Goal: Task Accomplishment & Management: Complete application form

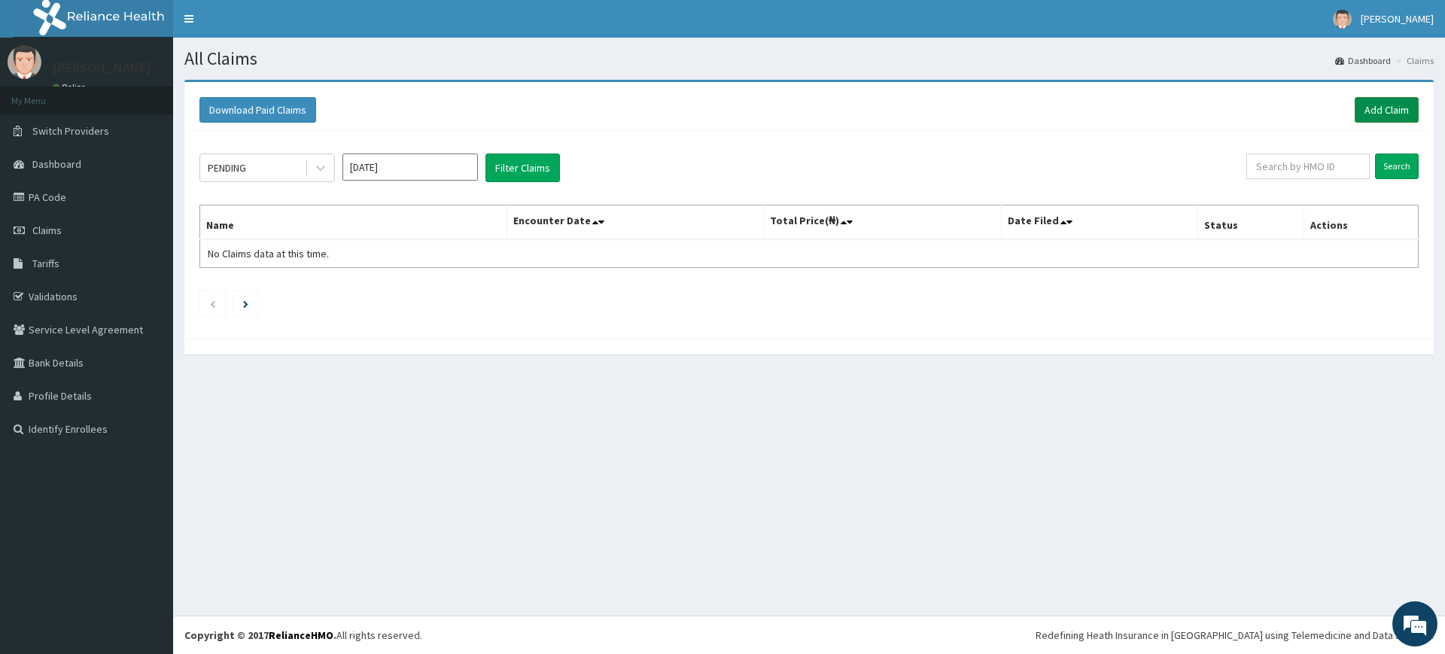
click at [1388, 116] on link "Add Claim" at bounding box center [1386, 110] width 64 height 26
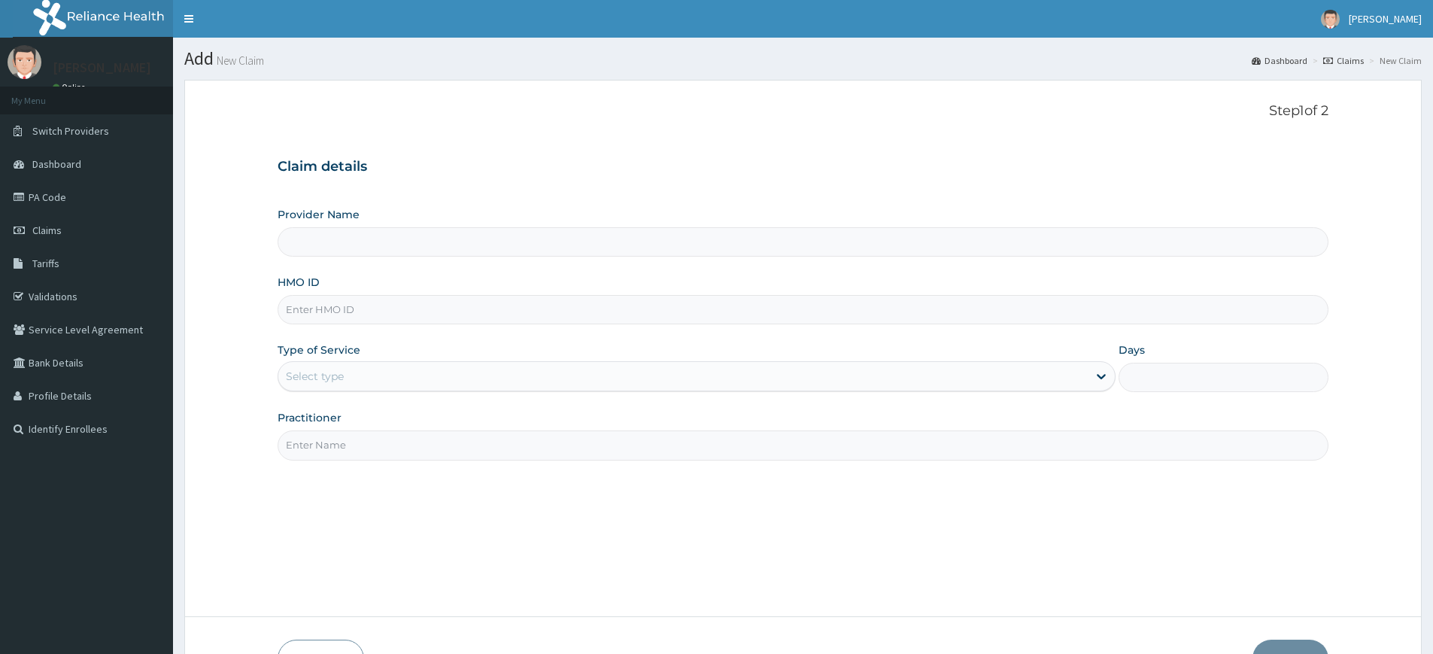
click at [354, 454] on input "Practitioner" at bounding box center [803, 444] width 1051 height 29
type input "pure fitness africa"
type input "Pure Fitness Africa | Lekki (fka Fitness Central)"
type input "1"
click at [519, 313] on input "HMO ID" at bounding box center [803, 309] width 1051 height 29
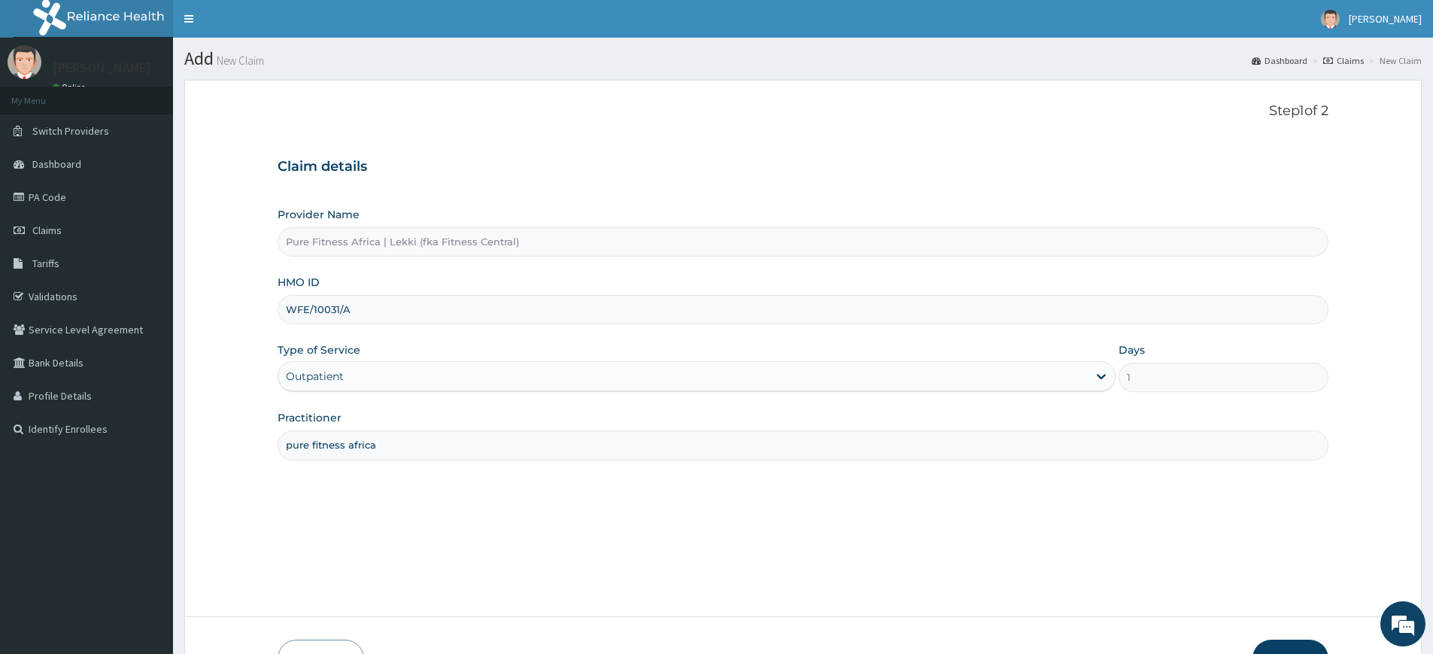
scroll to position [98, 0]
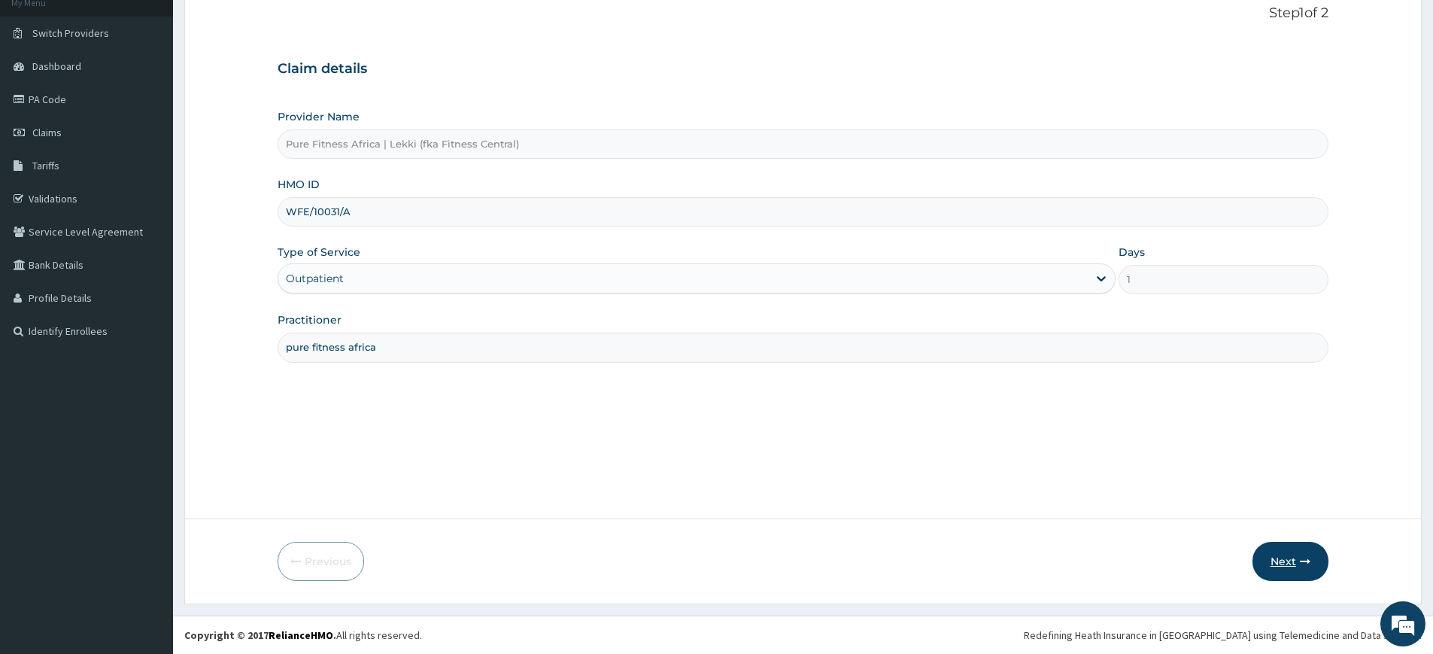
type input "WFE/10031/A"
click at [1306, 566] on icon "button" at bounding box center [1305, 561] width 11 height 11
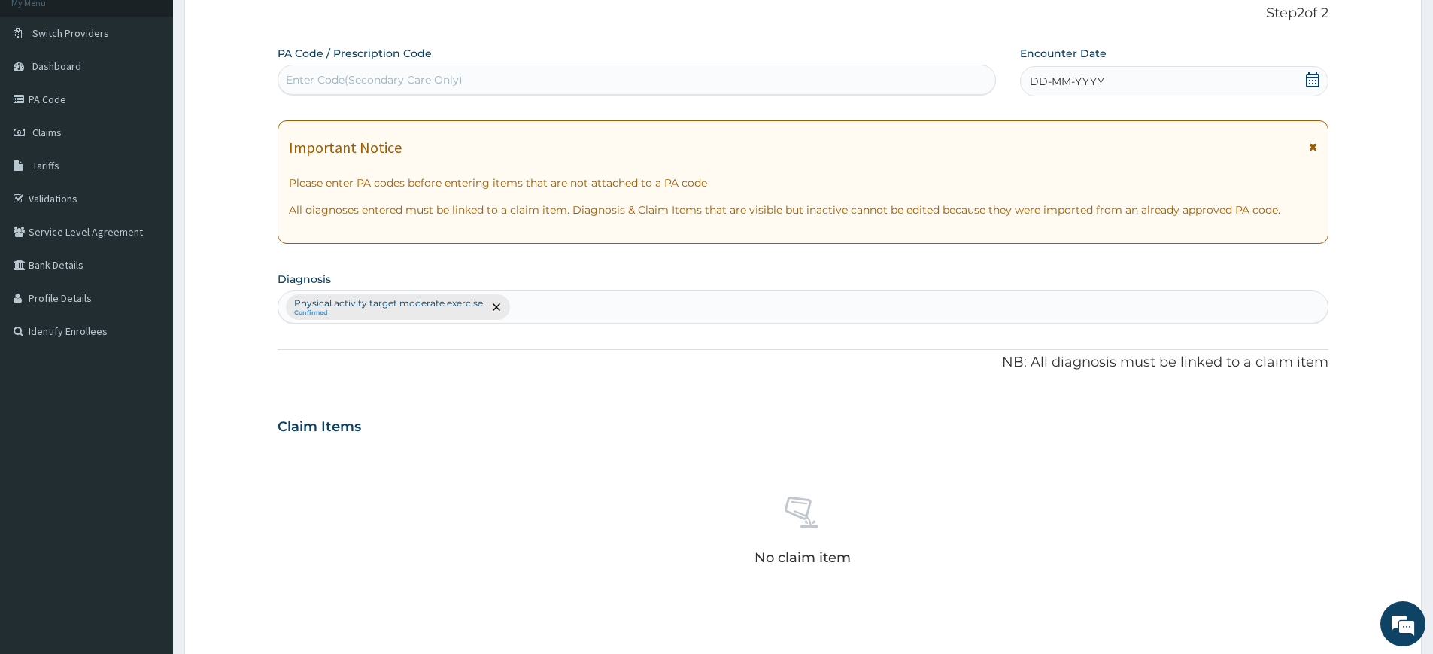
click at [1098, 70] on div "DD-MM-YYYY" at bounding box center [1174, 81] width 308 height 30
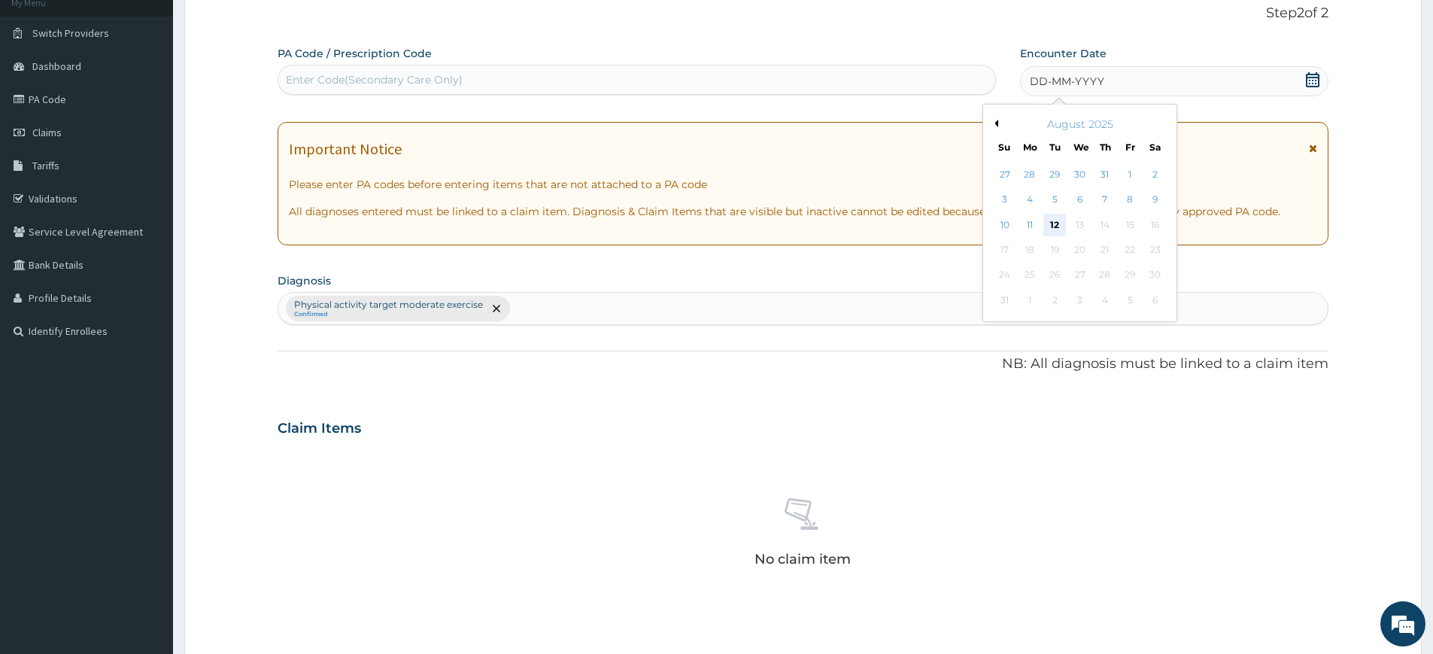
click at [1060, 222] on div "12" at bounding box center [1055, 225] width 23 height 23
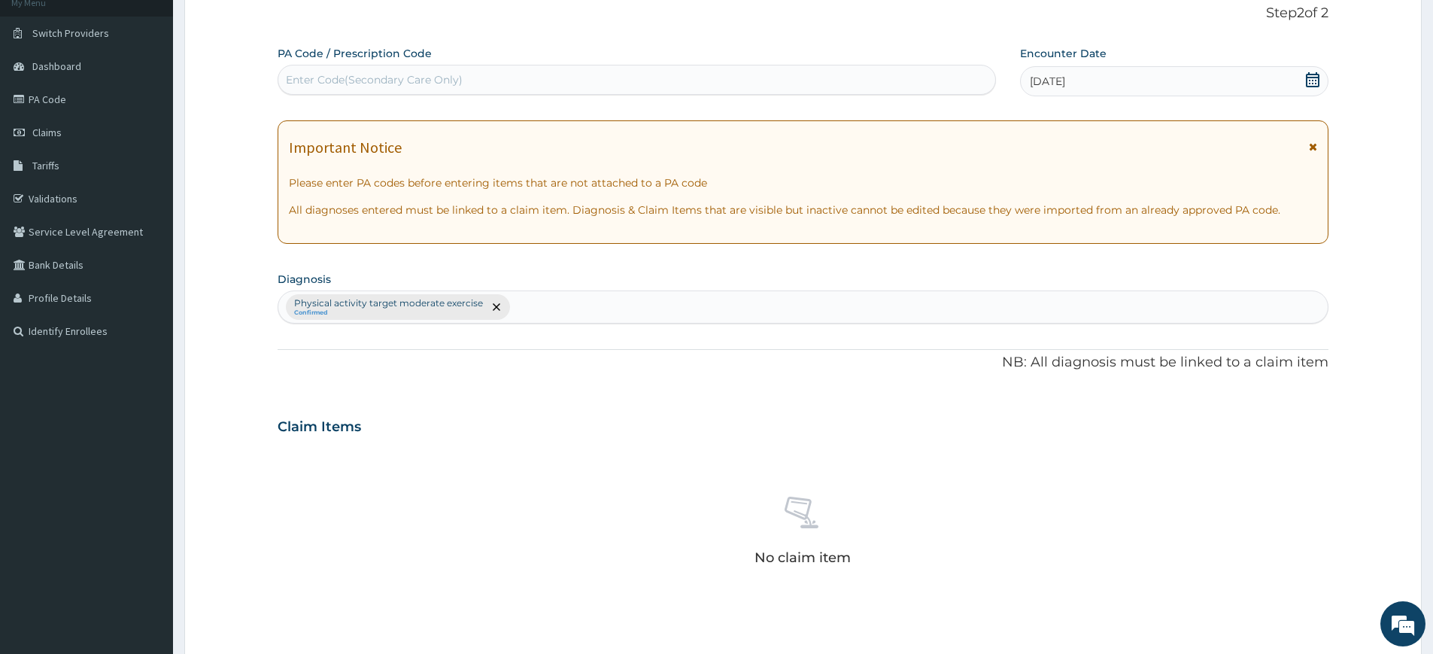
click at [919, 81] on div "Enter Code(Secondary Care Only)" at bounding box center [636, 80] width 717 height 24
type input "PA/A618CF"
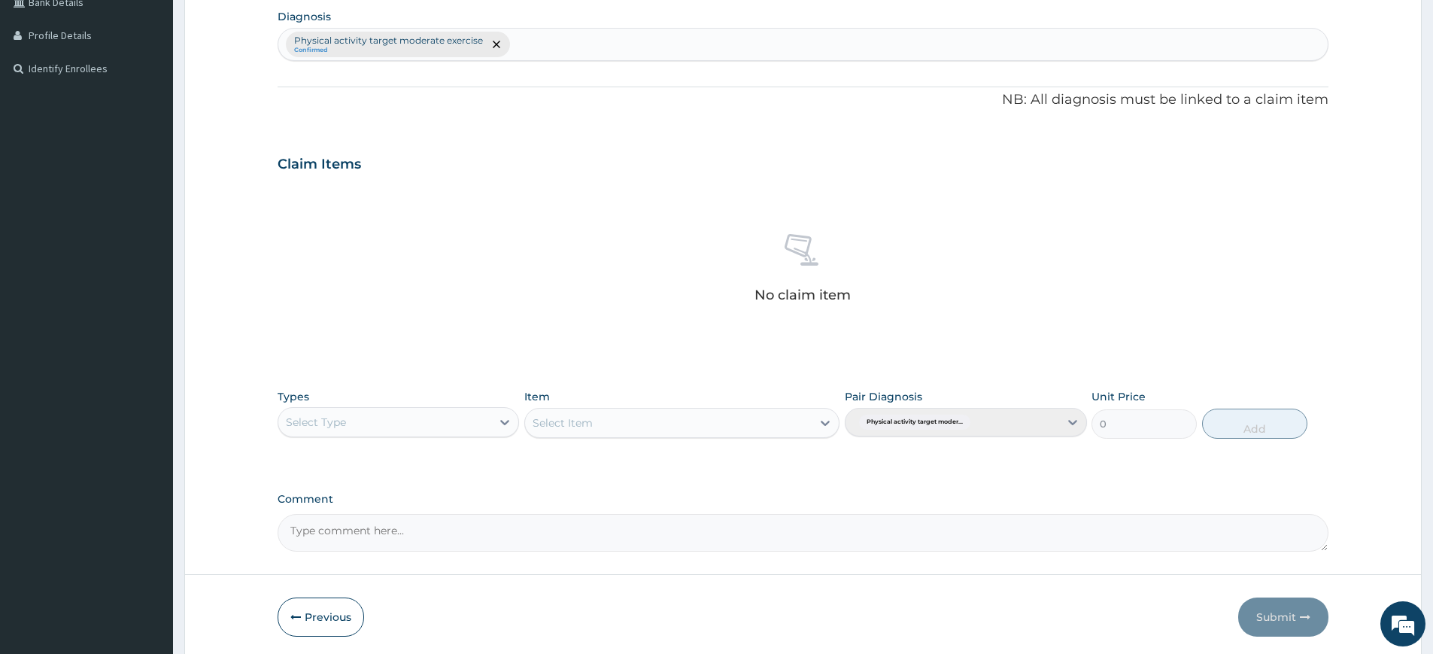
scroll to position [416, 0]
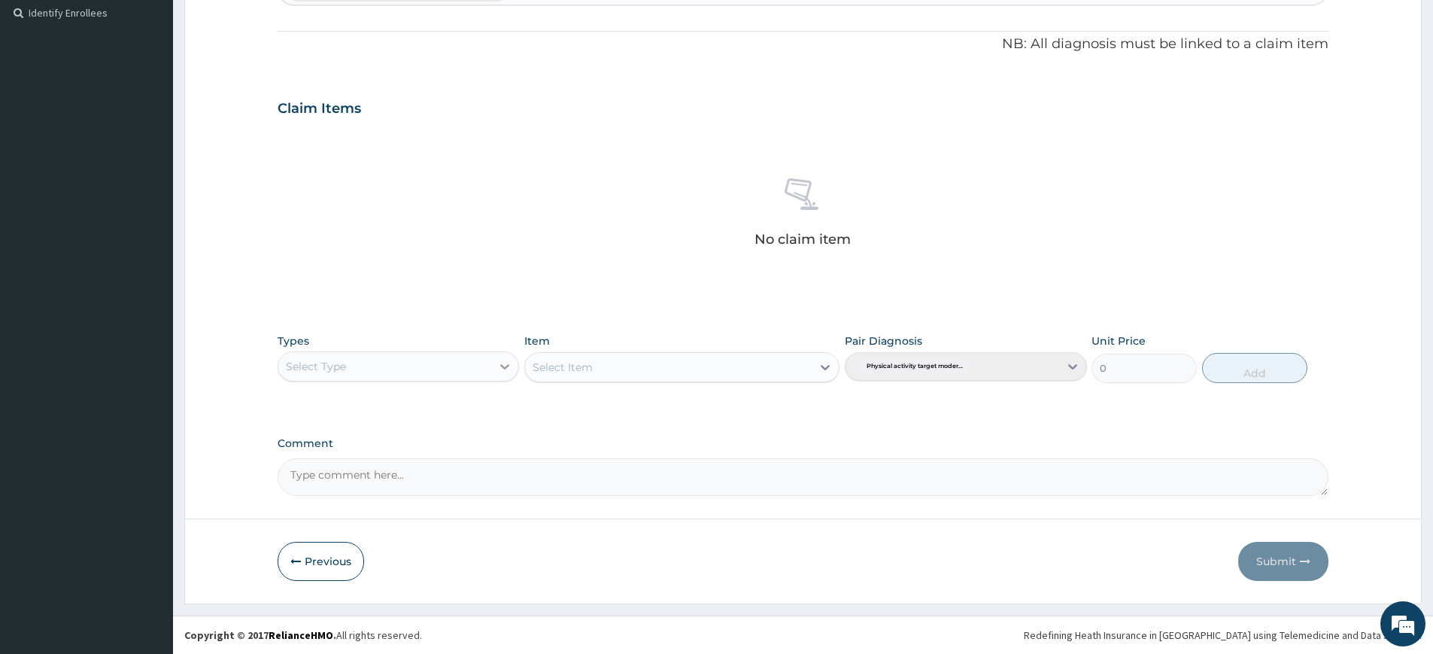
click at [509, 367] on icon at bounding box center [504, 366] width 15 height 15
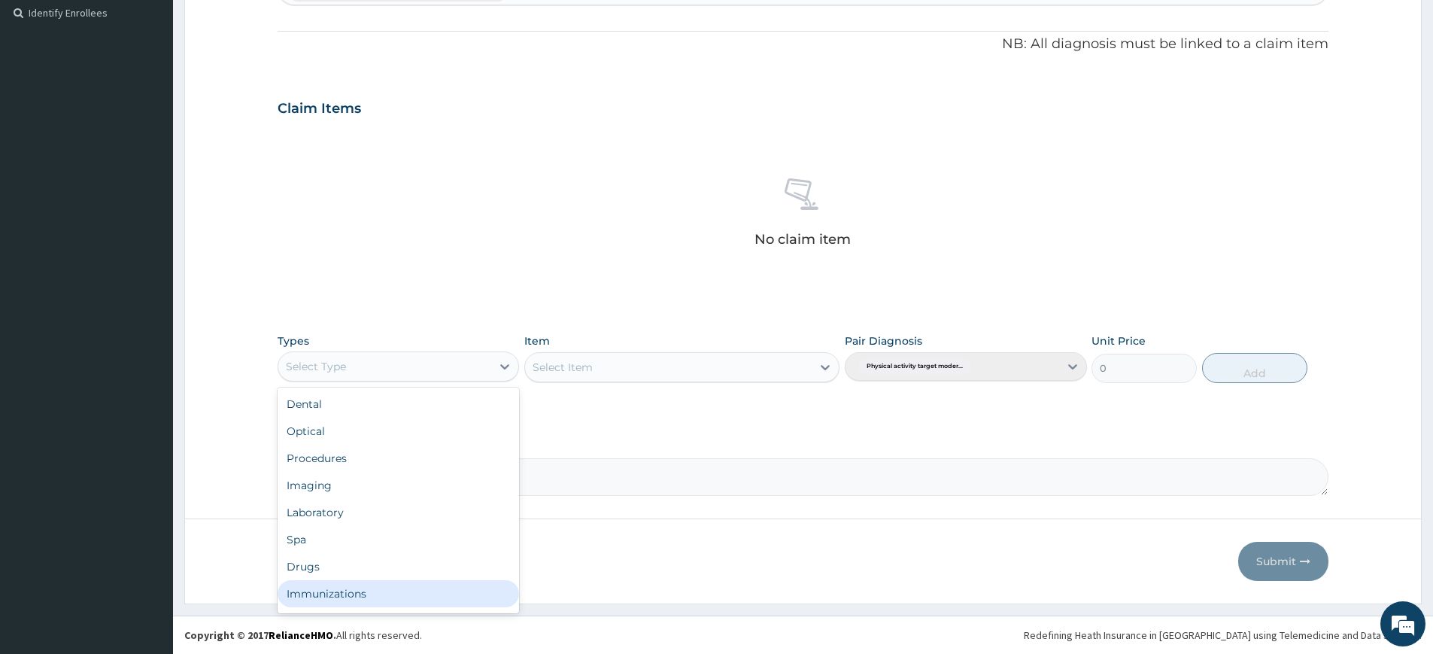
scroll to position [51, 0]
click at [343, 596] on div "Gym" at bounding box center [399, 596] width 242 height 27
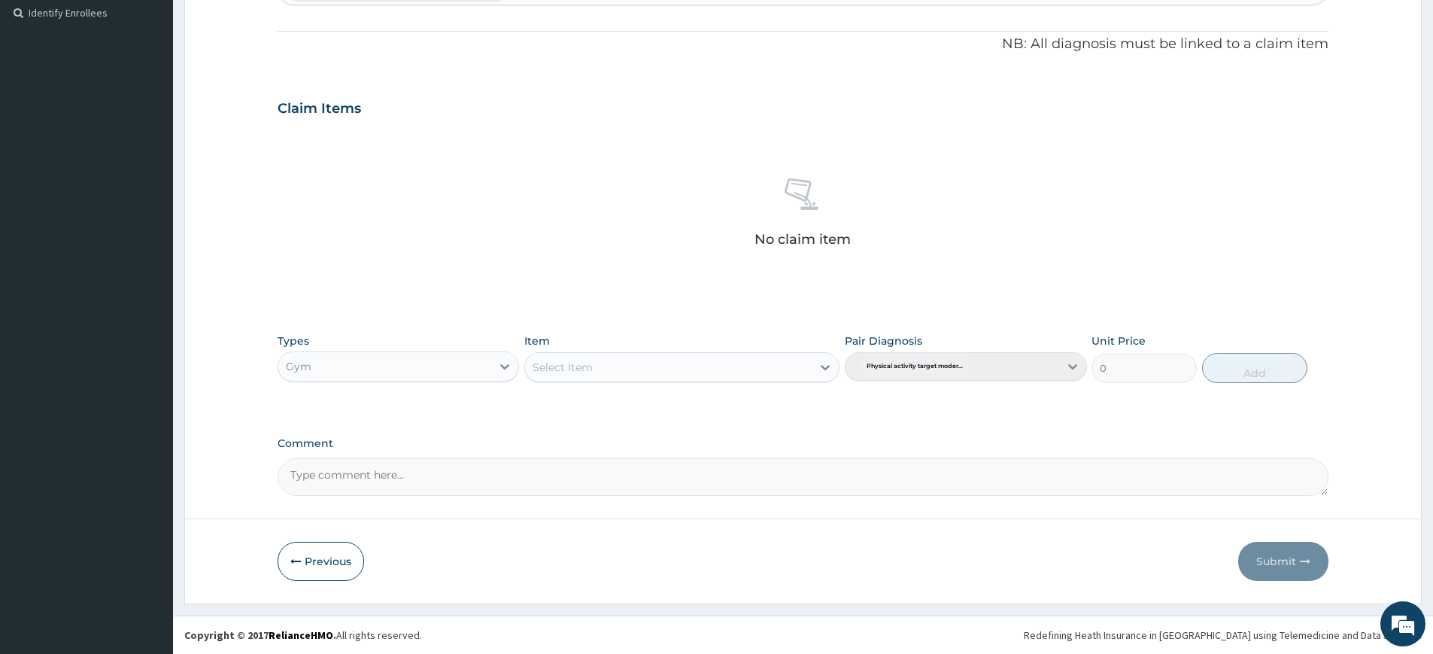
click at [753, 372] on div "Select Item" at bounding box center [668, 367] width 287 height 24
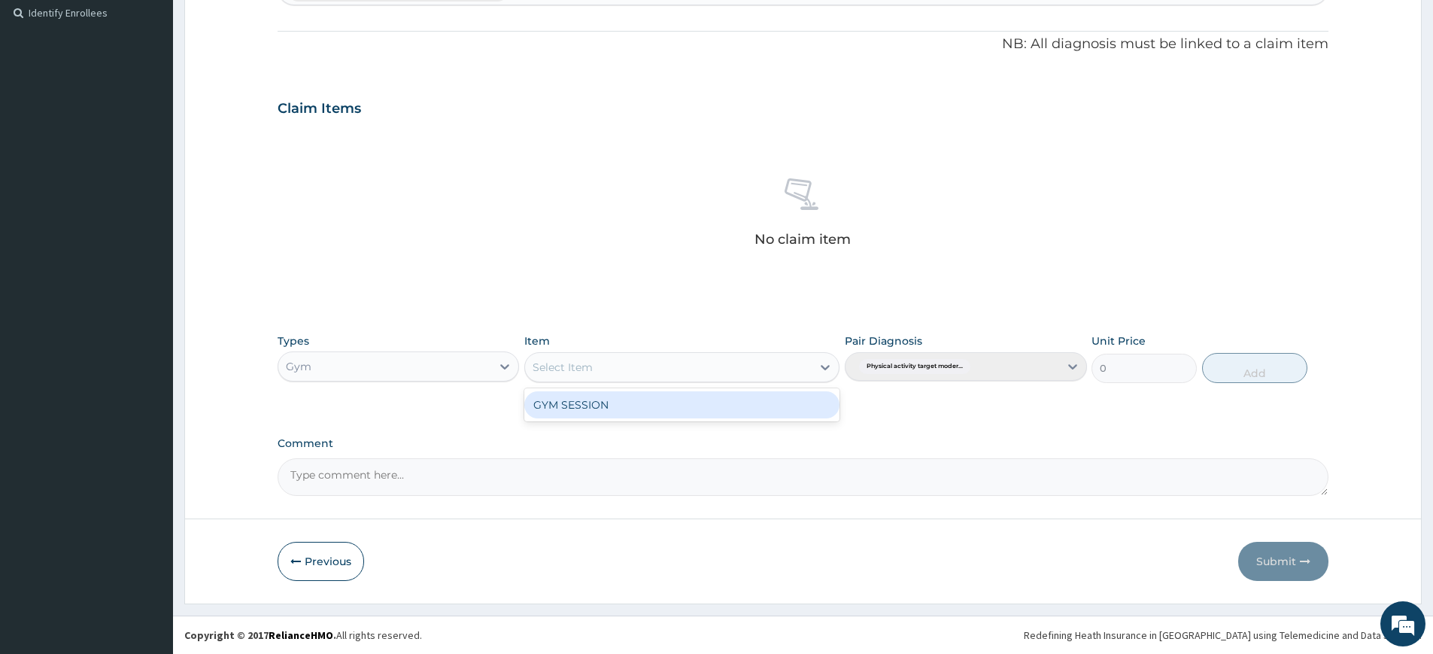
click at [755, 402] on div "GYM SESSION" at bounding box center [681, 404] width 315 height 27
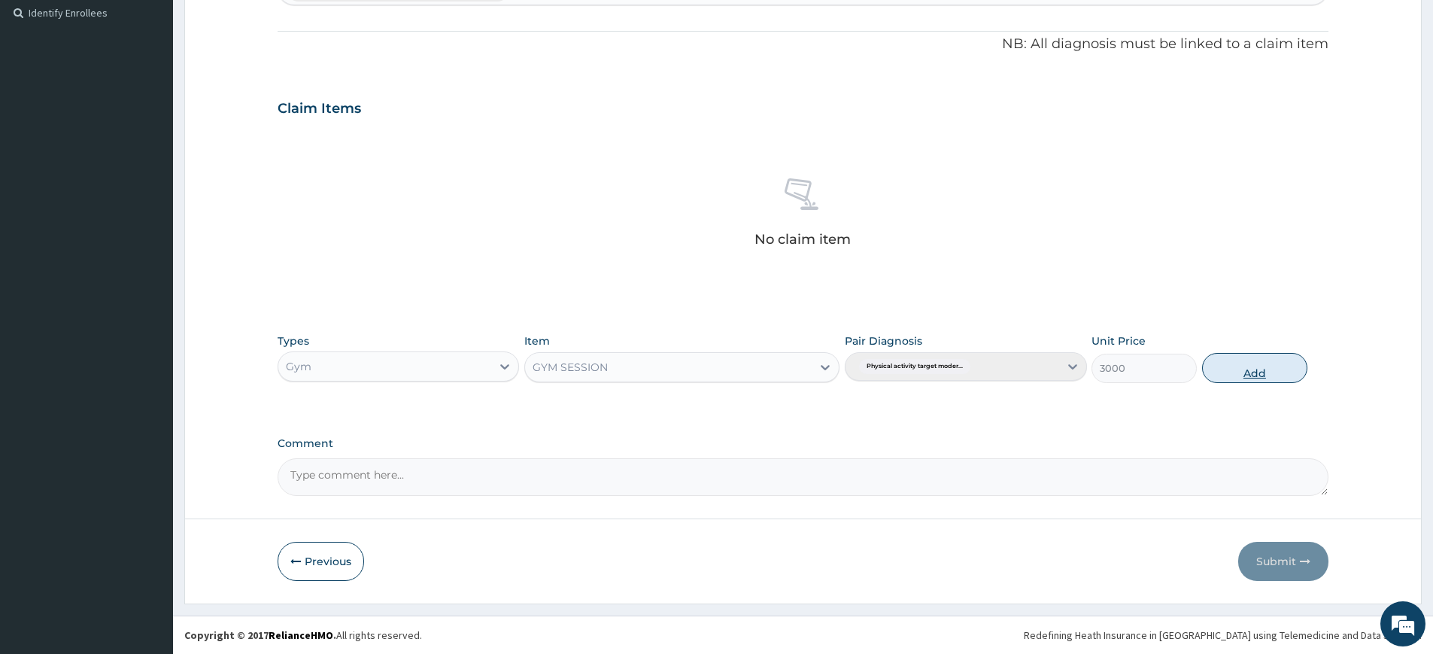
click at [1258, 372] on button "Add" at bounding box center [1254, 368] width 105 height 30
type input "0"
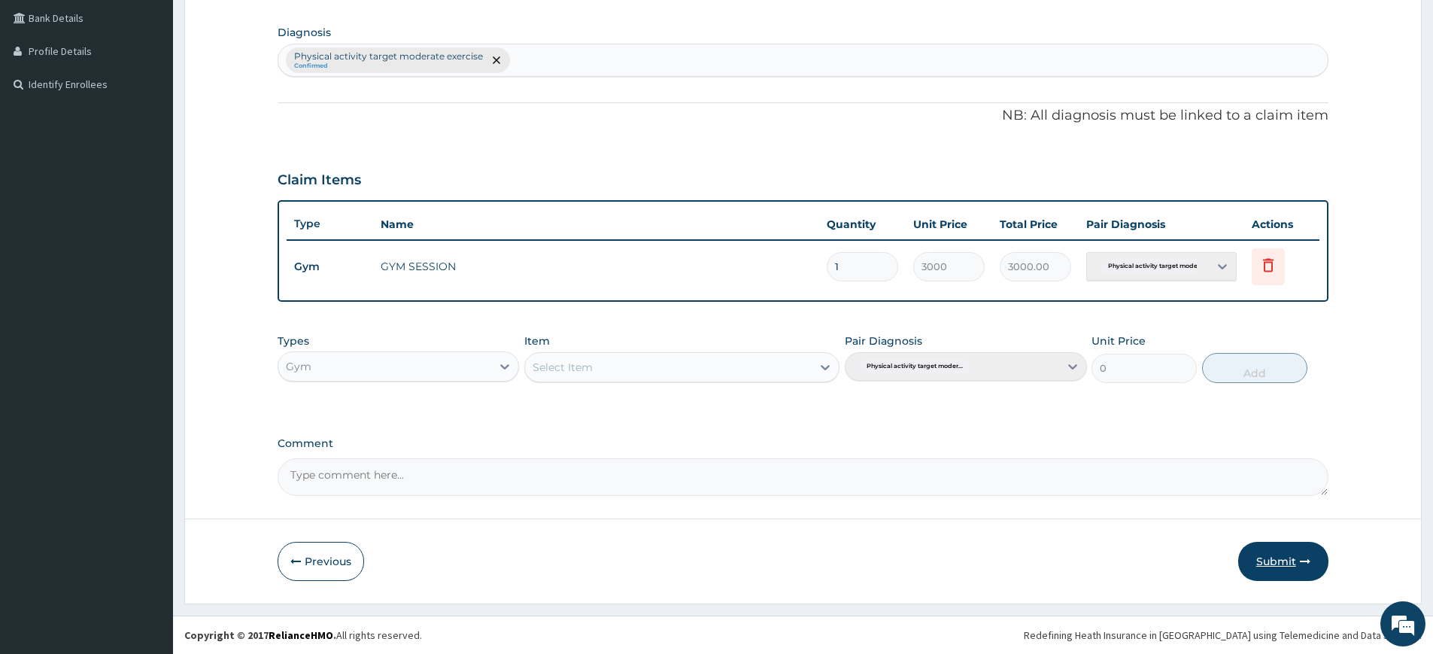
click at [1306, 563] on icon "button" at bounding box center [1305, 561] width 11 height 11
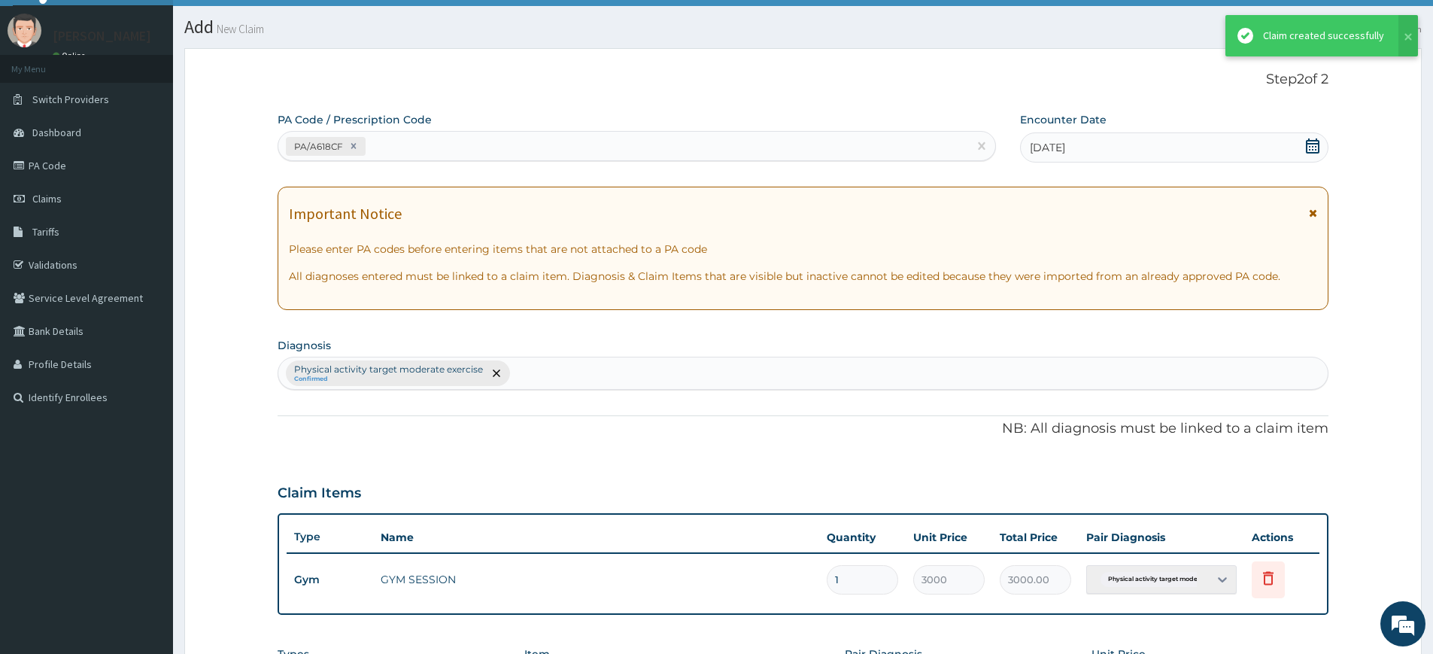
scroll to position [345, 0]
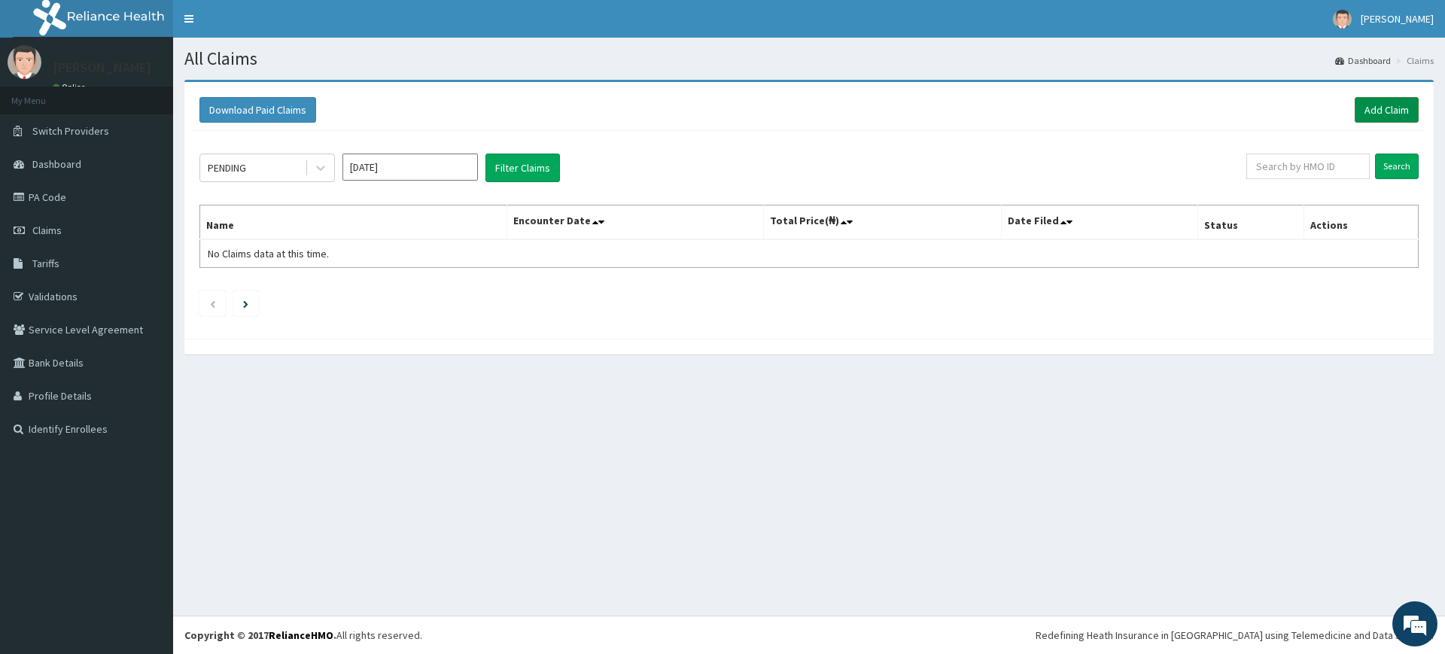
click at [1389, 111] on link "Add Claim" at bounding box center [1386, 110] width 64 height 26
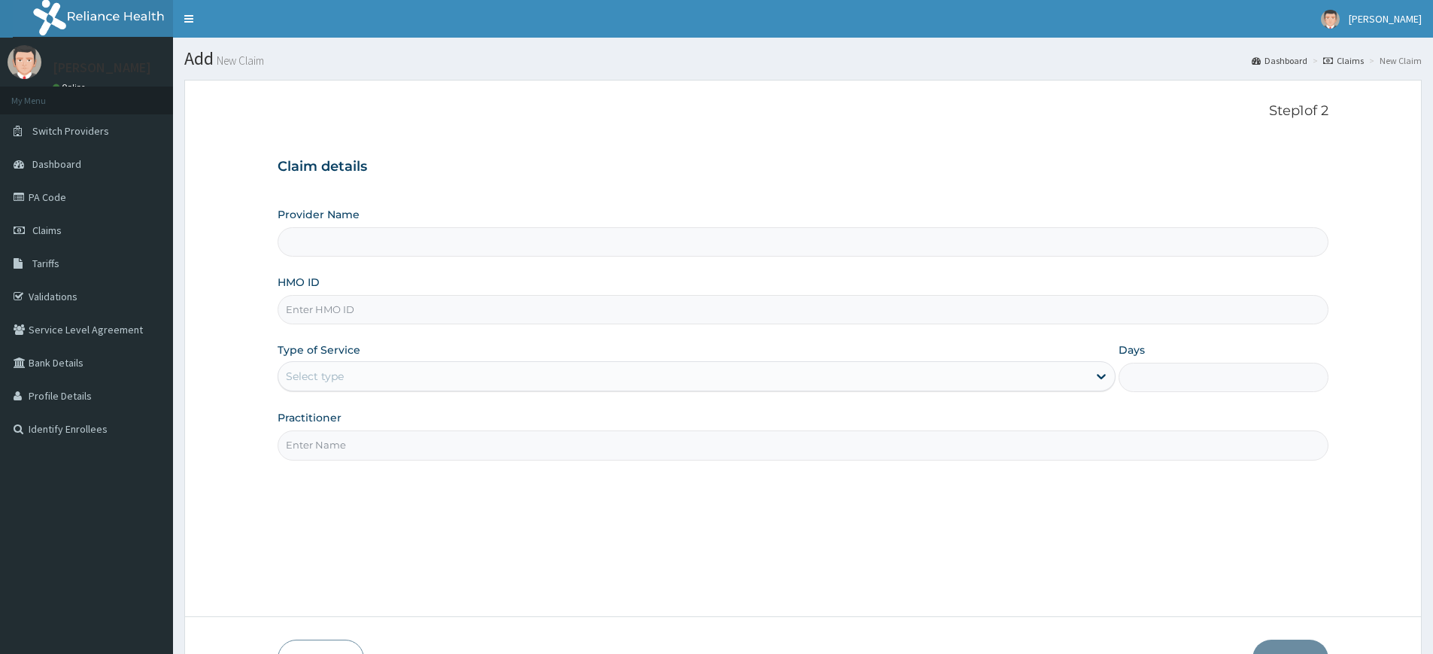
type input "Pure Fitness Africa | Lekki (fka Fitness Central)"
type input "1"
click at [388, 454] on input "Practitioner" at bounding box center [803, 444] width 1051 height 29
type input "pure fitness africa"
click at [628, 310] on input "HMO ID" at bounding box center [803, 309] width 1051 height 29
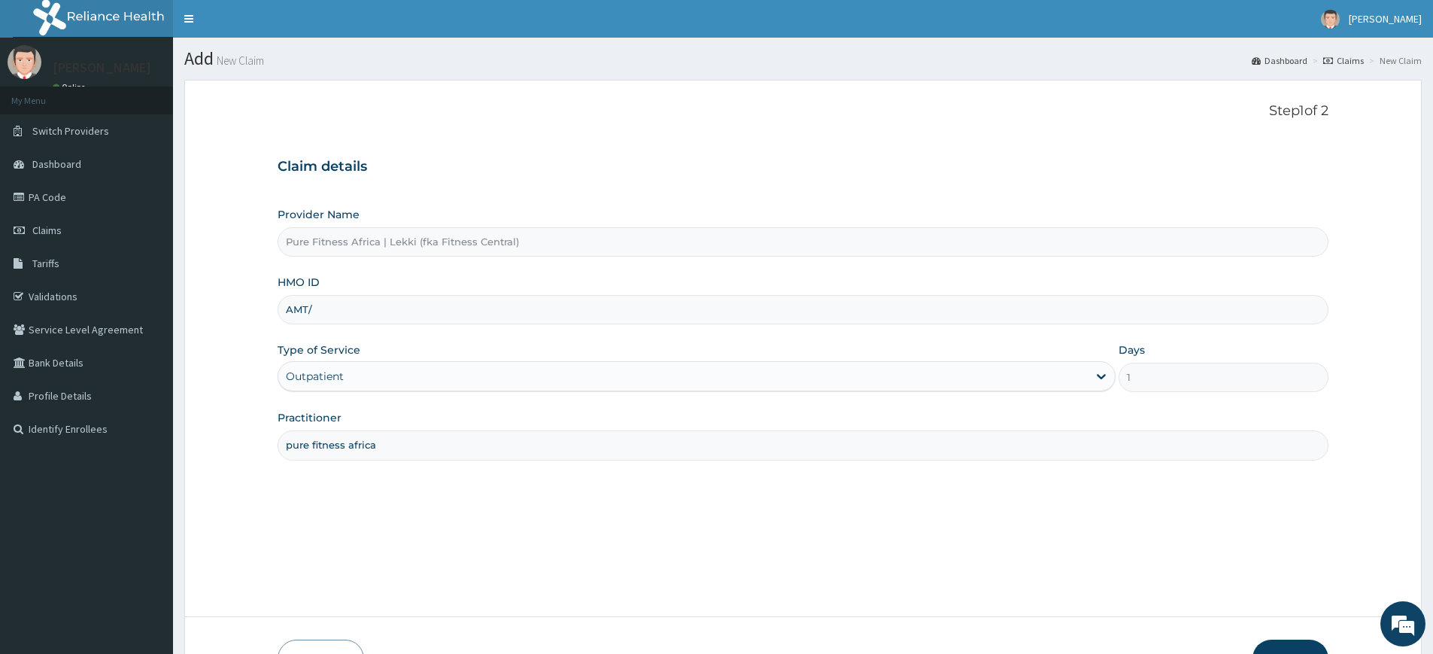
type input "AMT/10024/A"
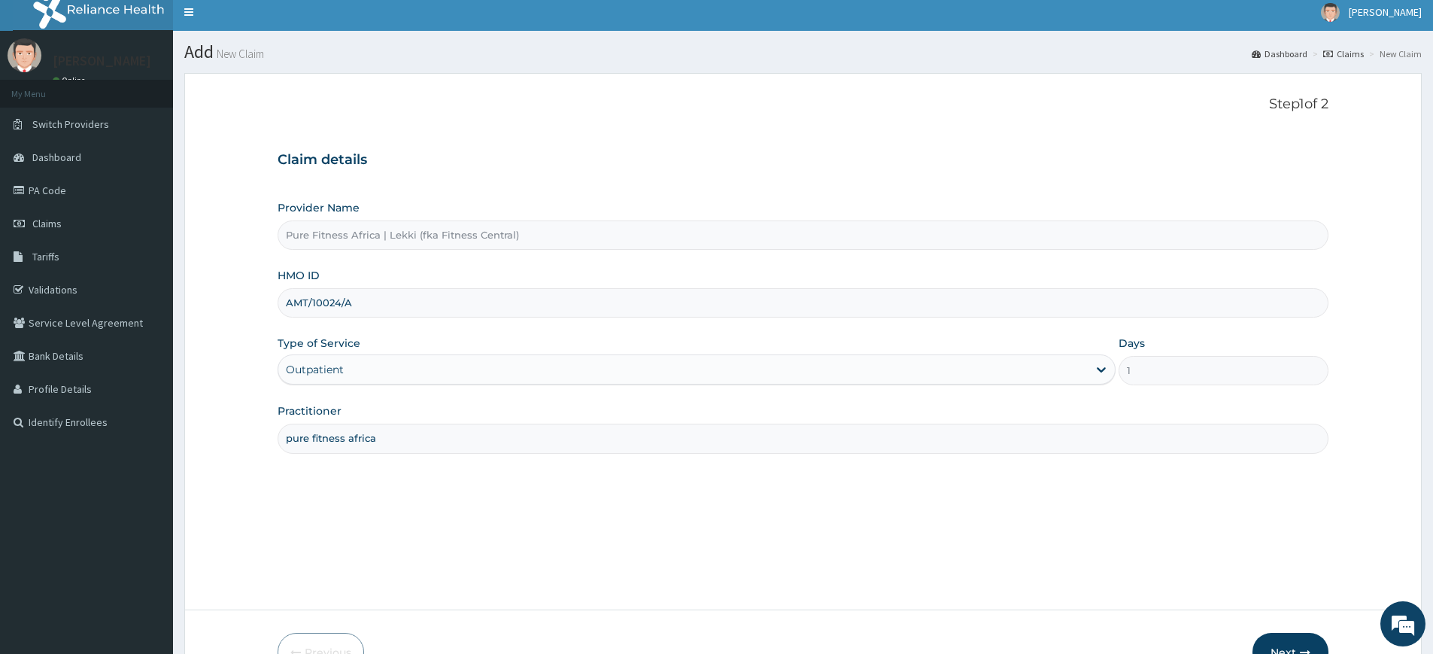
scroll to position [98, 0]
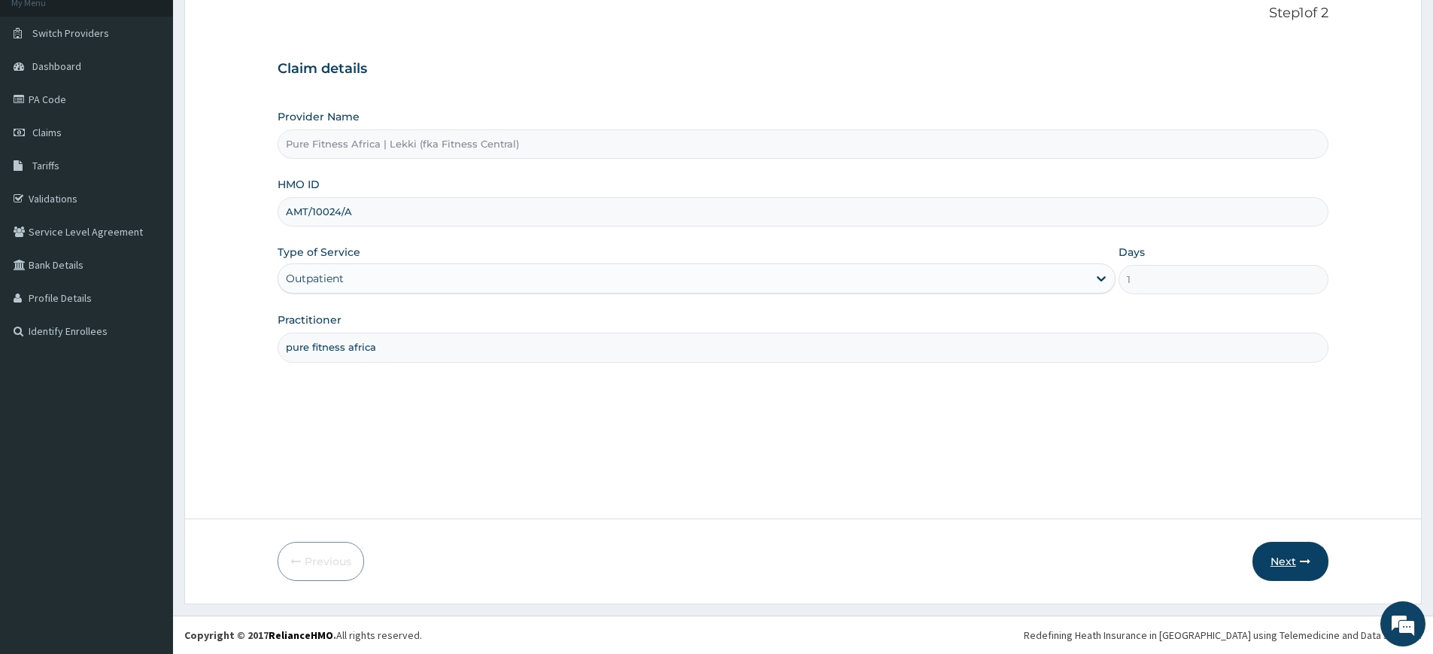
click at [1301, 571] on button "Next" at bounding box center [1291, 561] width 76 height 39
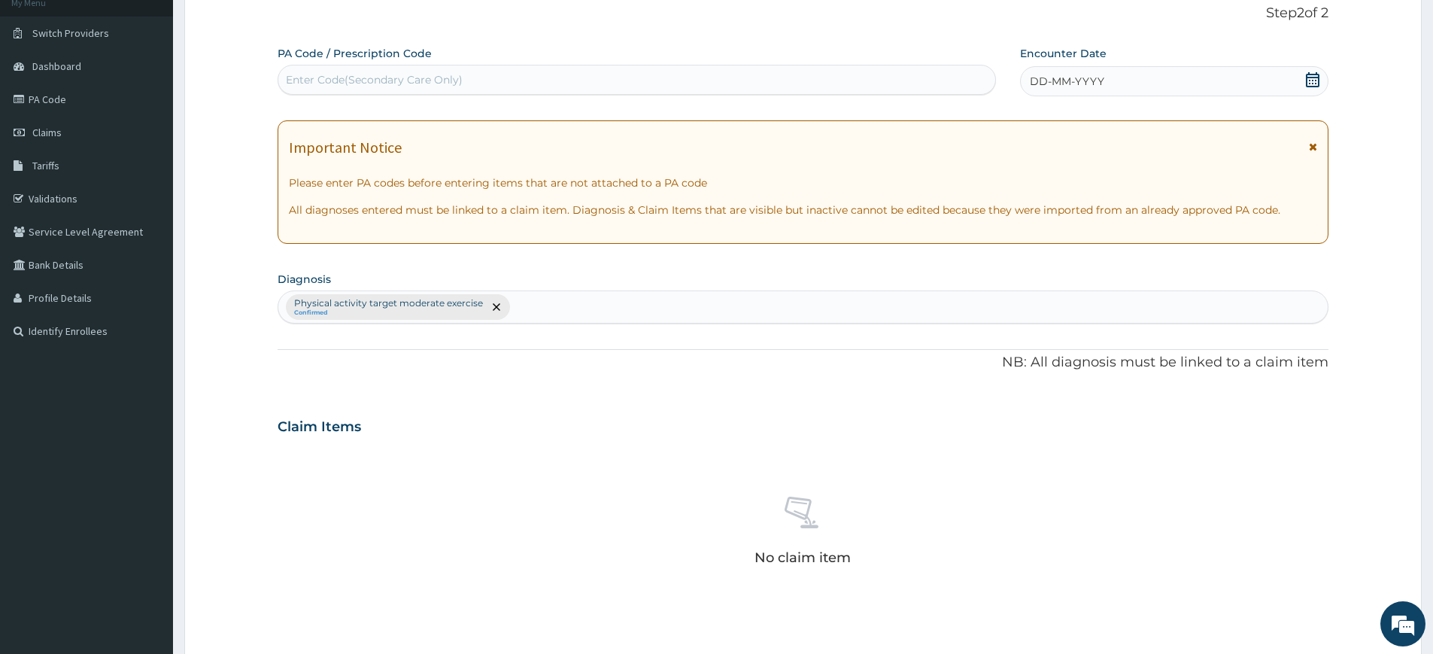
click at [1083, 78] on span "DD-MM-YYYY" at bounding box center [1067, 81] width 74 height 15
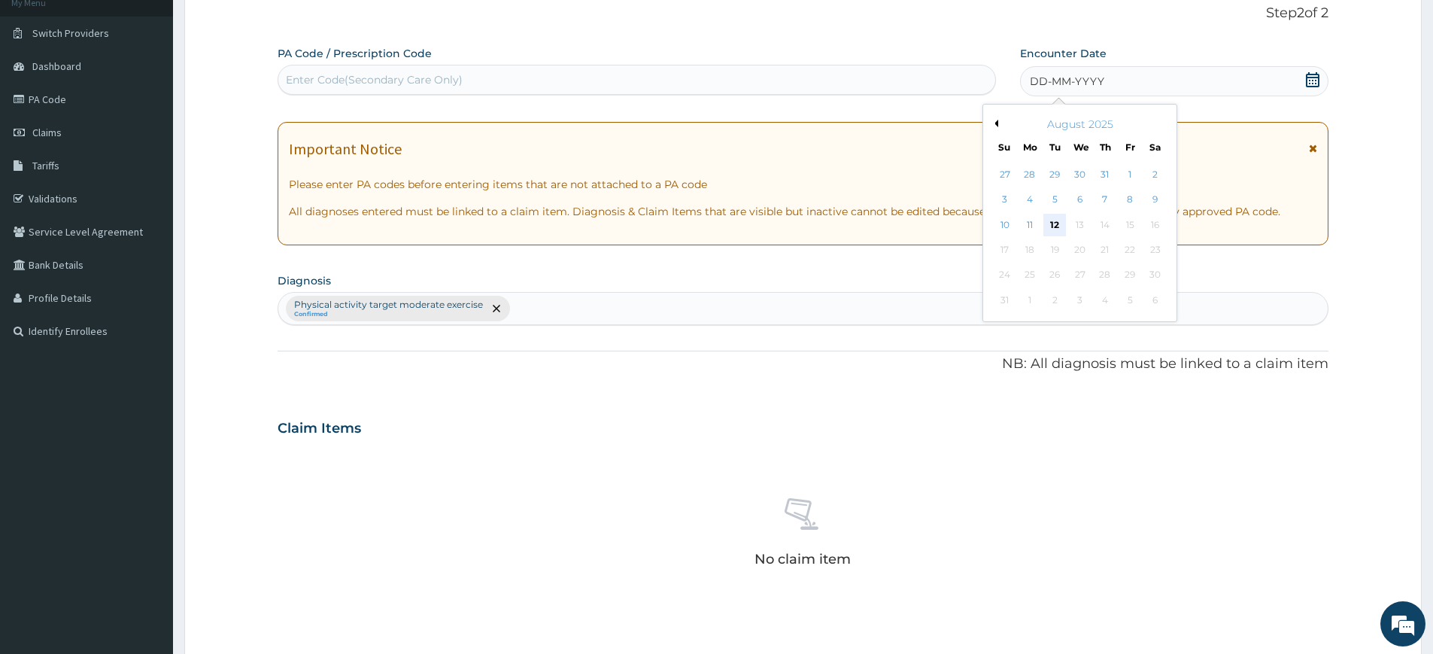
click at [1056, 217] on div "12" at bounding box center [1055, 225] width 23 height 23
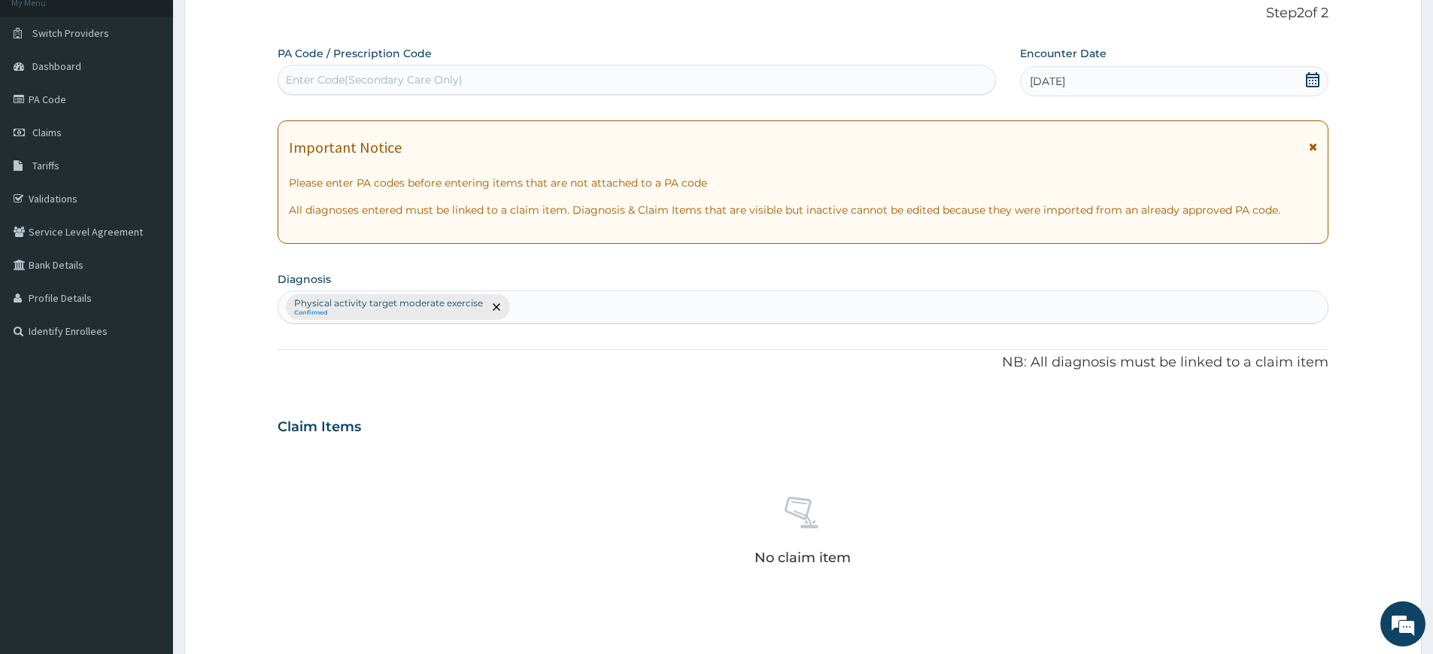
click at [555, 84] on div "Enter Code(Secondary Care Only)" at bounding box center [636, 80] width 717 height 24
type input "PA/F43937"
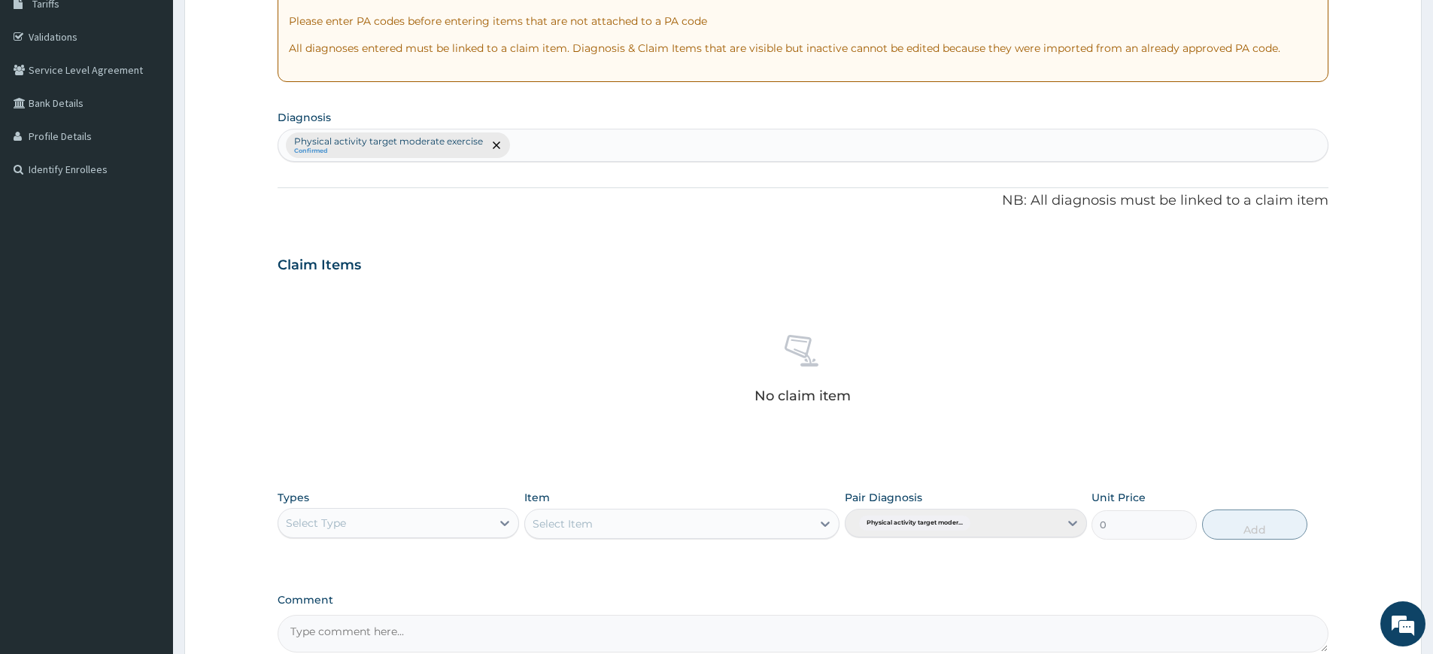
scroll to position [416, 0]
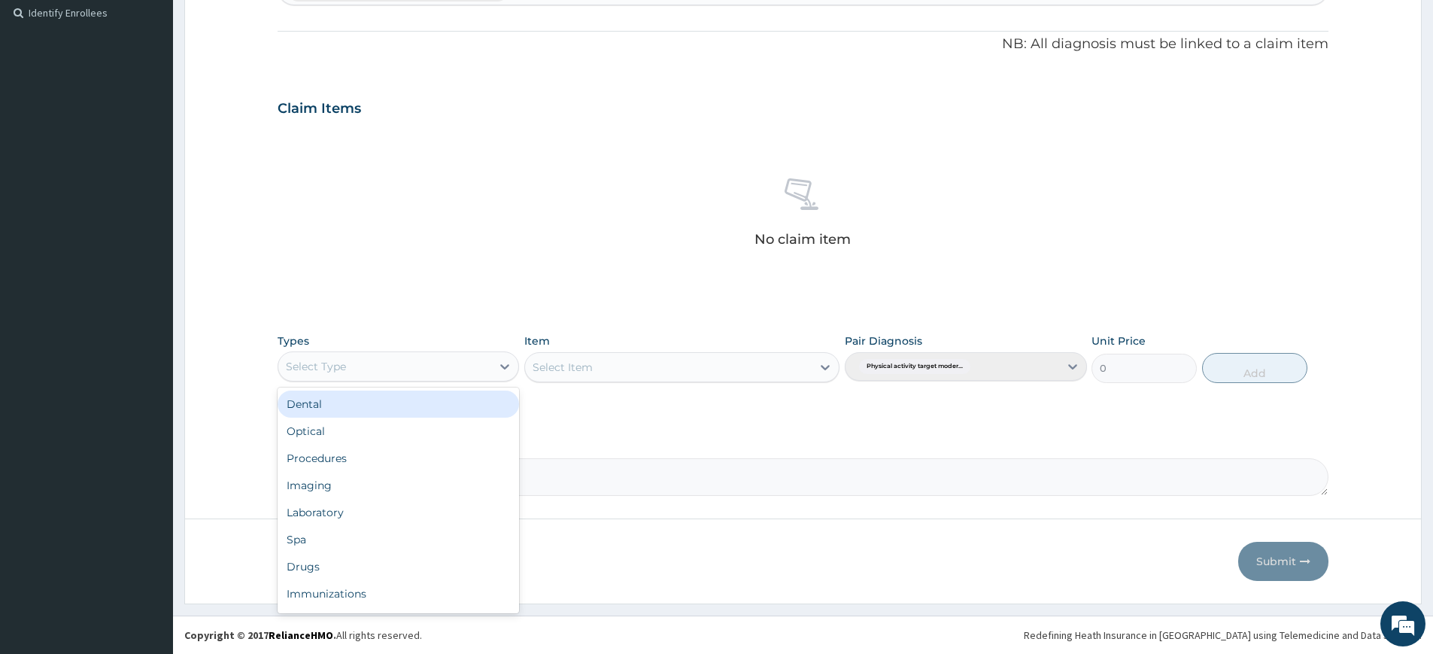
click at [486, 360] on div "Select Type" at bounding box center [384, 366] width 213 height 24
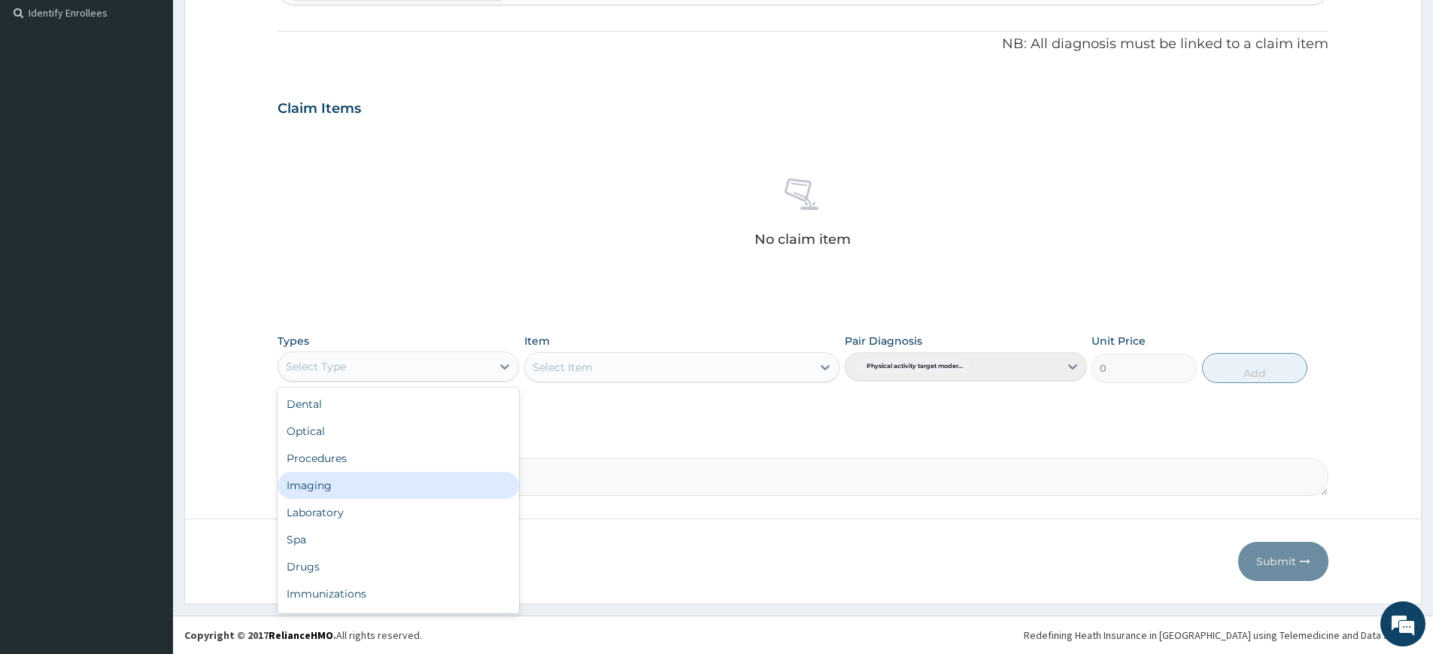
scroll to position [51, 0]
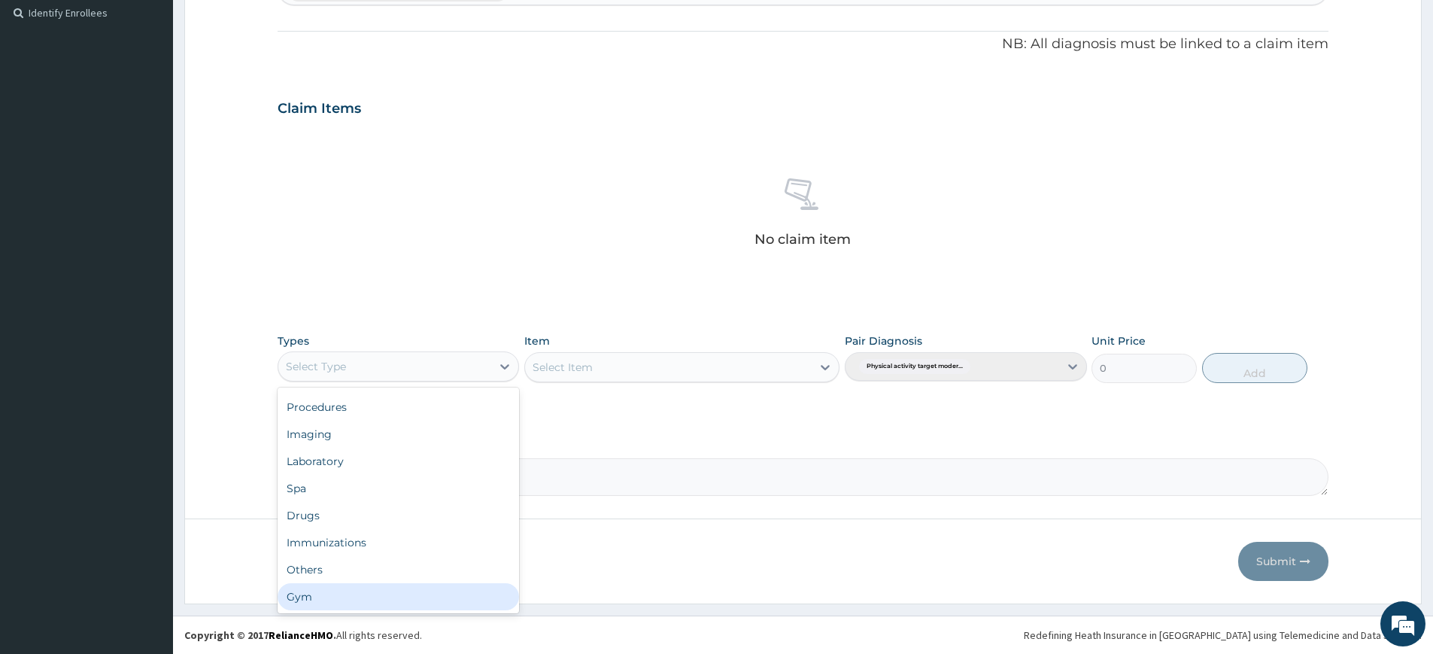
click at [324, 588] on div "Gym" at bounding box center [399, 596] width 242 height 27
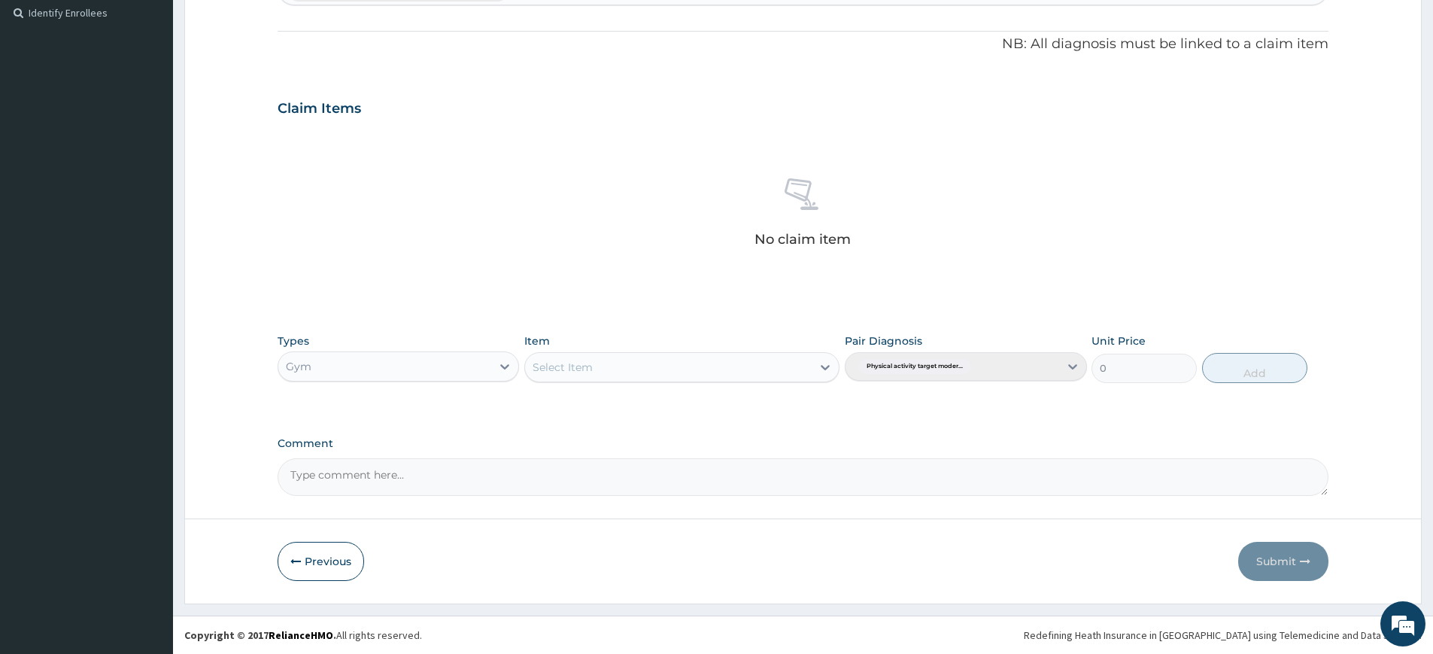
drag, startPoint x: 816, startPoint y: 359, endPoint x: 786, endPoint y: 382, distance: 38.1
click at [816, 359] on div at bounding box center [825, 367] width 27 height 27
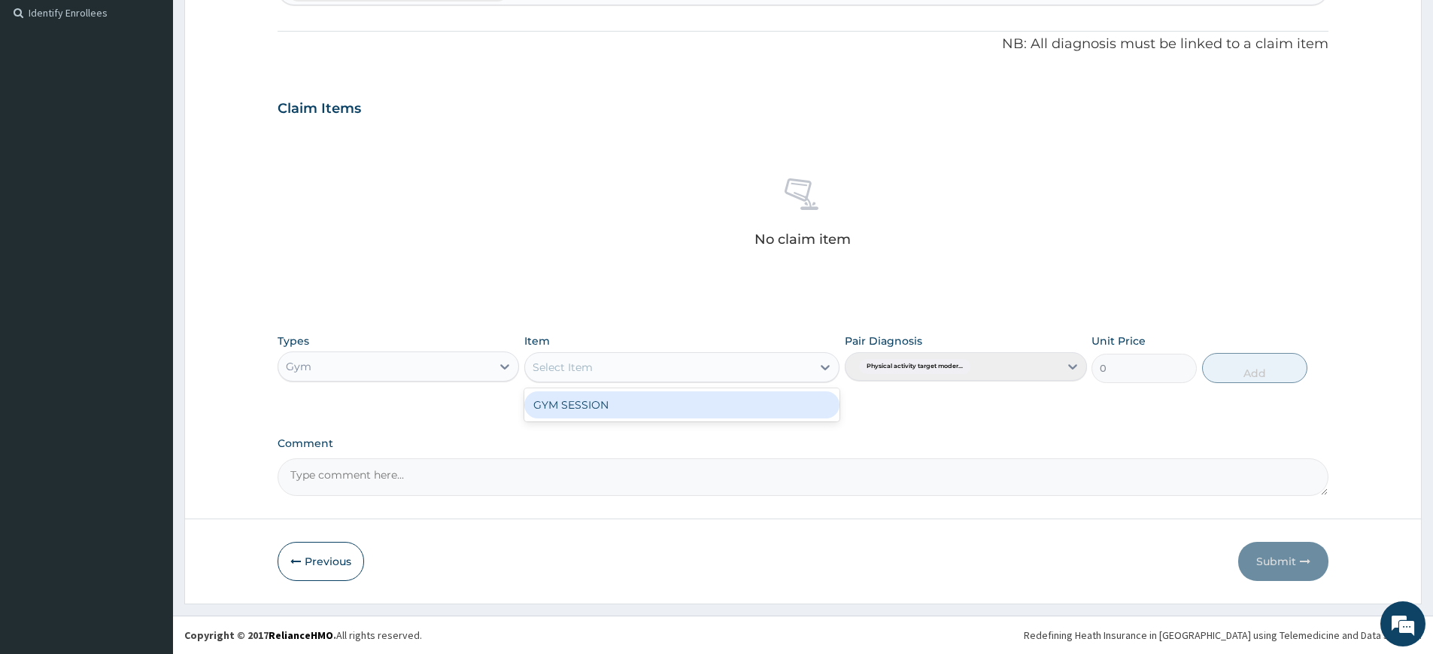
click at [761, 413] on div "GYM SESSION" at bounding box center [681, 404] width 315 height 27
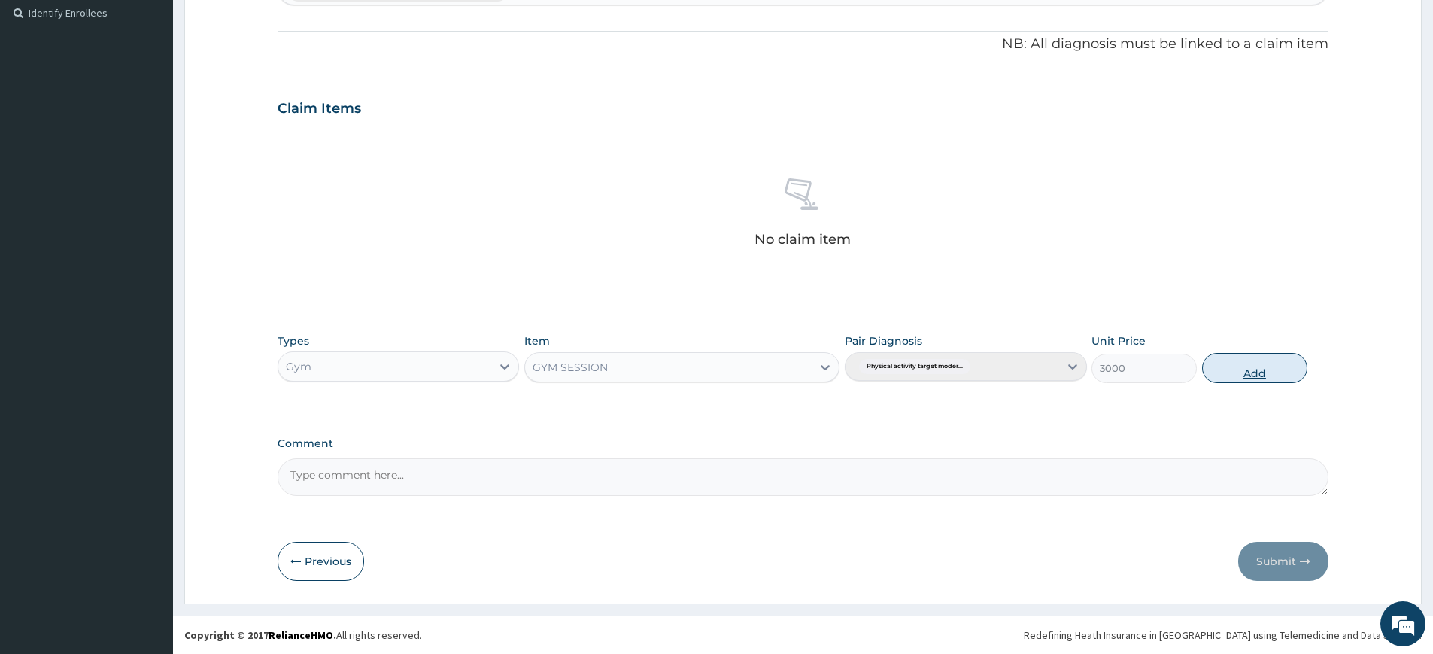
click at [1244, 363] on button "Add" at bounding box center [1254, 368] width 105 height 30
type input "0"
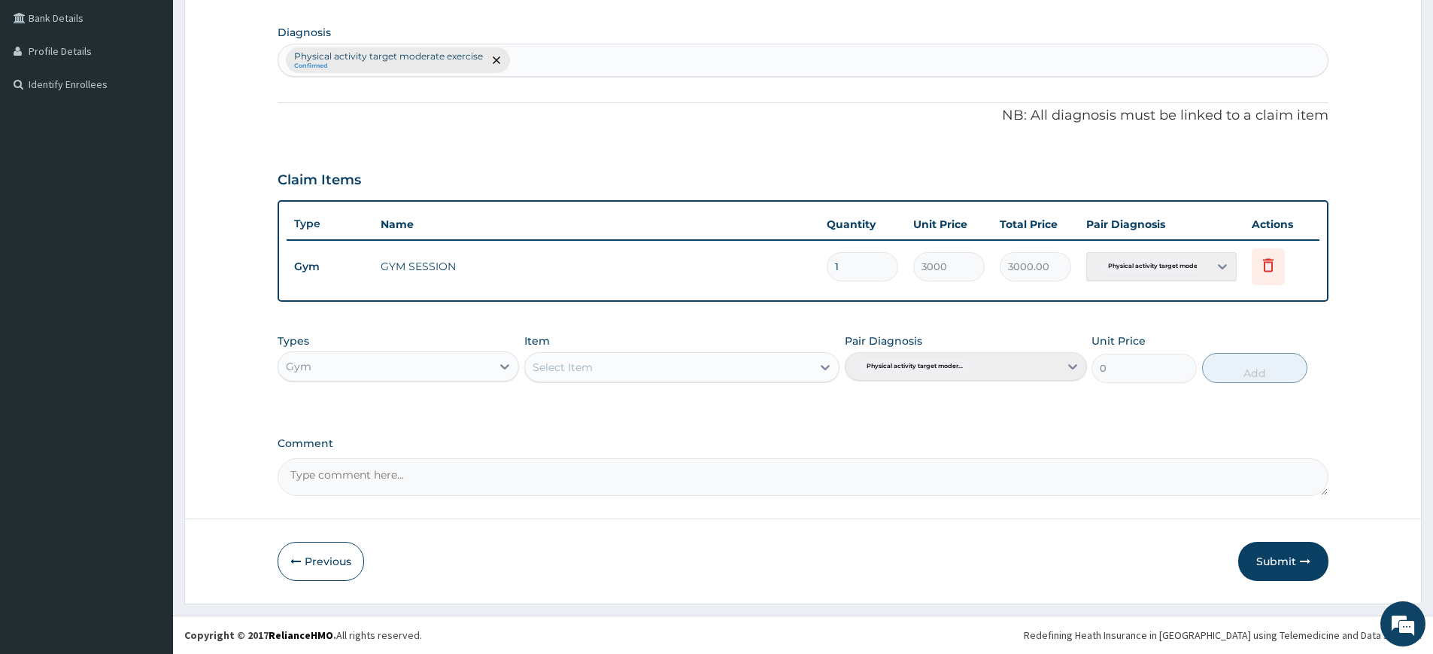
scroll to position [345, 0]
click at [1262, 544] on button "Submit" at bounding box center [1284, 561] width 90 height 39
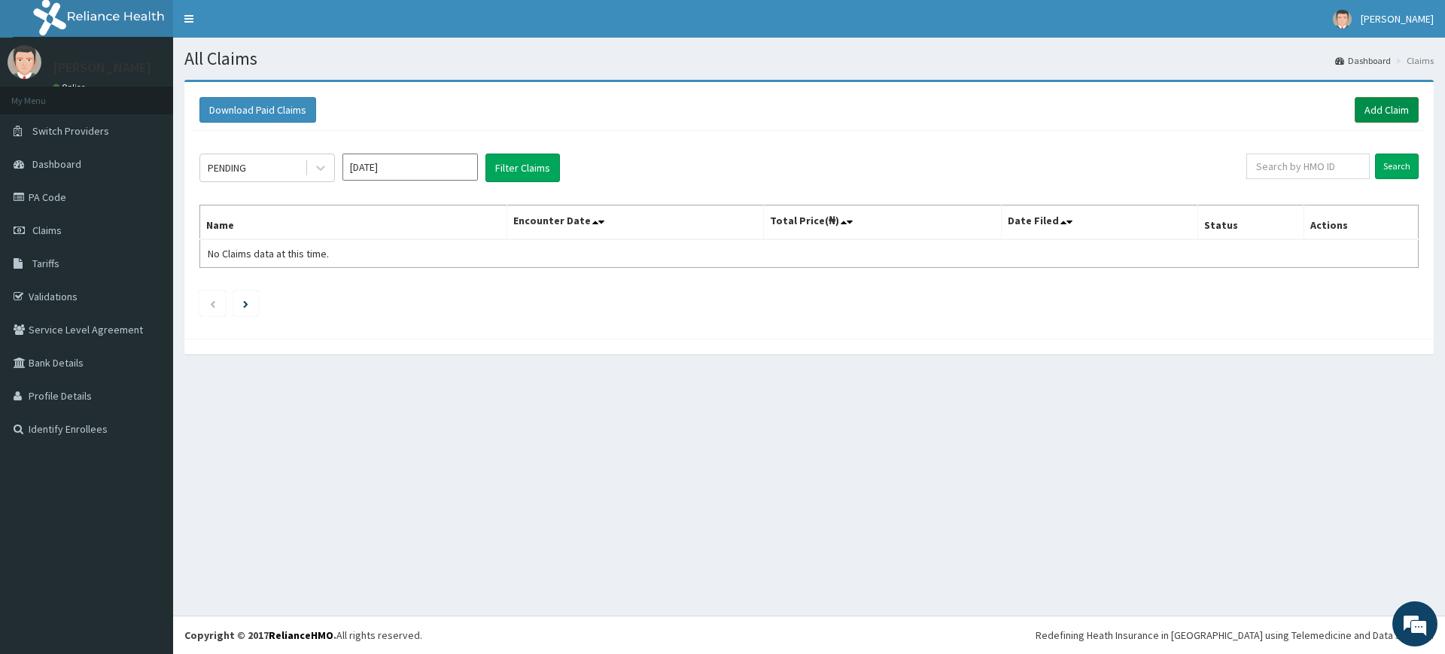
click at [1364, 113] on link "Add Claim" at bounding box center [1386, 110] width 64 height 26
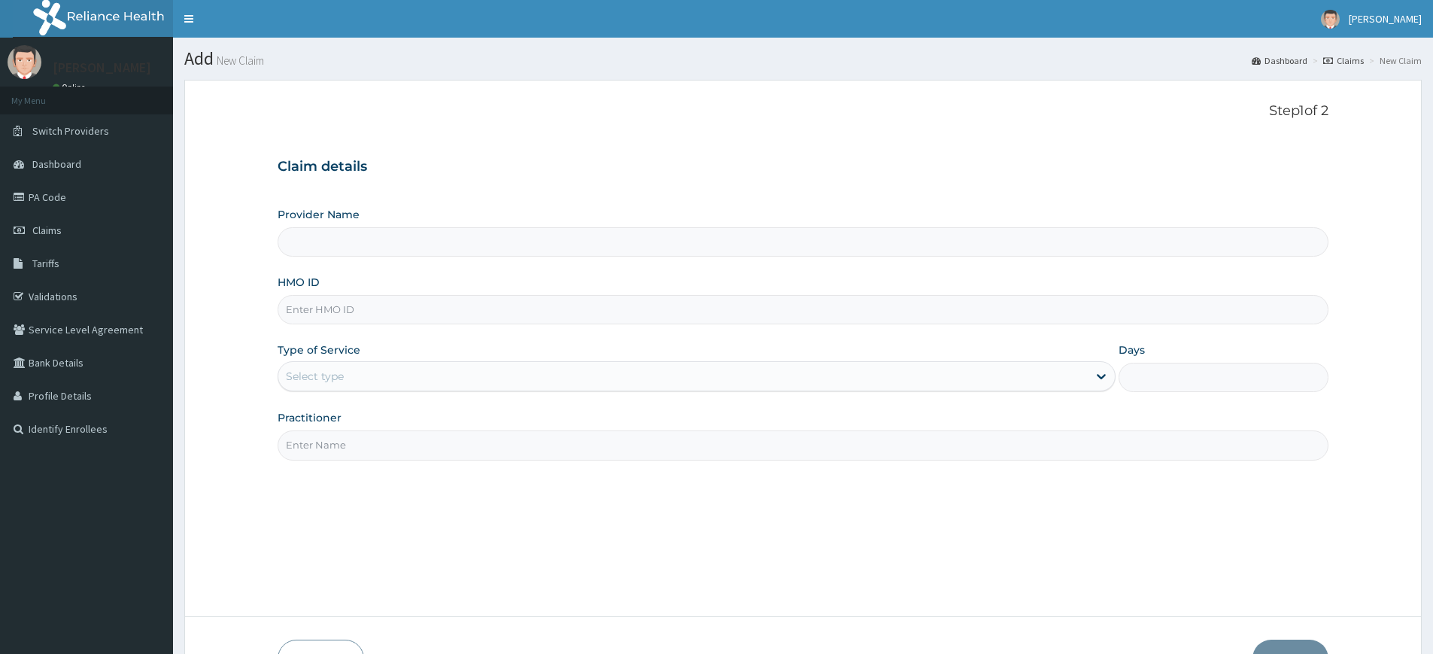
click at [356, 448] on input "Practitioner" at bounding box center [803, 444] width 1051 height 29
type input "pure fitness africa"
type input "Pure Fitness Africa | Lekki (fka Fitness Central)"
type input "1"
click at [457, 299] on input "HMO ID" at bounding box center [803, 309] width 1051 height 29
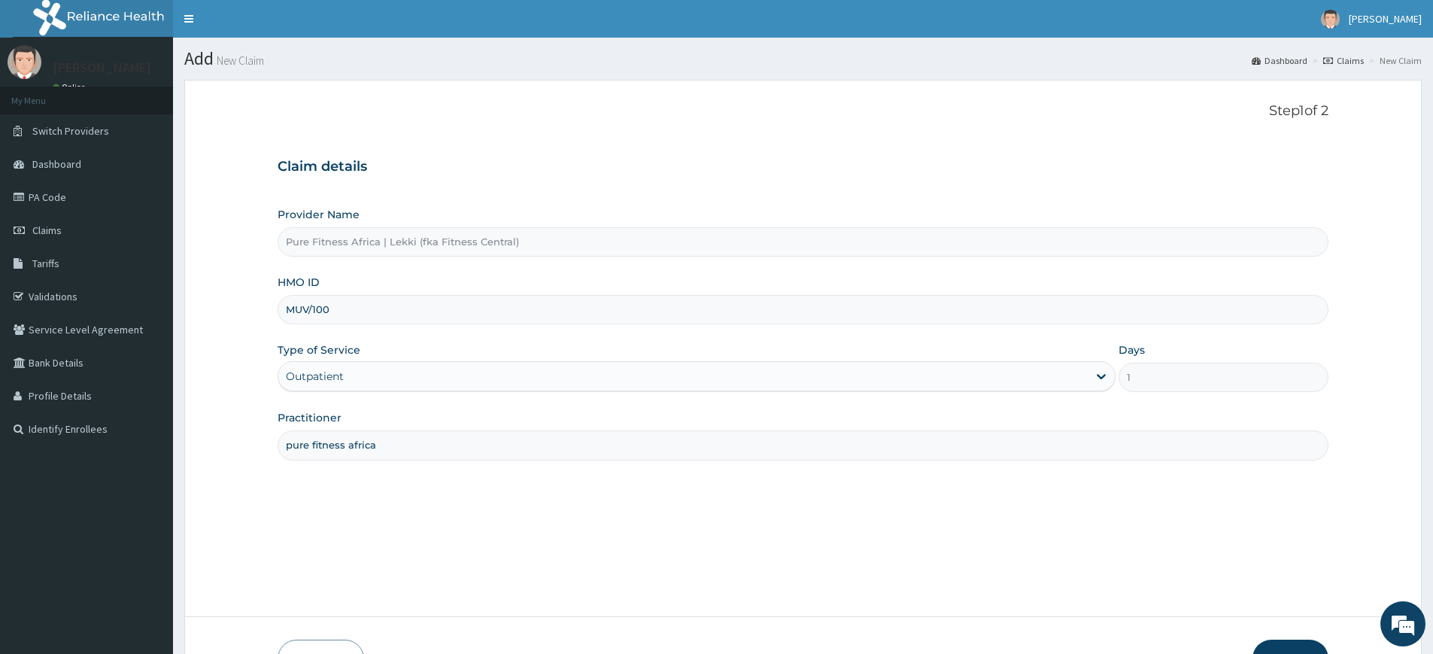
type input "MUV/10002/A"
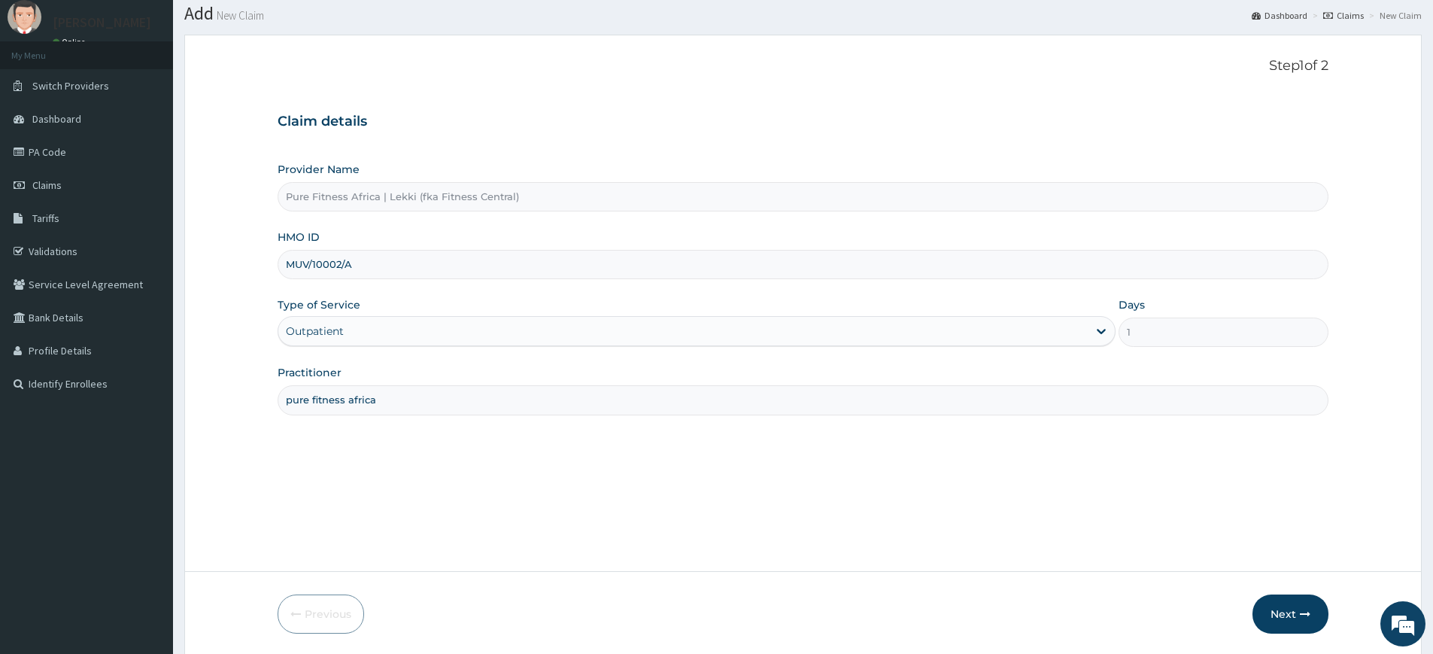
scroll to position [98, 0]
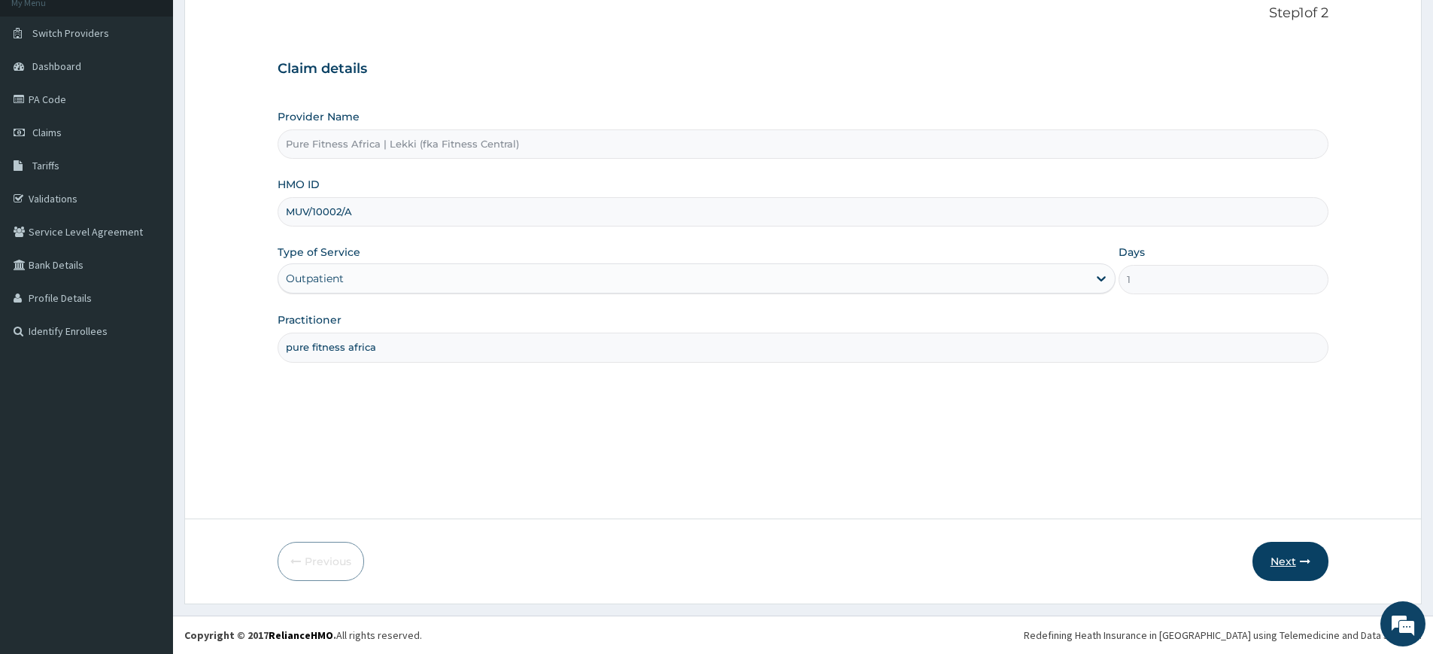
click at [1292, 553] on button "Next" at bounding box center [1291, 561] width 76 height 39
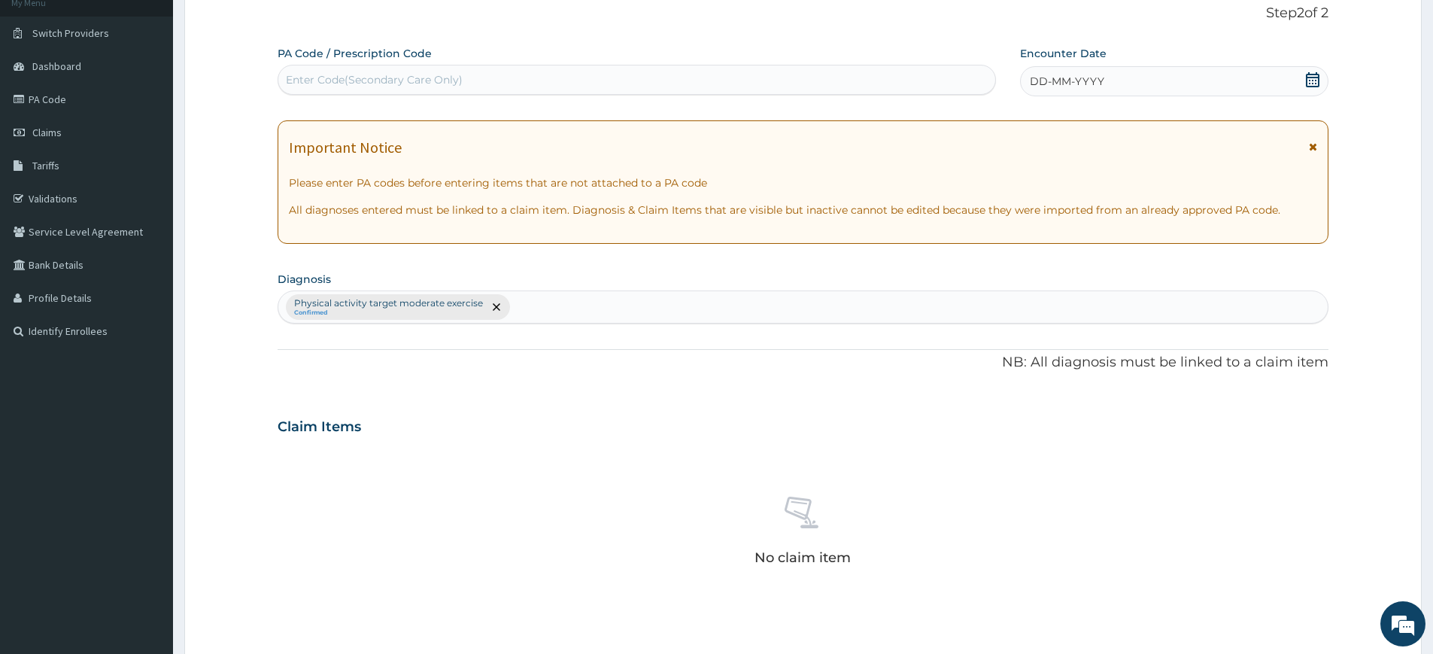
click at [1081, 78] on span "DD-MM-YYYY" at bounding box center [1067, 81] width 74 height 15
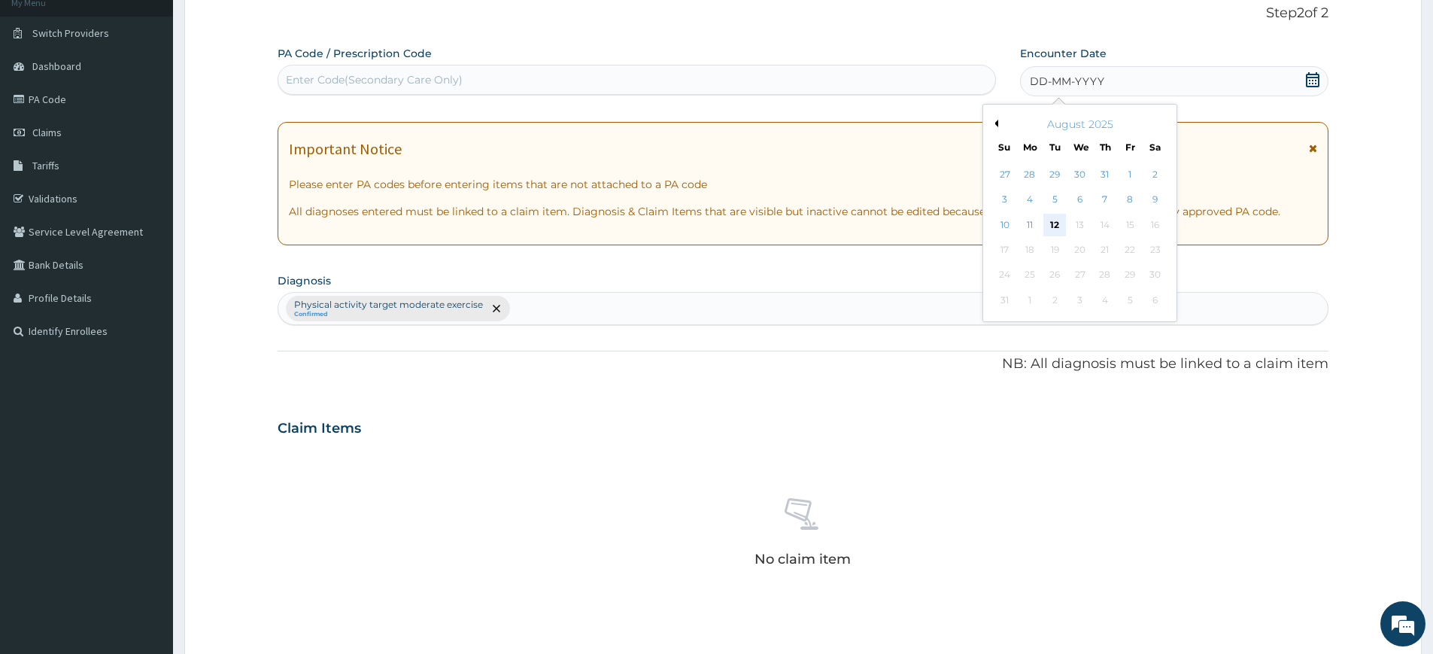
click at [1050, 214] on div "12" at bounding box center [1055, 225] width 23 height 23
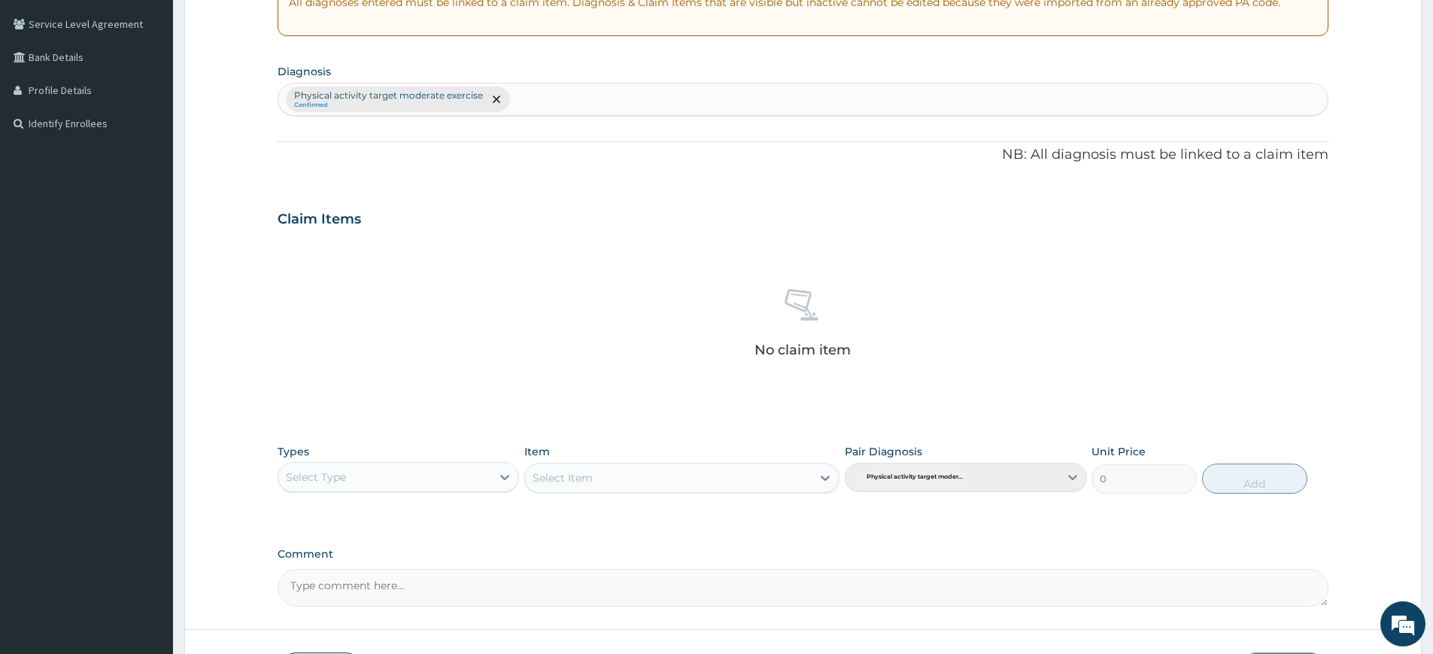
scroll to position [416, 0]
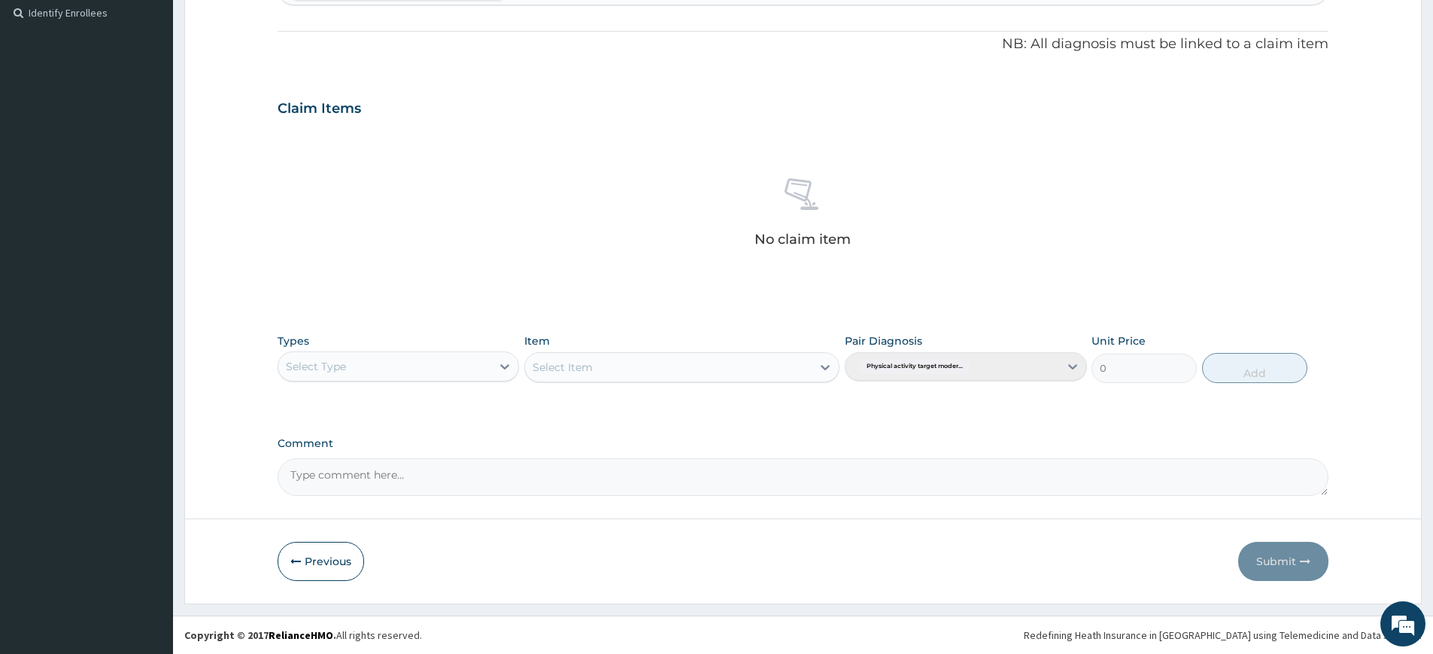
click at [430, 374] on div "Select Type" at bounding box center [384, 366] width 213 height 24
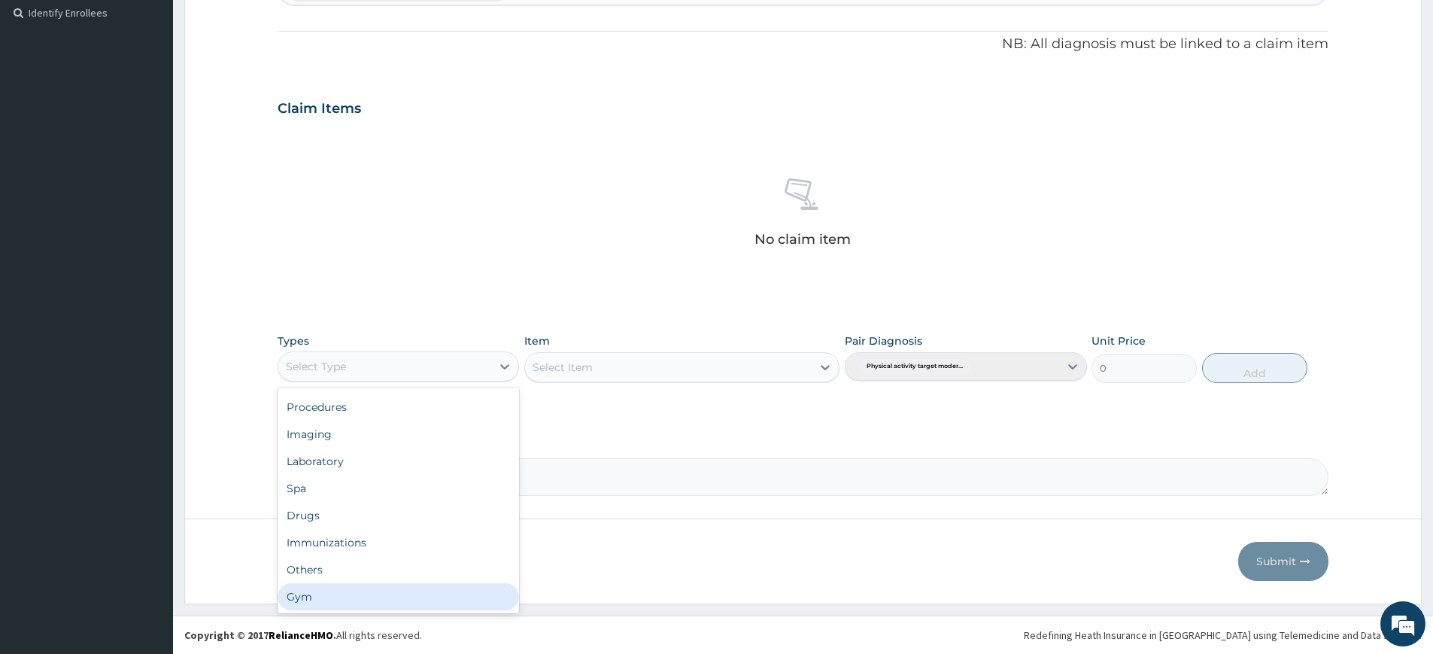
click at [409, 585] on div "Gym" at bounding box center [399, 596] width 242 height 27
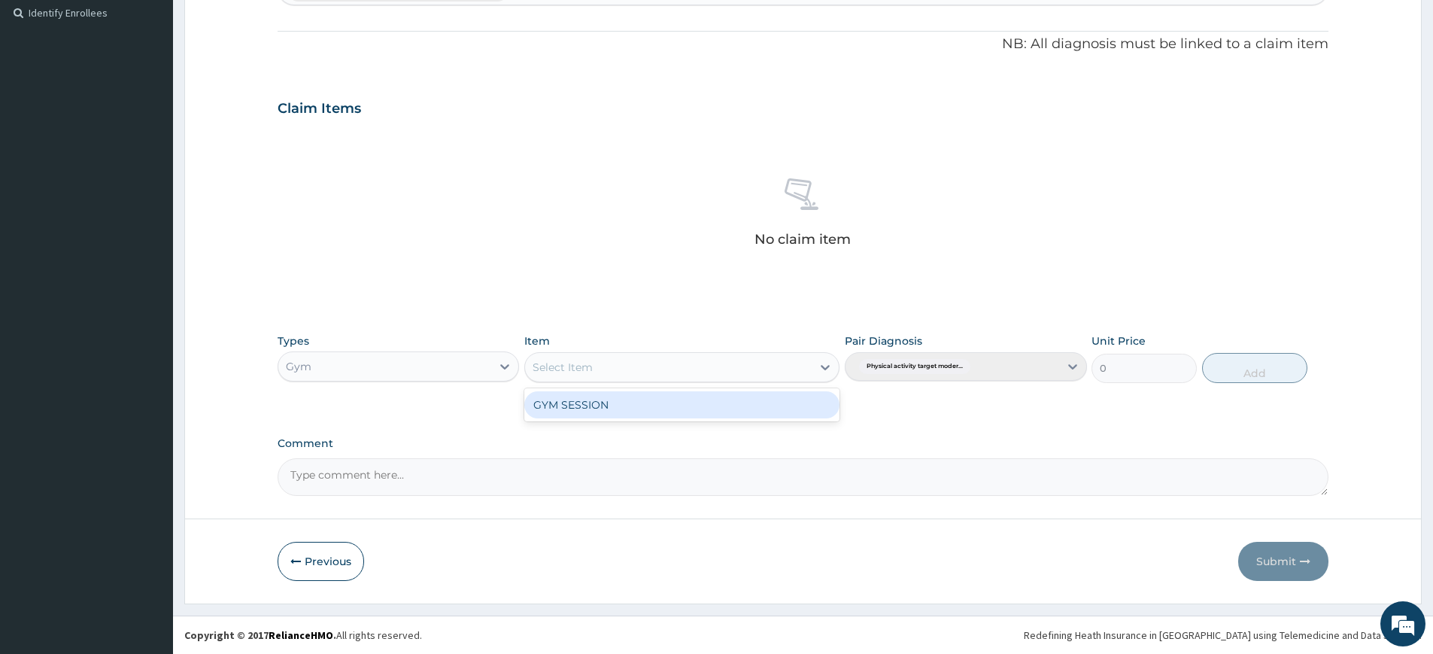
click at [722, 366] on div "Select Item" at bounding box center [668, 367] width 287 height 24
click at [722, 403] on div "GYM SESSION" at bounding box center [681, 404] width 315 height 27
type input "3000"
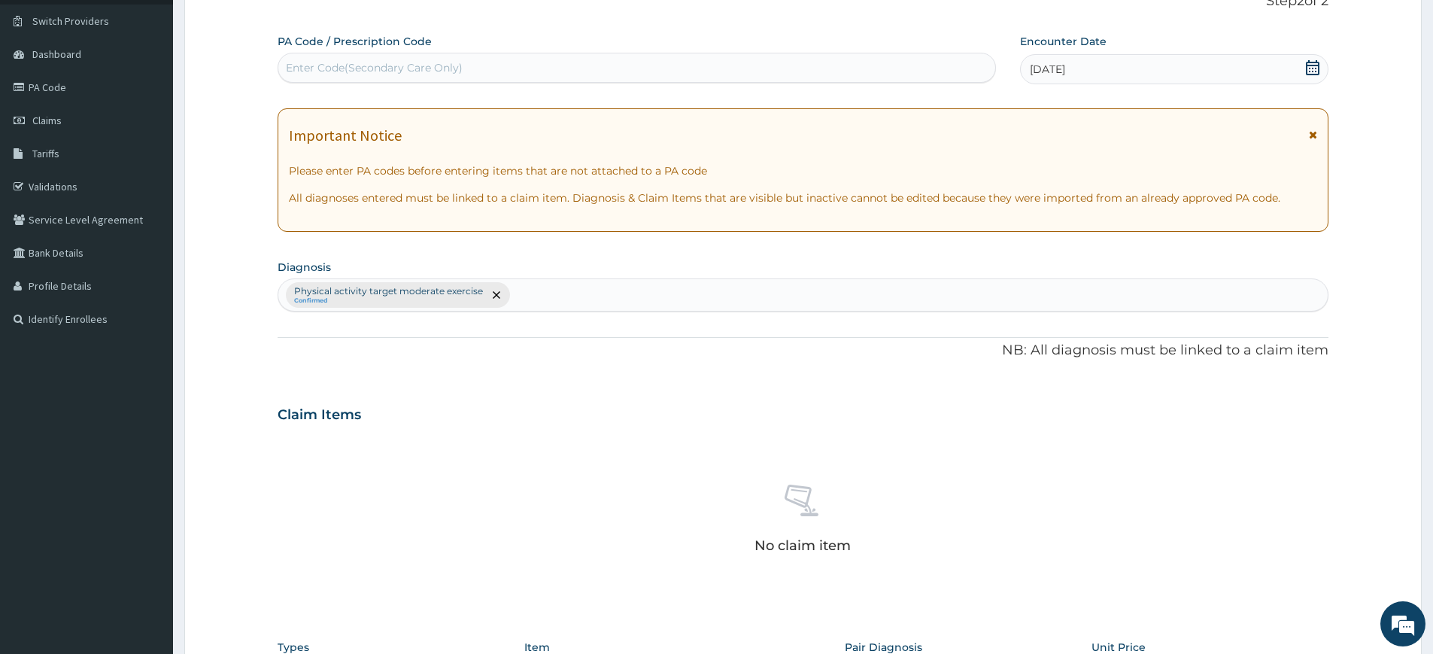
scroll to position [63, 0]
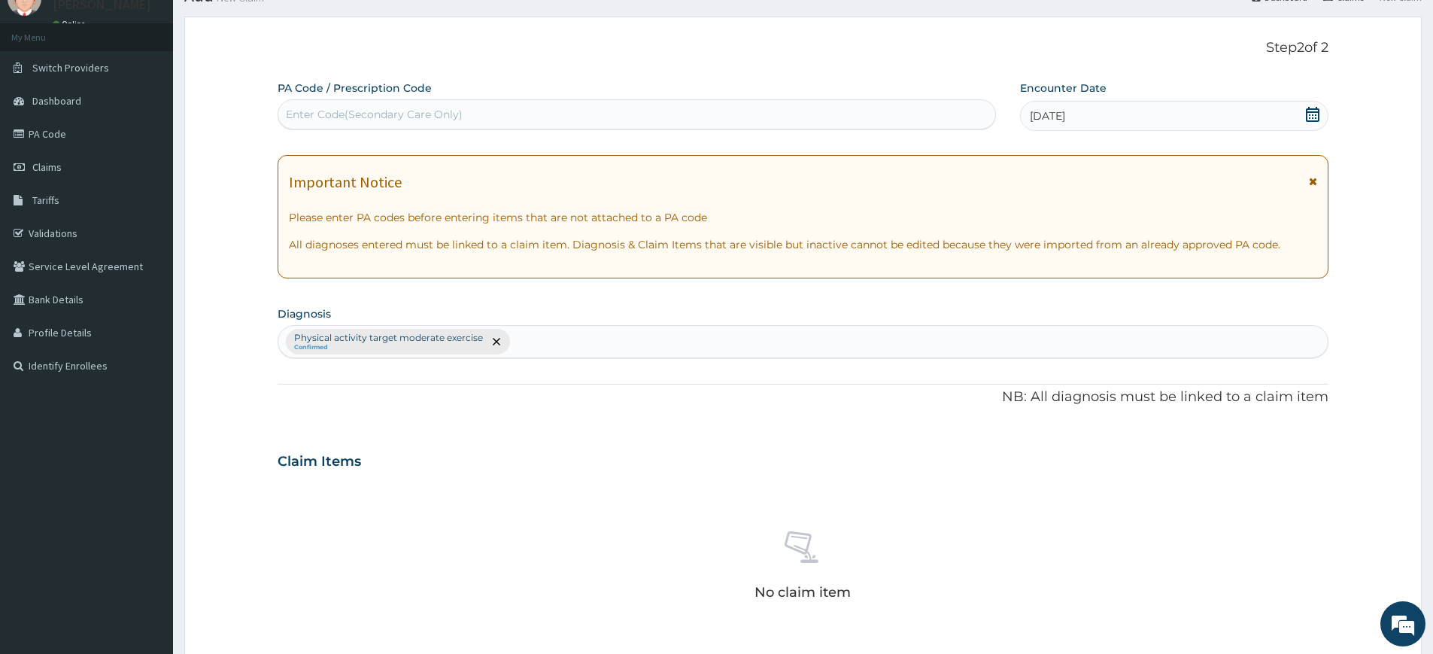
click at [592, 104] on div "Enter Code(Secondary Care Only)" at bounding box center [636, 114] width 717 height 24
type input "PA/11019E"
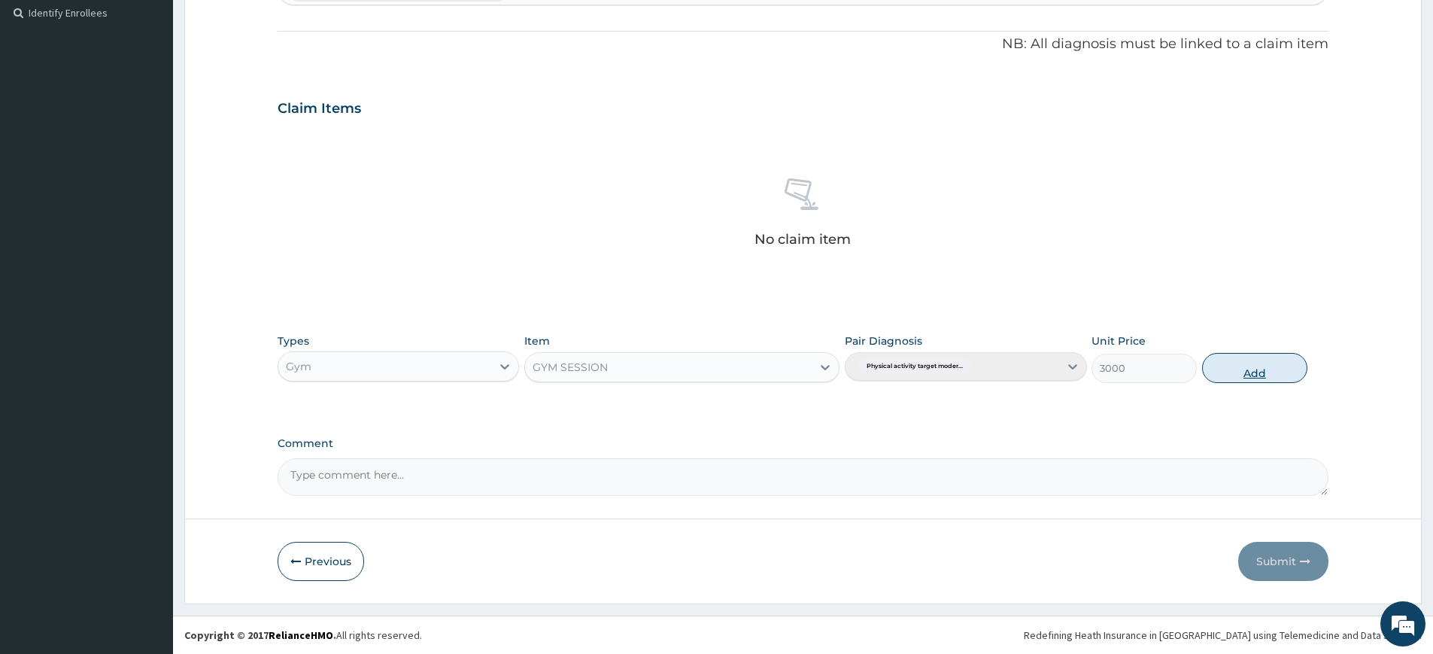
click at [1239, 369] on button "Add" at bounding box center [1254, 368] width 105 height 30
type input "0"
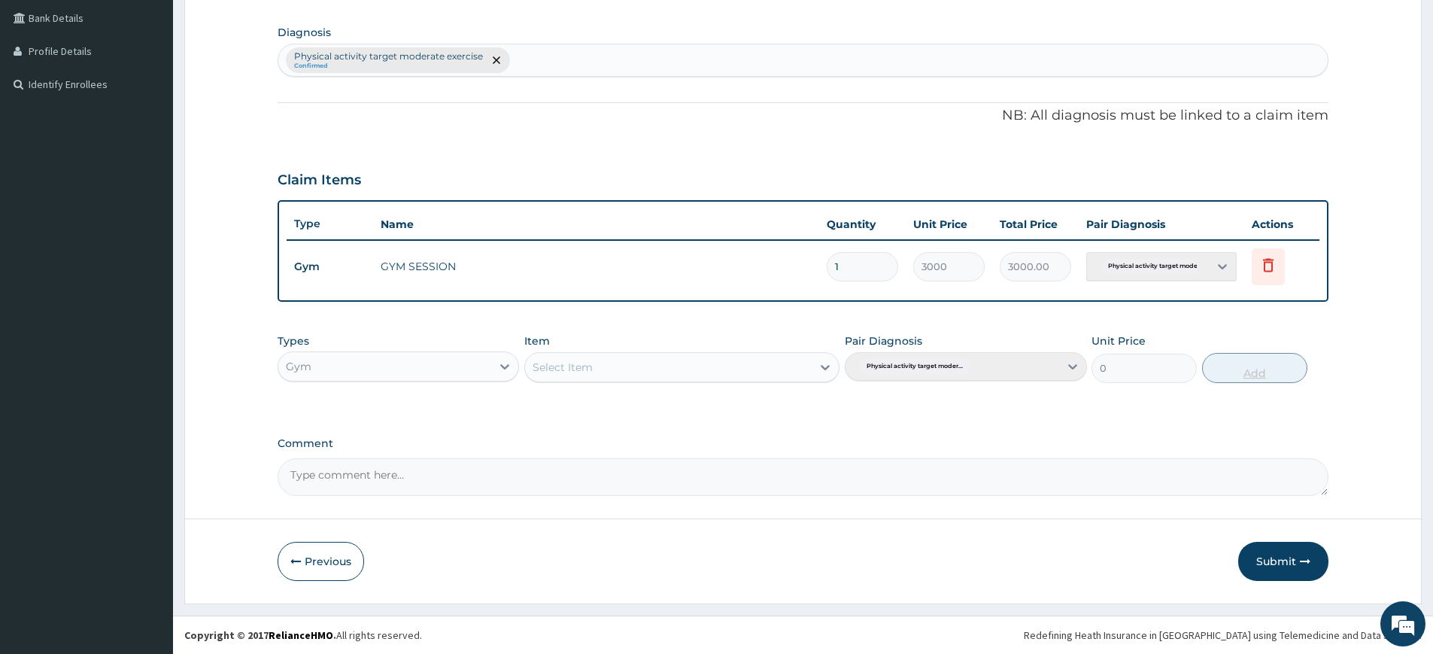
scroll to position [345, 0]
click at [1283, 560] on button "Submit" at bounding box center [1284, 561] width 90 height 39
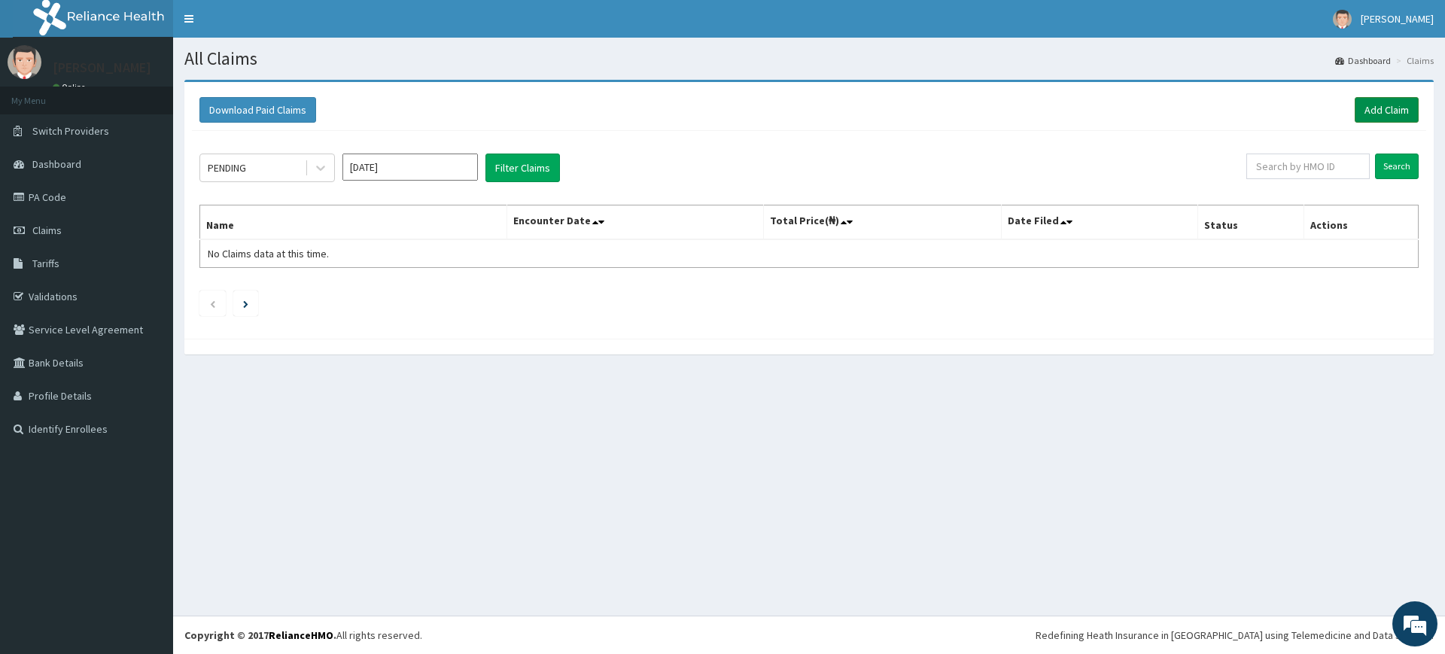
click at [1396, 103] on link "Add Claim" at bounding box center [1386, 110] width 64 height 26
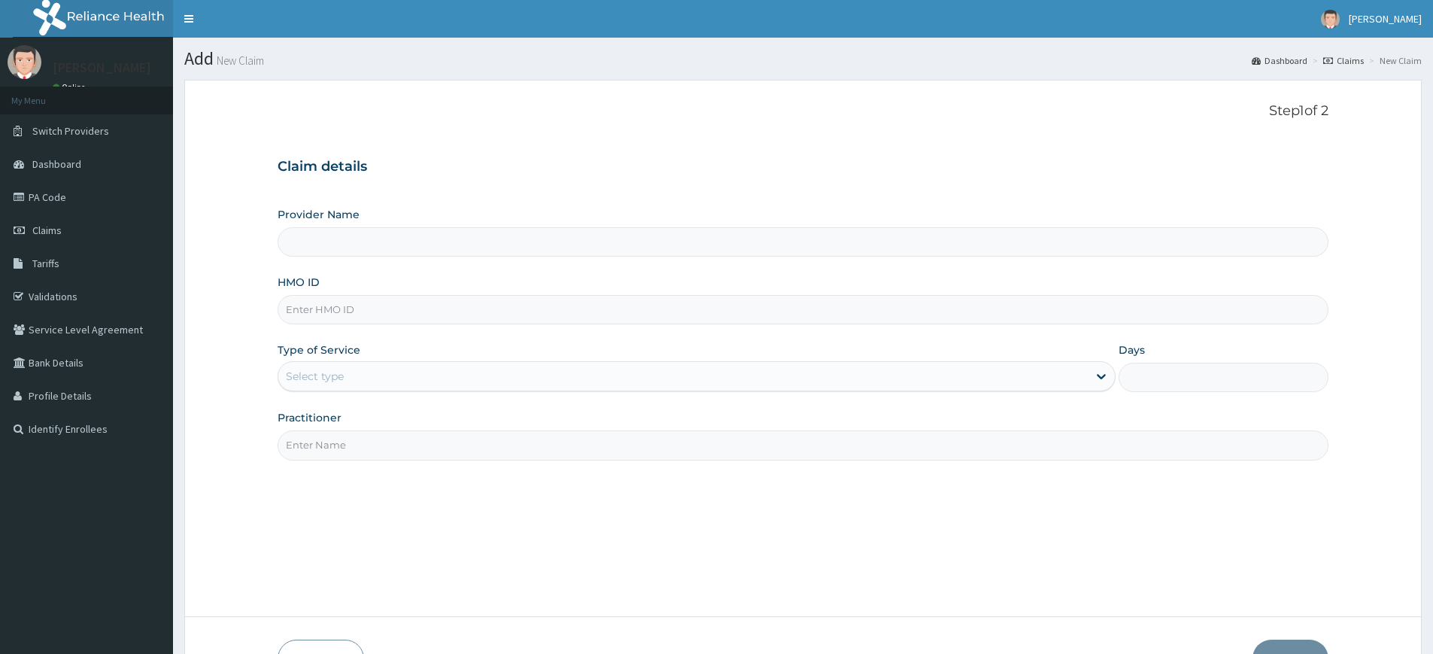
type input "Pure Fitness Africa | Lekki (fka Fitness Central)"
type input "1"
click at [362, 452] on input "Practitioner" at bounding box center [803, 444] width 1051 height 29
type input "pure fitness africa"
click at [391, 314] on input "HMO ID" at bounding box center [803, 309] width 1051 height 29
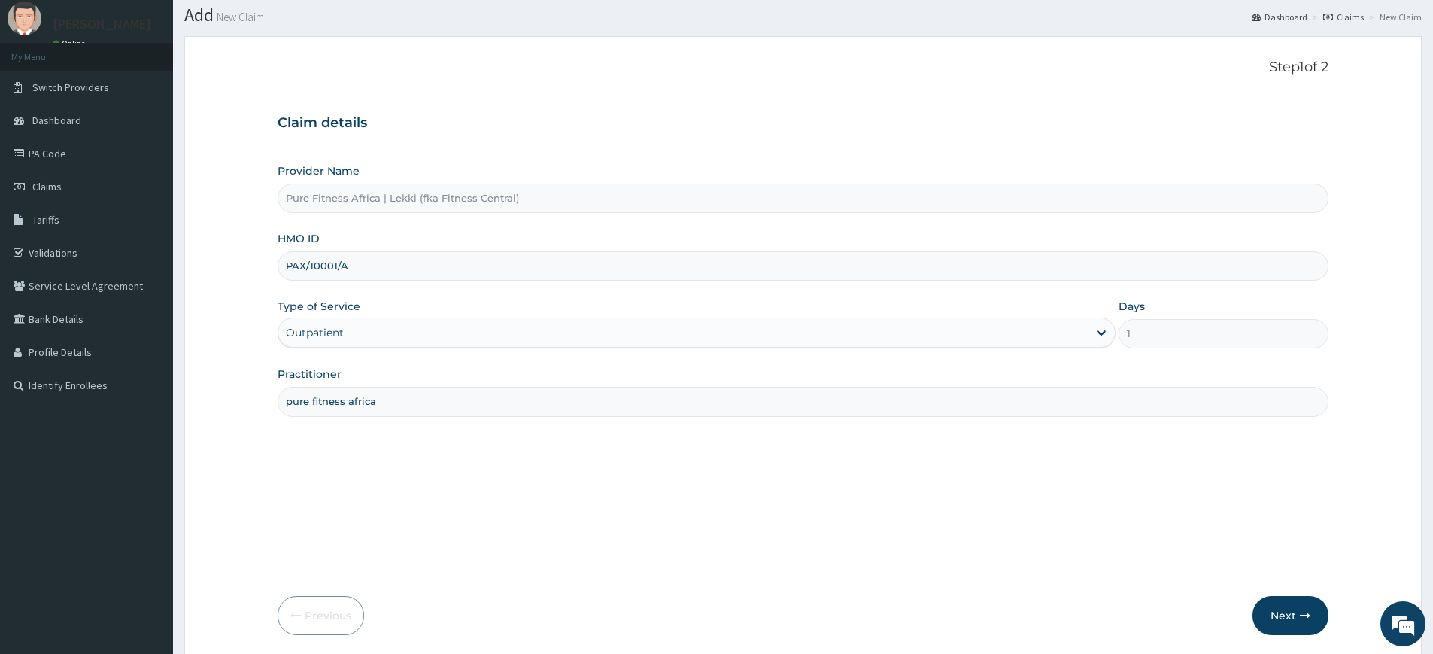
scroll to position [98, 0]
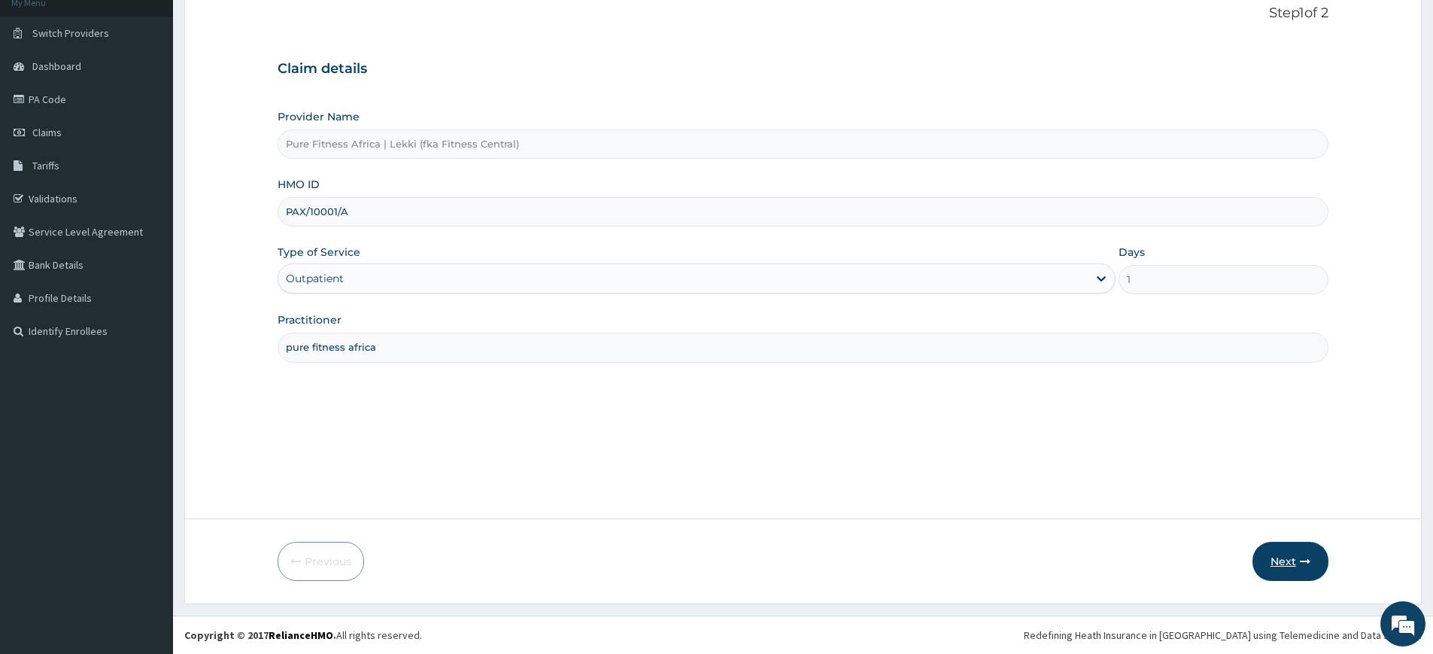
type input "PAX/10001/A"
click at [1283, 561] on button "Next" at bounding box center [1291, 561] width 76 height 39
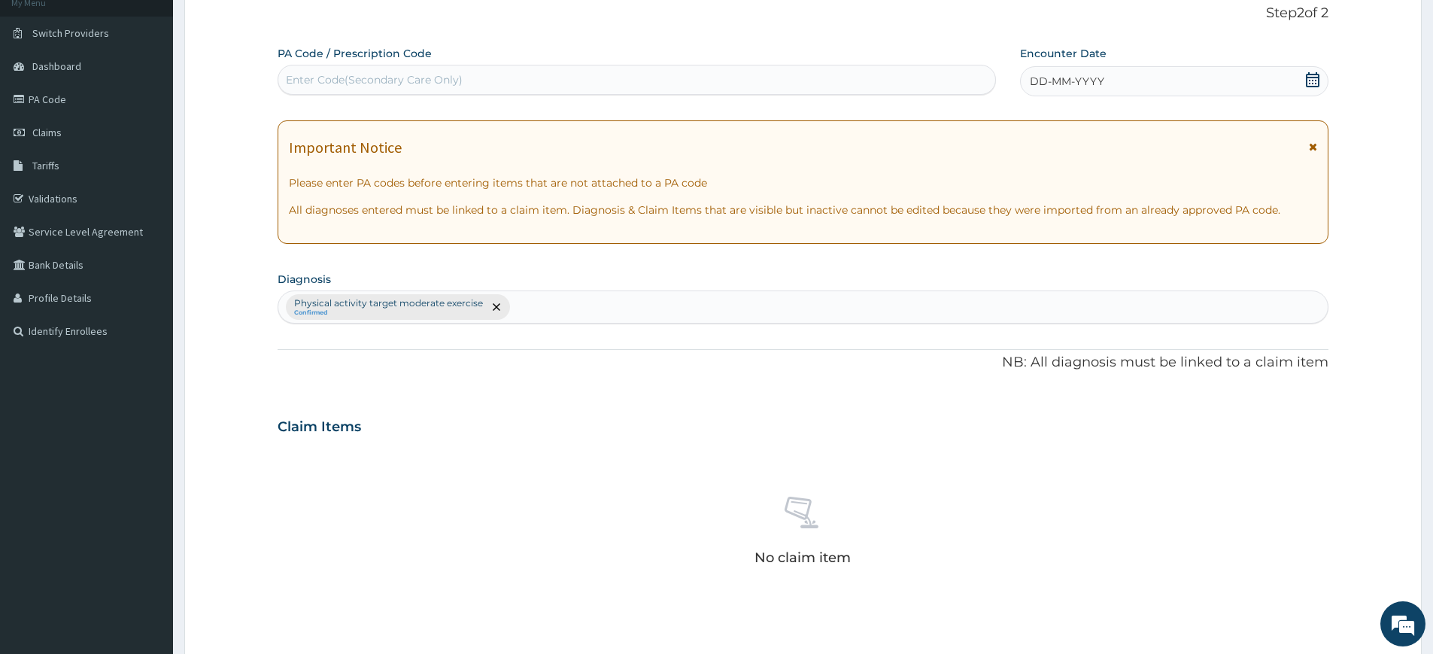
click at [1067, 71] on div "DD-MM-YYYY" at bounding box center [1174, 81] width 308 height 30
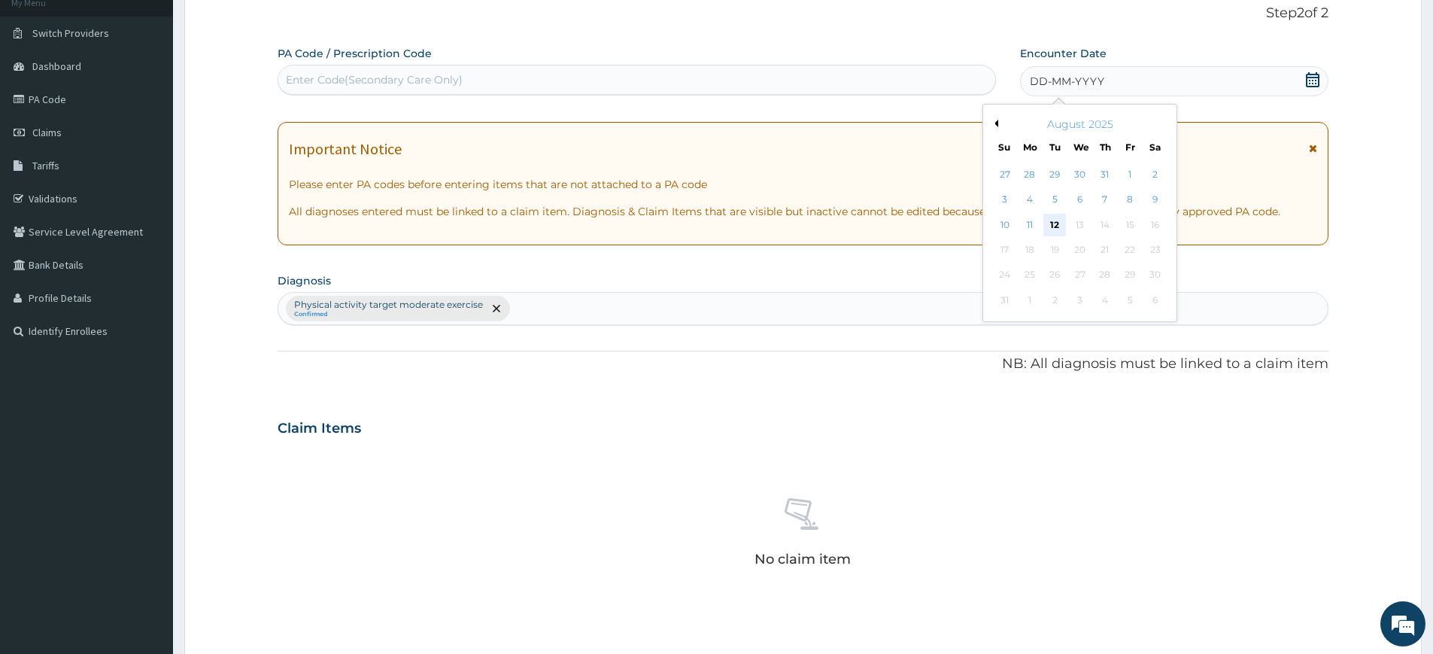
click at [1055, 229] on div "12" at bounding box center [1055, 225] width 23 height 23
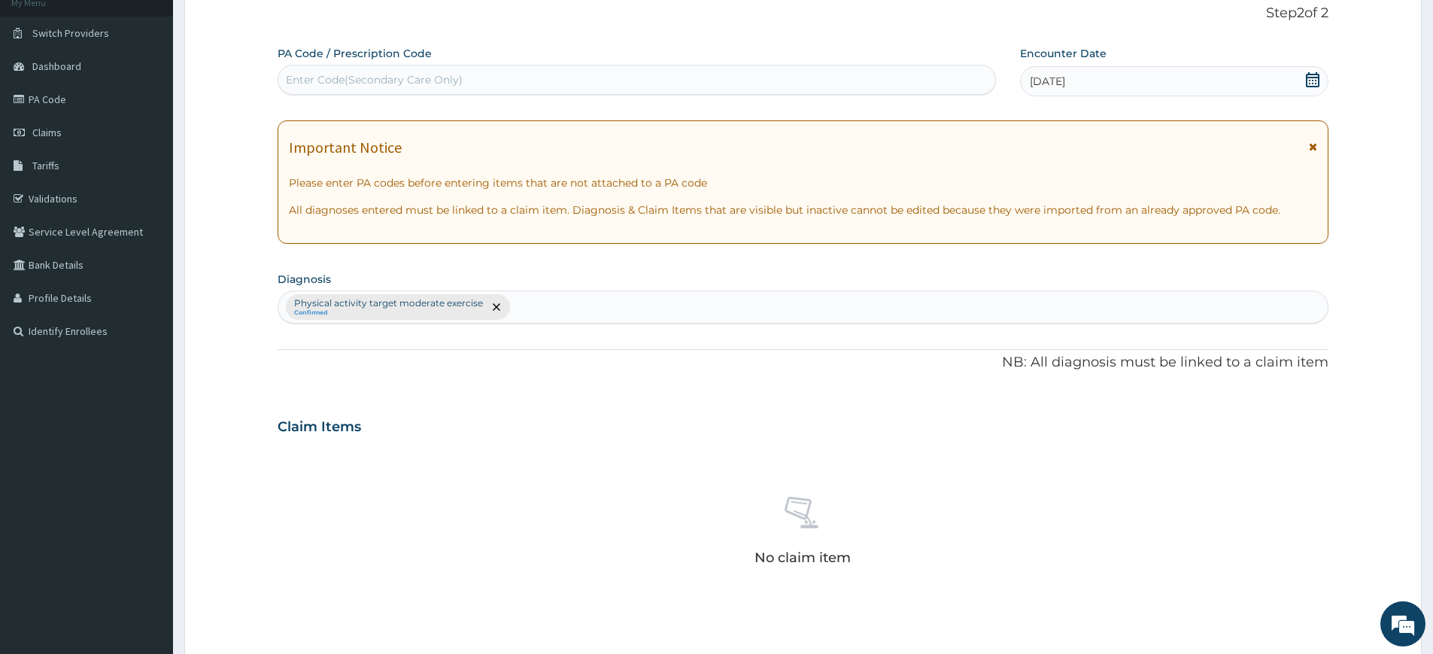
click at [921, 81] on div "Enter Code(Secondary Care Only)" at bounding box center [636, 80] width 717 height 24
type input "PA/D326E2"
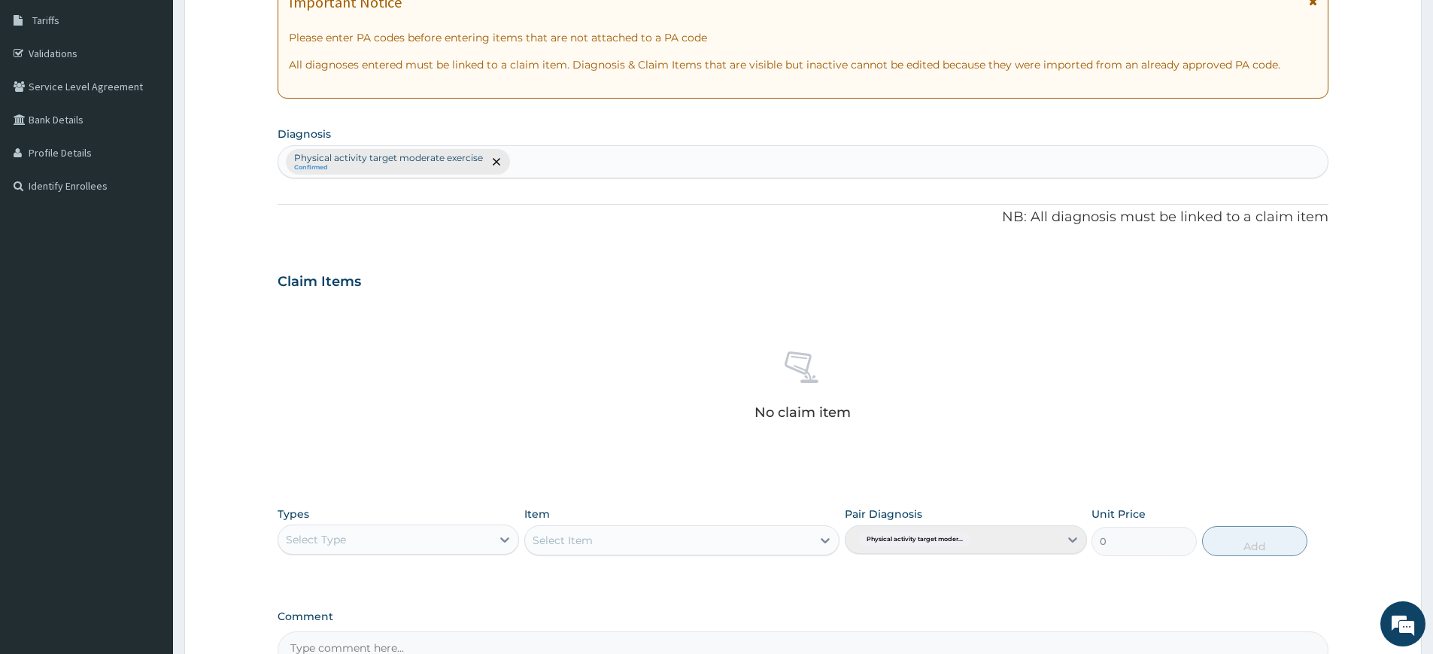
scroll to position [416, 0]
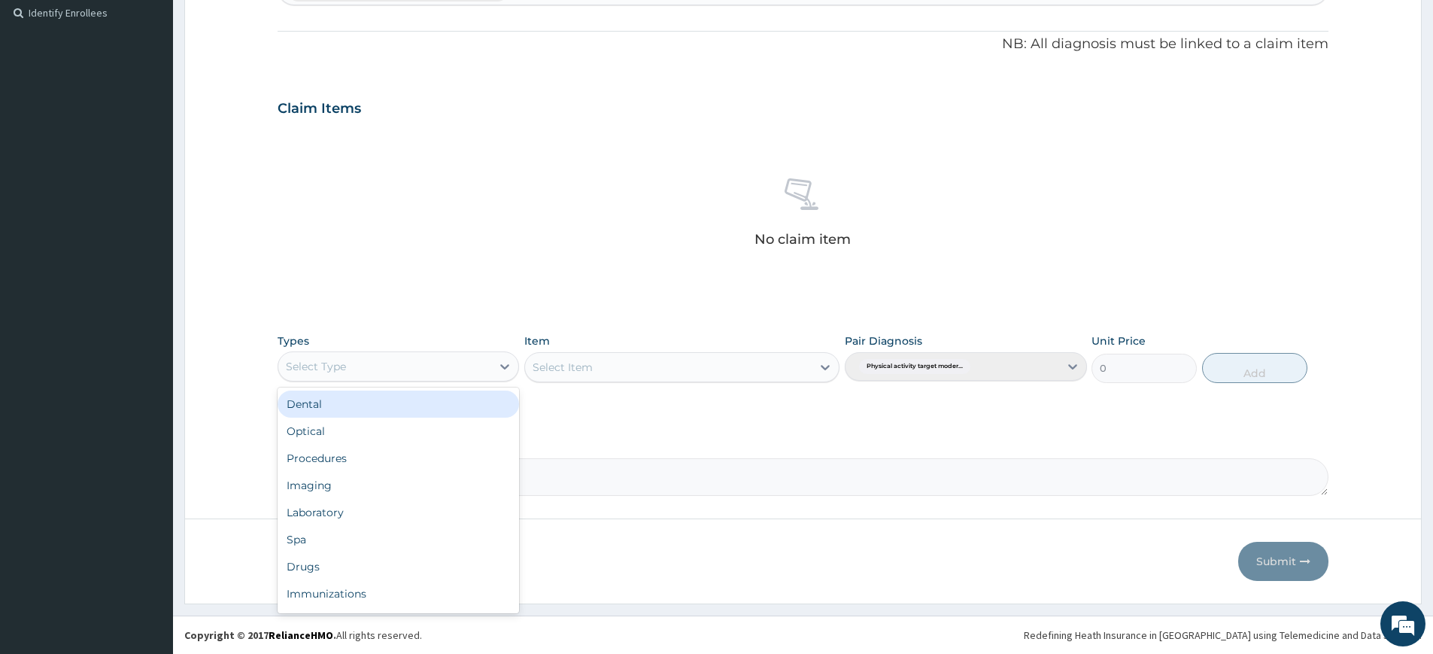
click at [489, 377] on div "Select Type" at bounding box center [384, 366] width 213 height 24
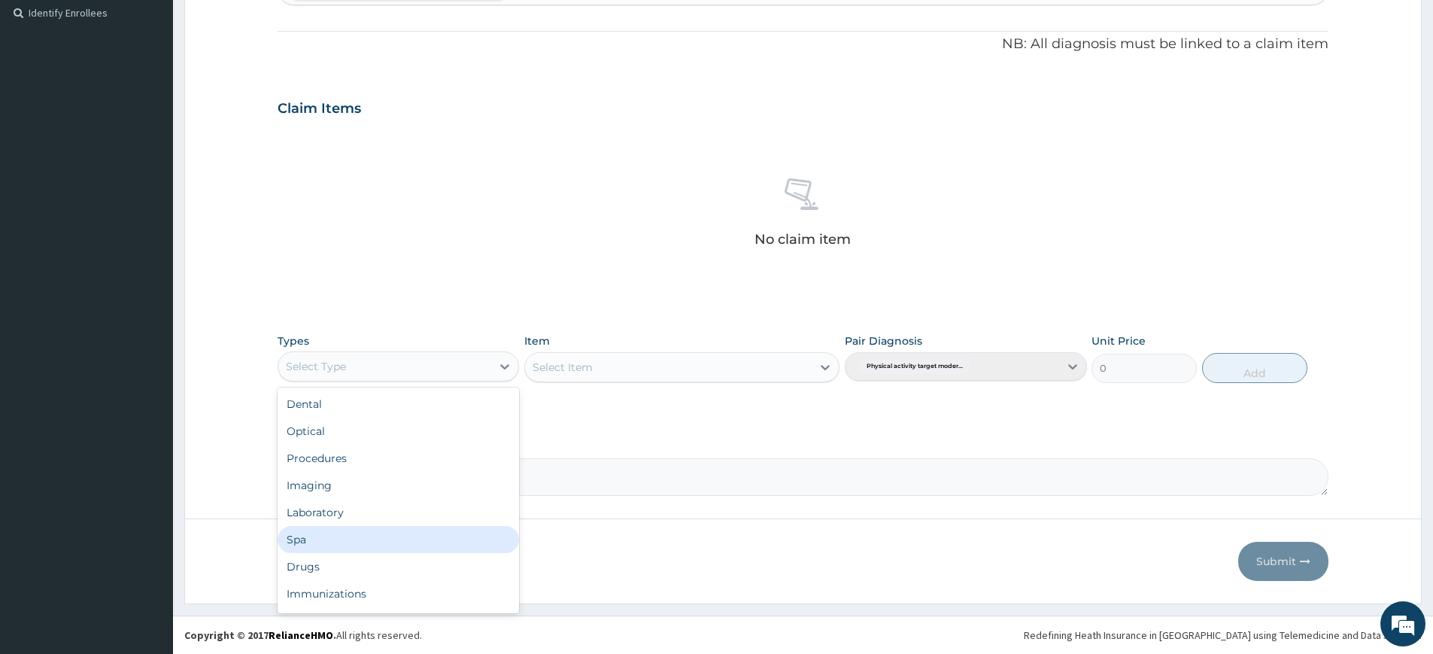
scroll to position [51, 0]
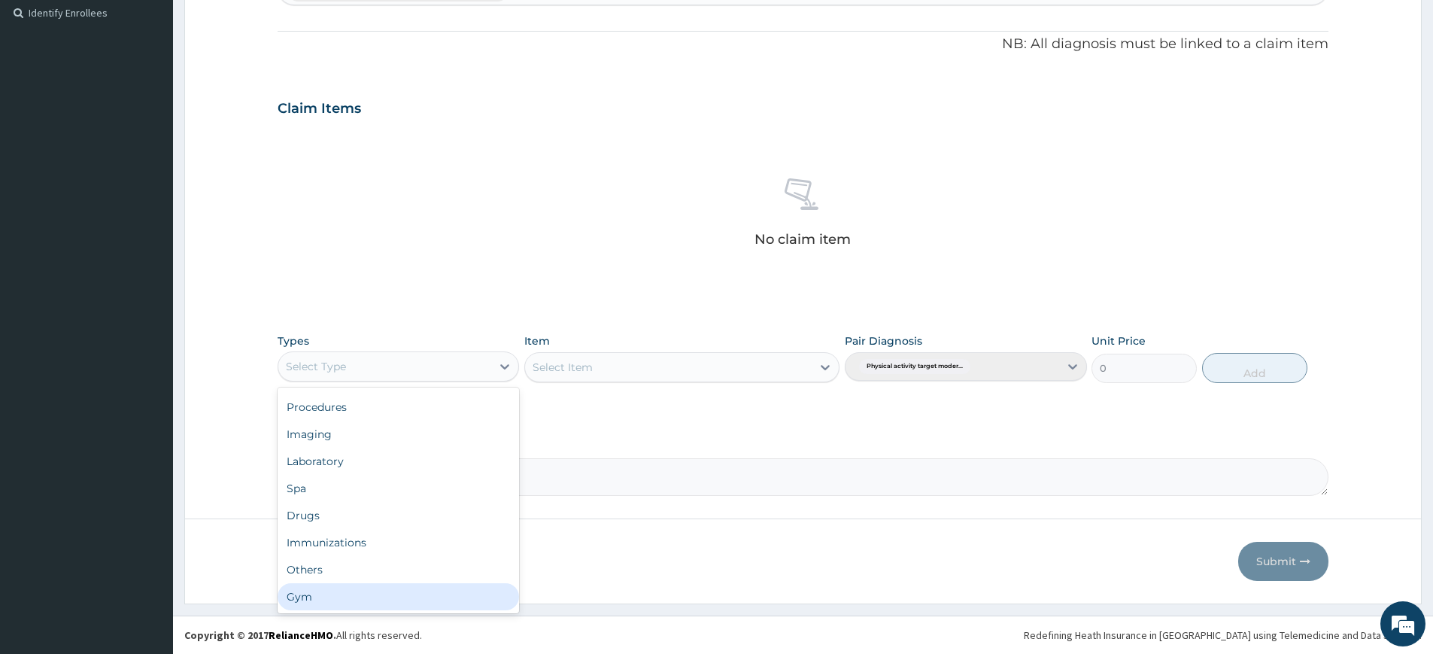
click at [388, 583] on div "Gym" at bounding box center [399, 596] width 242 height 27
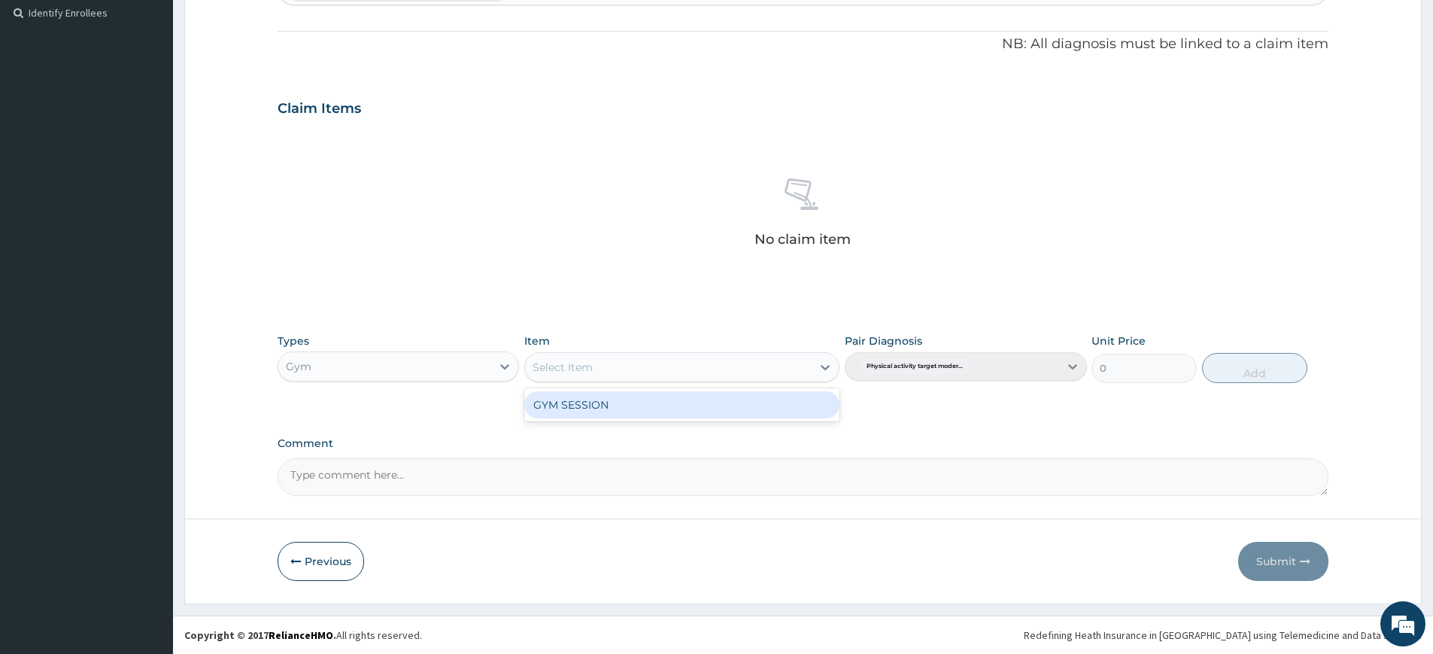
click at [728, 375] on div "Select Item" at bounding box center [668, 367] width 287 height 24
click at [728, 399] on div "GYM SESSION" at bounding box center [681, 404] width 315 height 27
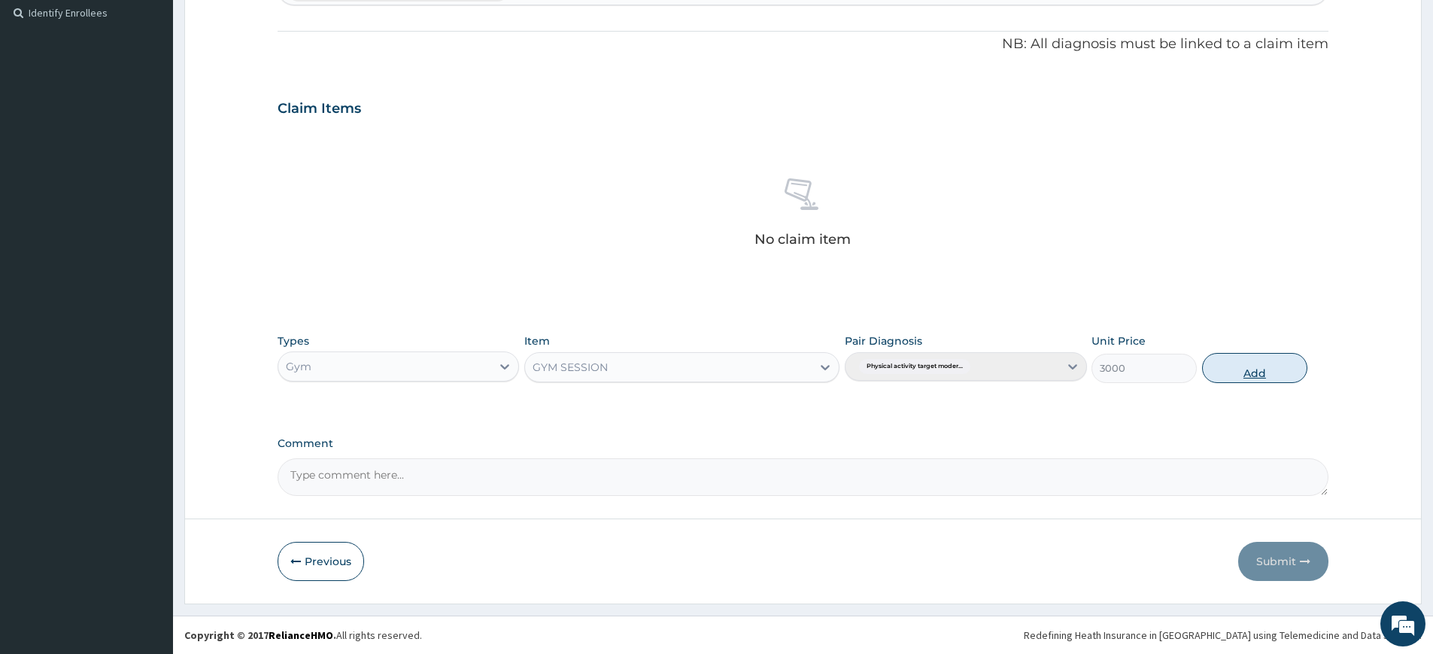
click at [1285, 369] on button "Add" at bounding box center [1254, 368] width 105 height 30
type input "0"
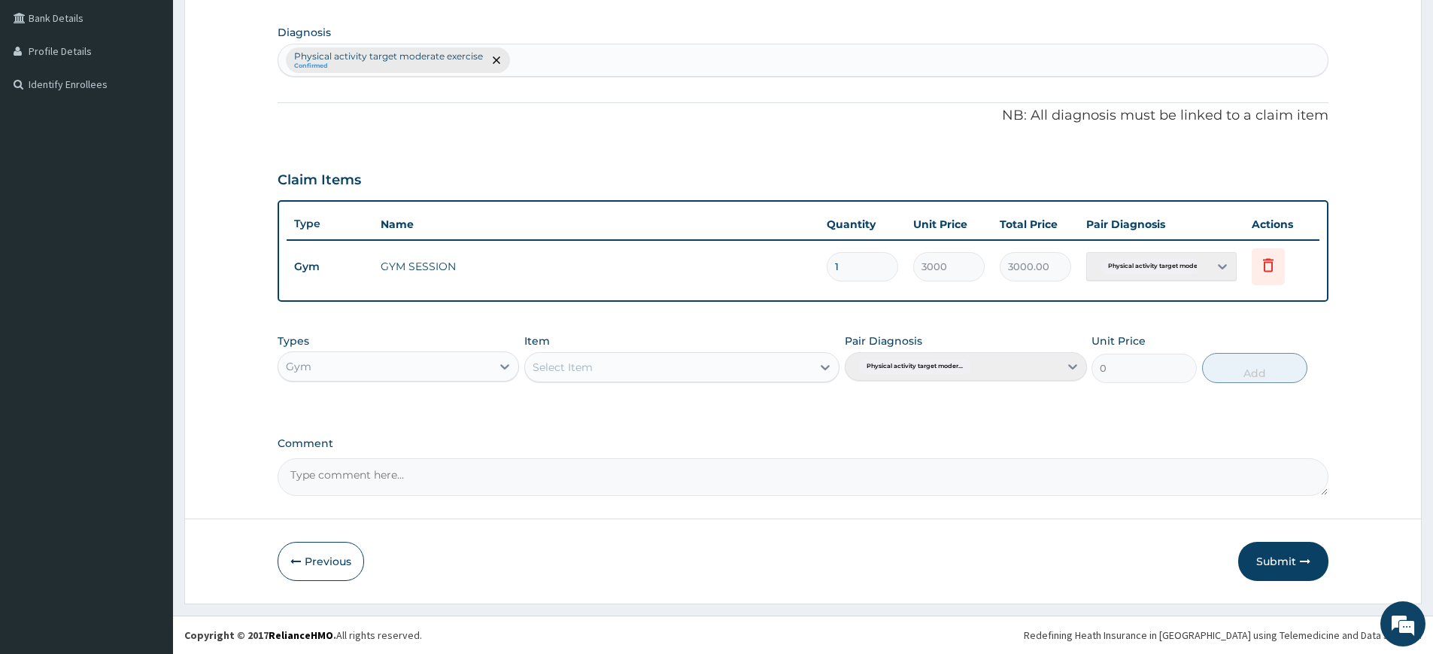
click at [1293, 564] on button "Submit" at bounding box center [1284, 561] width 90 height 39
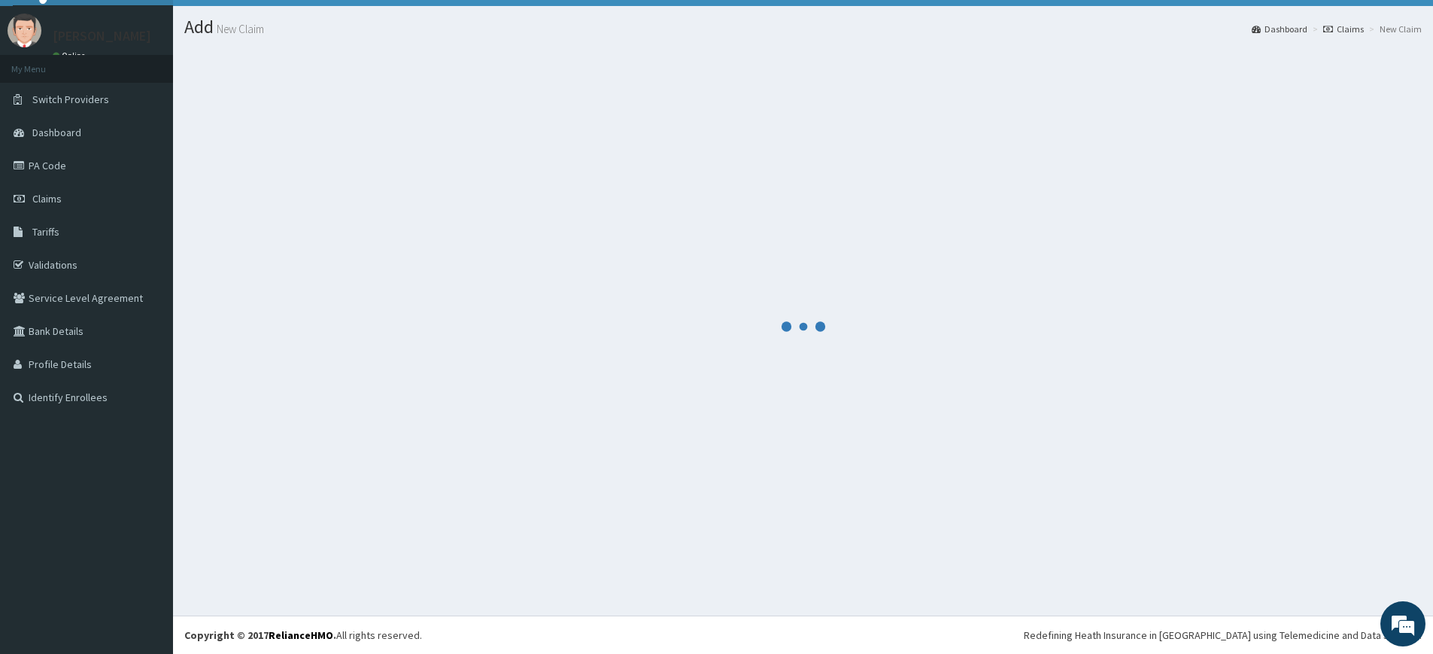
scroll to position [32, 0]
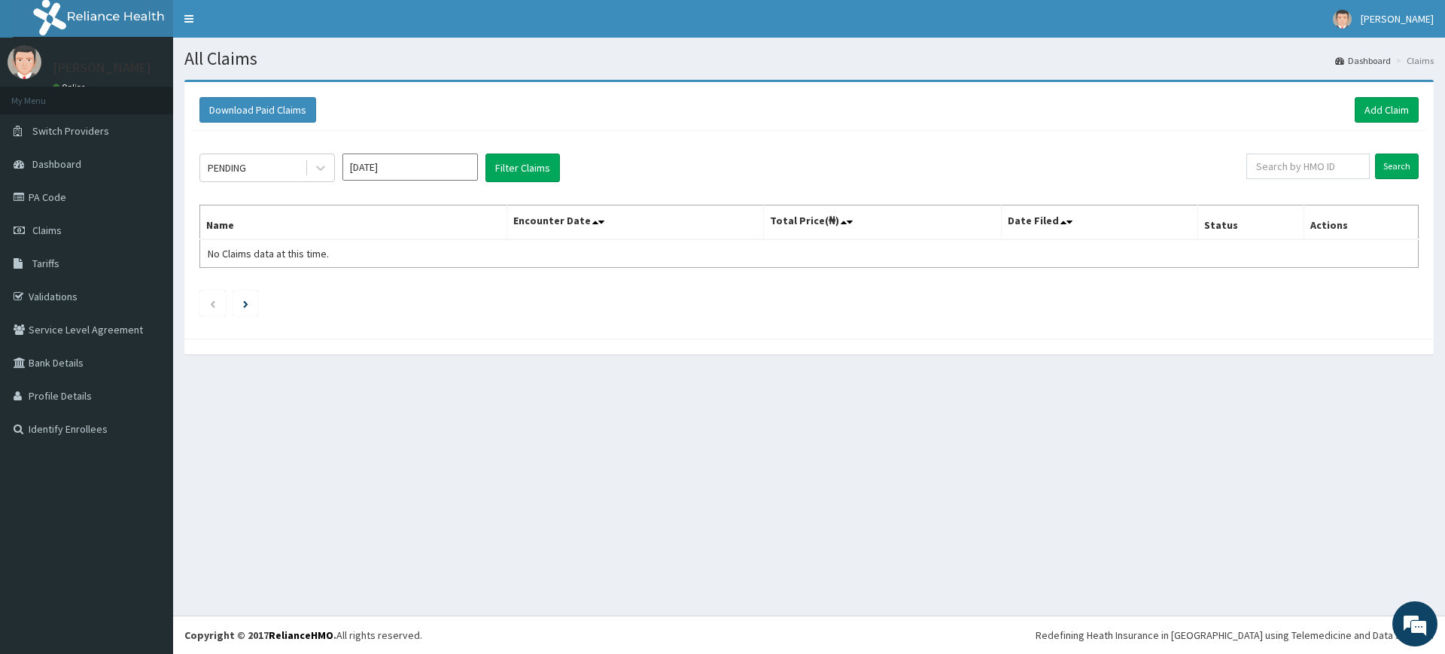
click at [1402, 96] on div "Download Paid Claims Add Claim" at bounding box center [809, 110] width 1234 height 41
click at [1395, 116] on link "Add Claim" at bounding box center [1386, 110] width 64 height 26
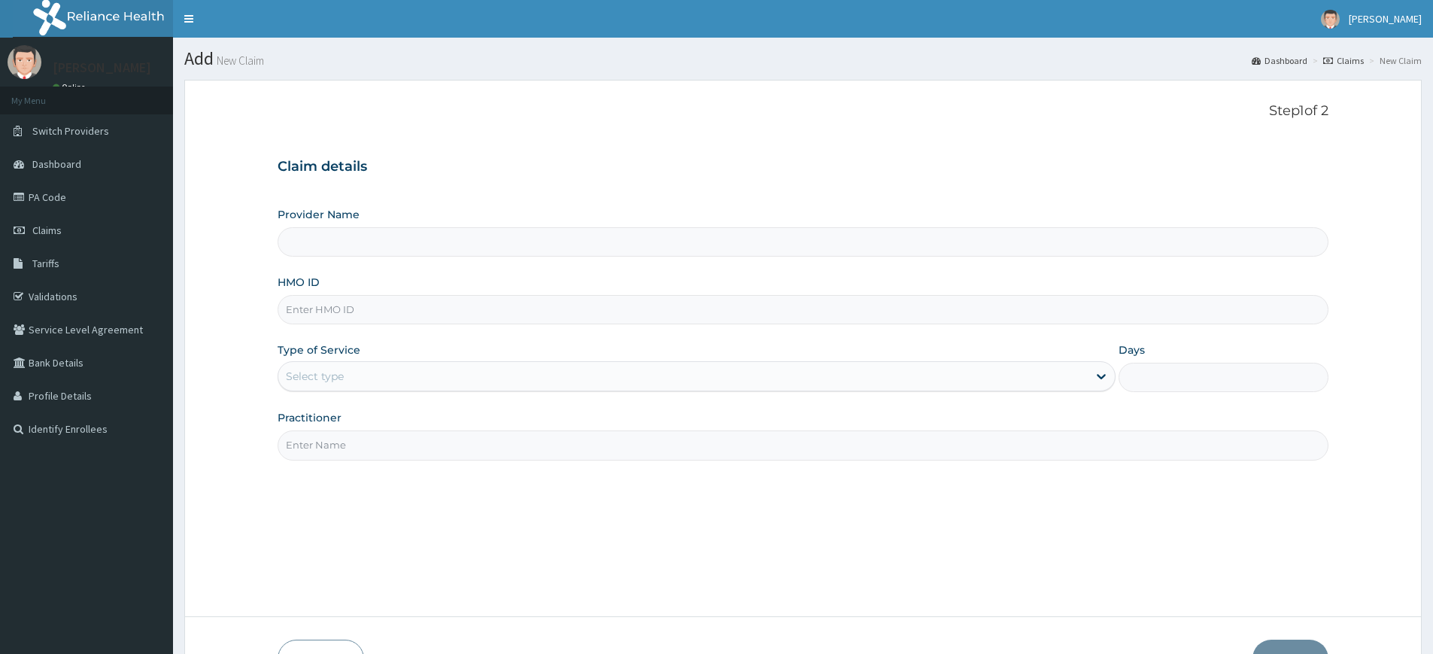
click at [415, 311] on input "HMO ID" at bounding box center [803, 309] width 1051 height 29
type input "Pure Fitness Africa | Lekki (fka Fitness Central)"
type input "1"
type input "TDG/10025/A"
click at [359, 435] on input "Practitioner" at bounding box center [803, 444] width 1051 height 29
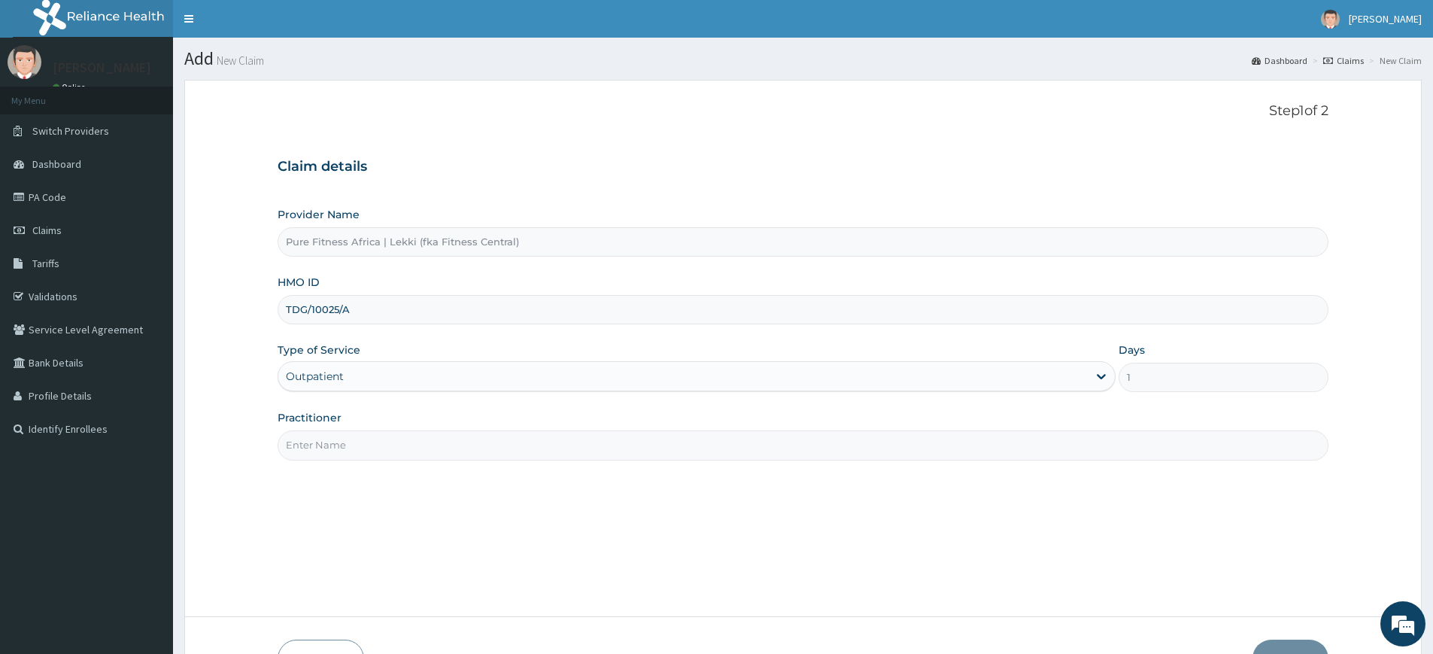
type input "pure fitness africa"
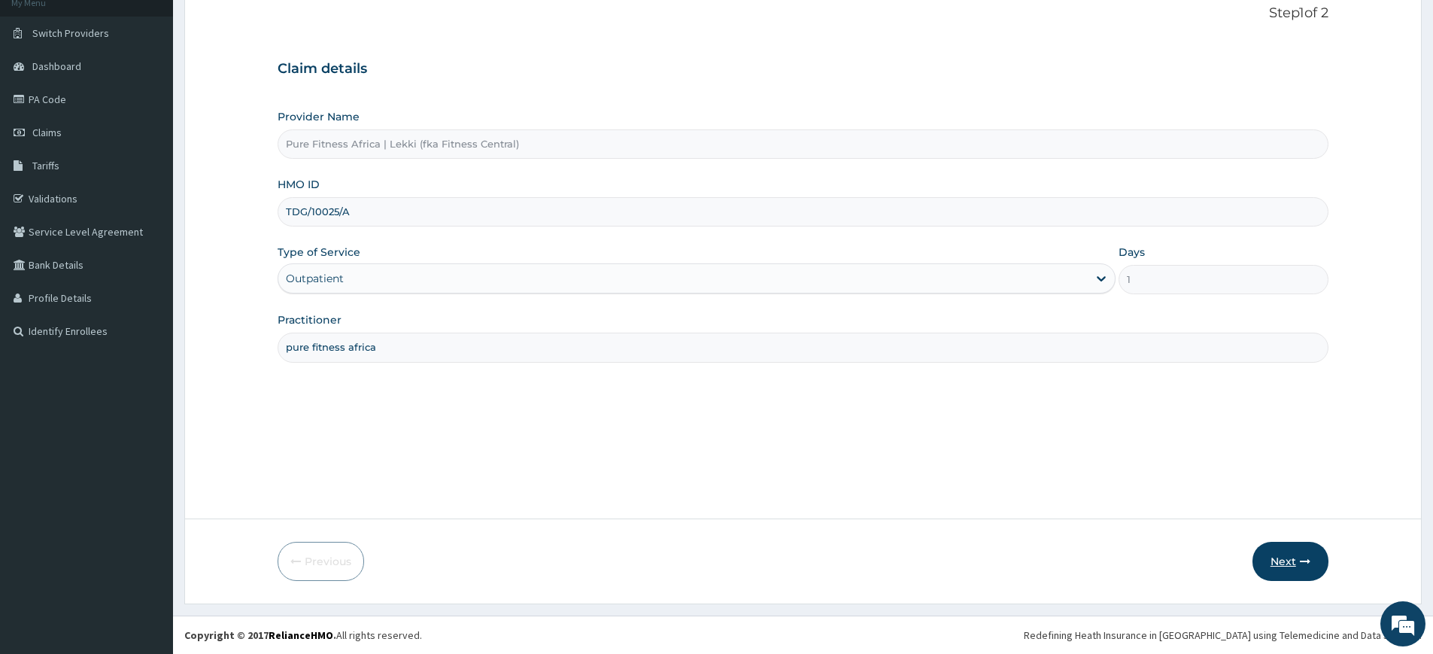
click at [1300, 567] on button "Next" at bounding box center [1291, 561] width 76 height 39
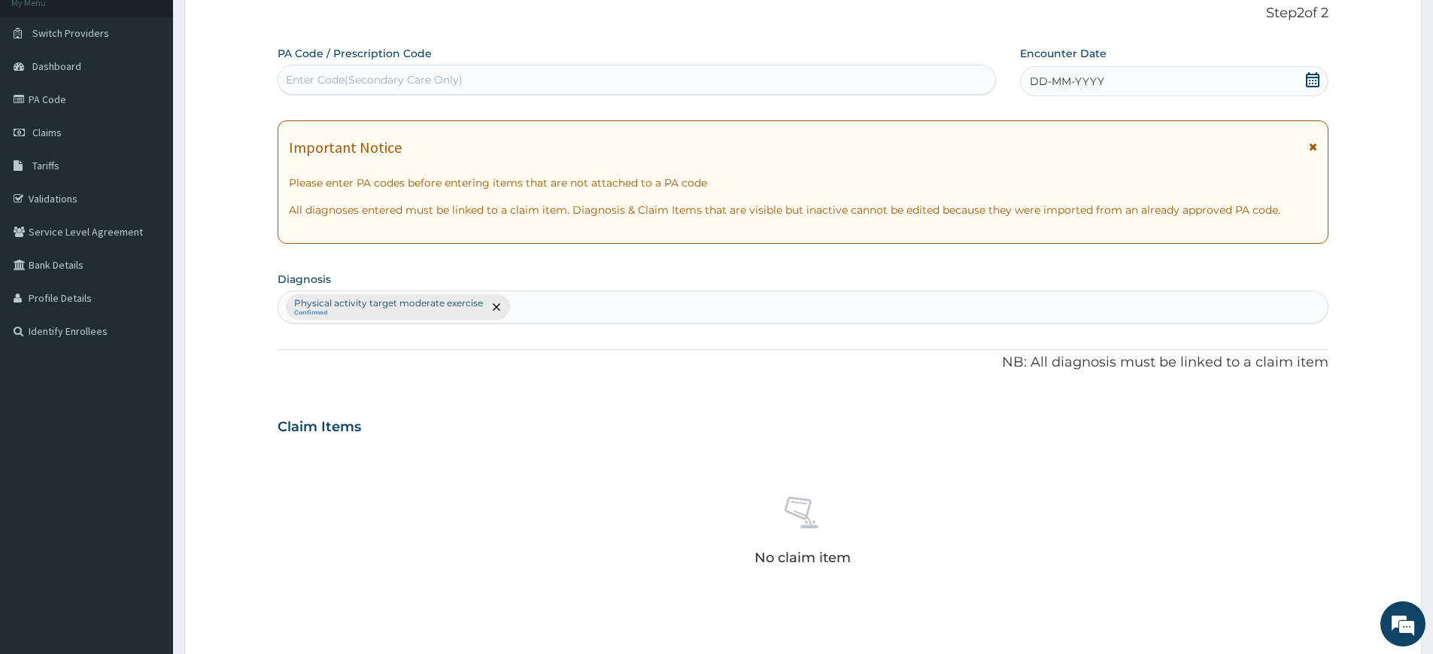
click at [1084, 74] on span "DD-MM-YYYY" at bounding box center [1067, 81] width 74 height 15
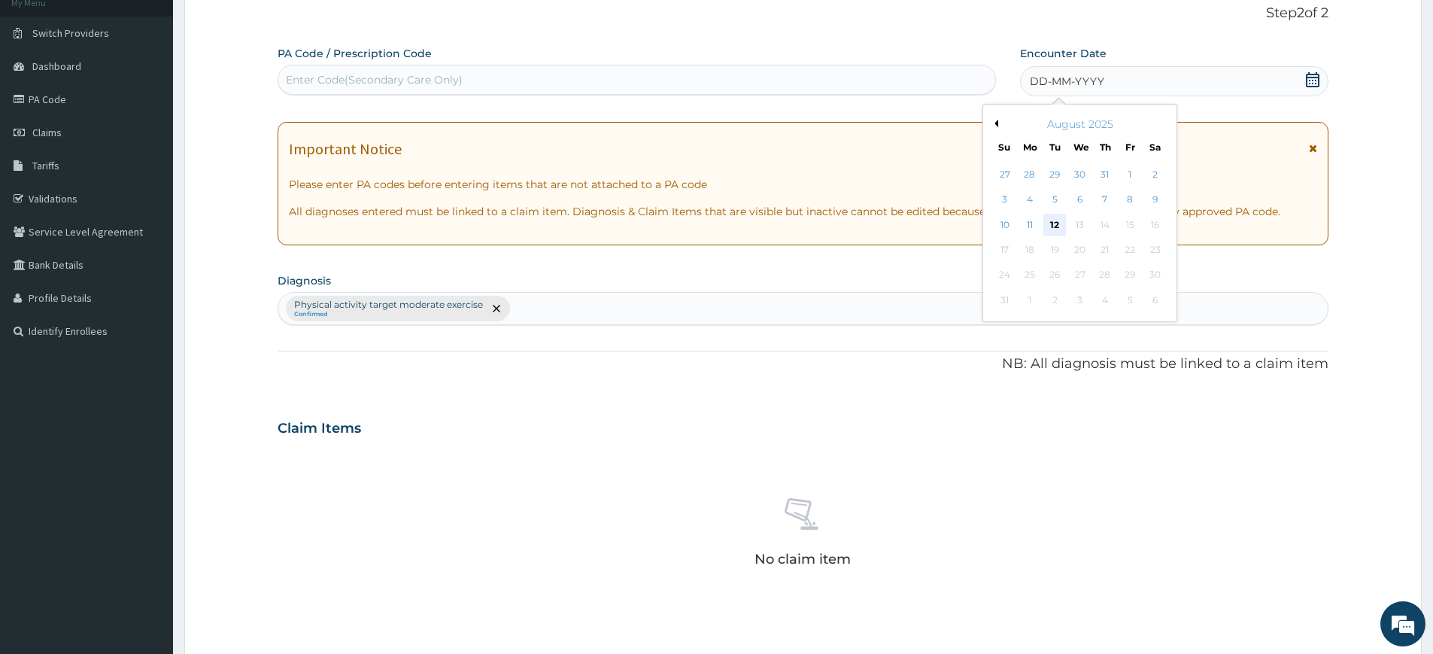
click at [1059, 224] on div "12" at bounding box center [1055, 225] width 23 height 23
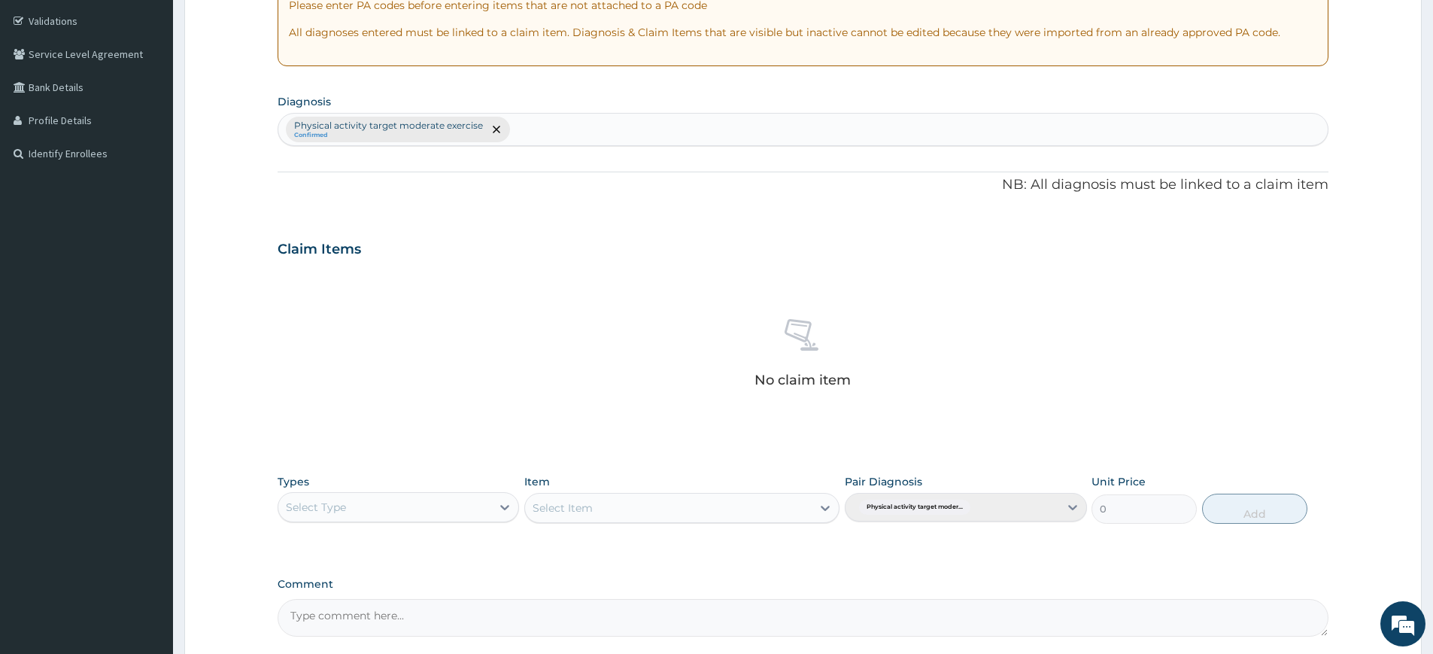
scroll to position [416, 0]
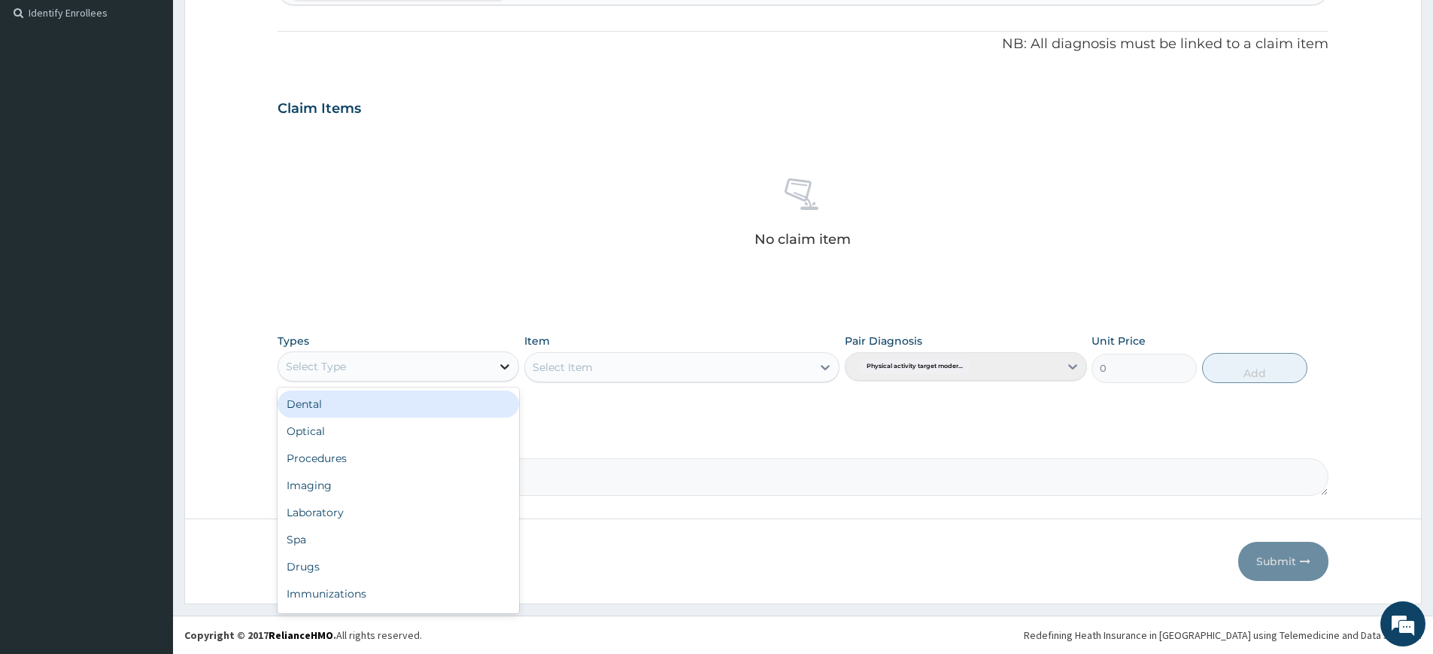
click at [500, 369] on icon at bounding box center [504, 366] width 15 height 15
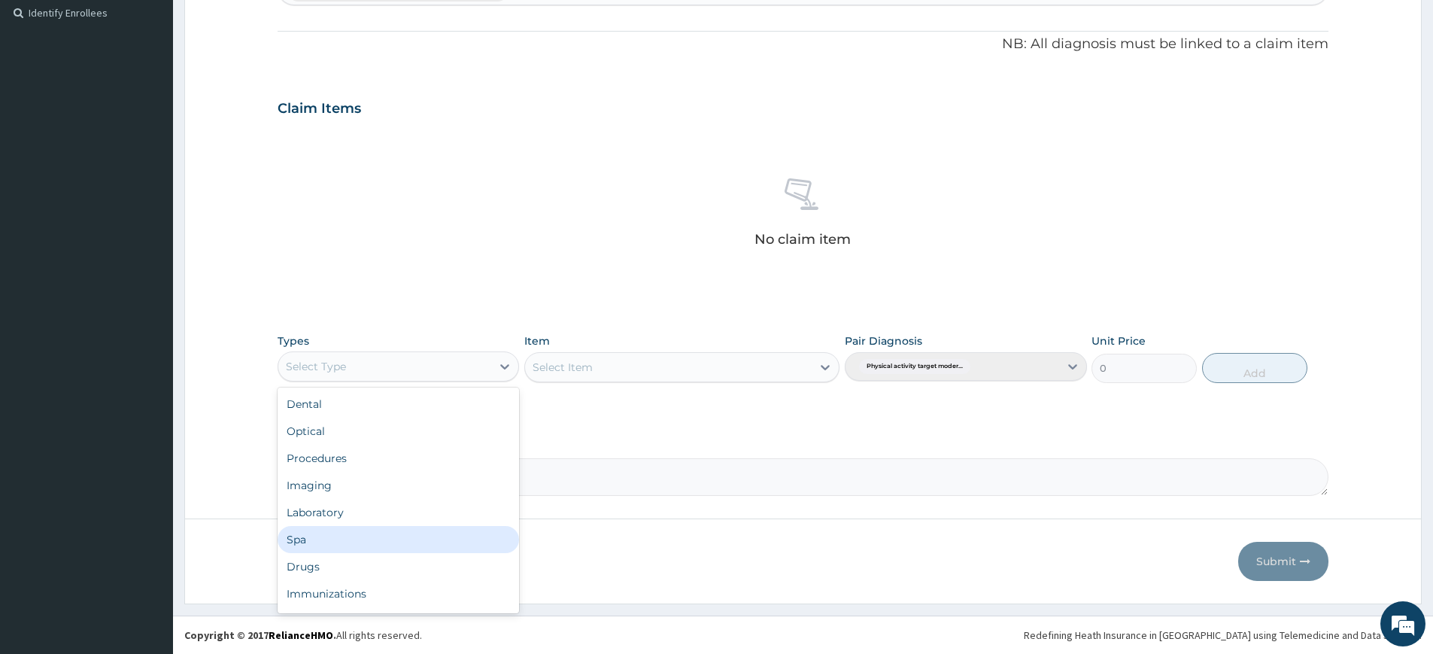
scroll to position [51, 0]
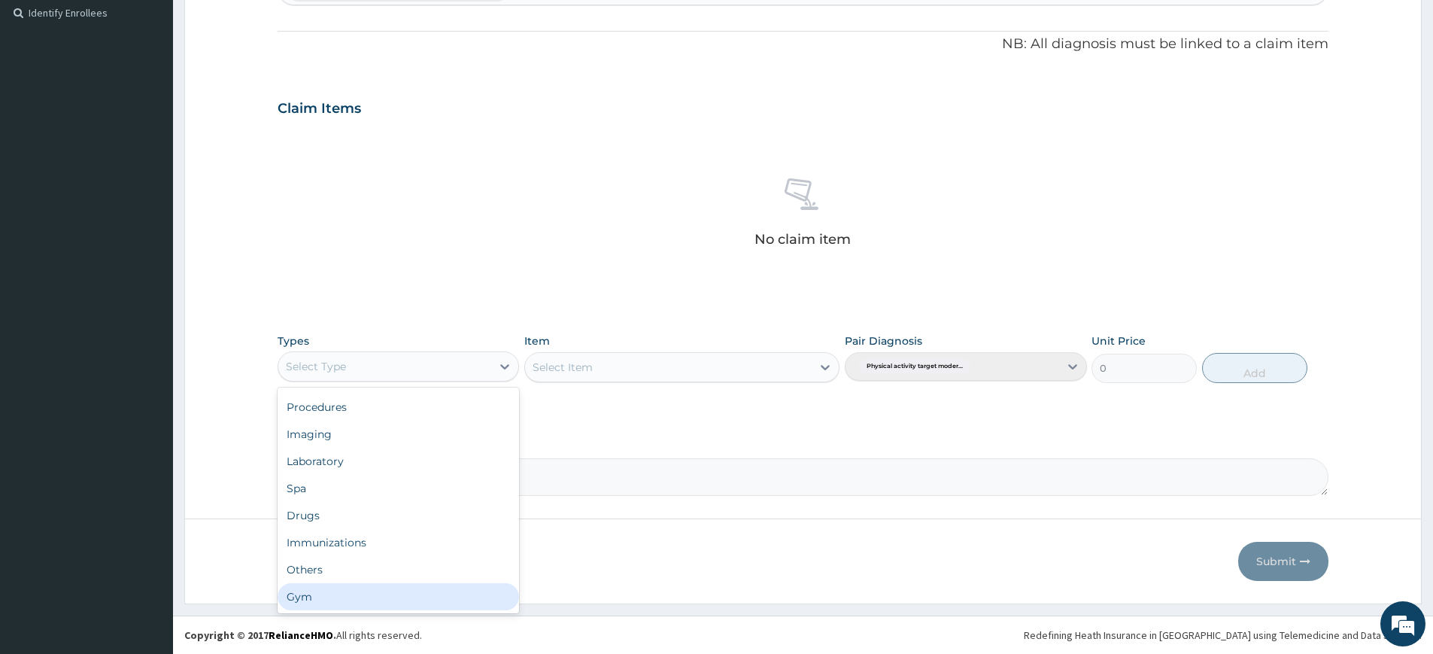
click at [336, 600] on div "Gym" at bounding box center [399, 596] width 242 height 27
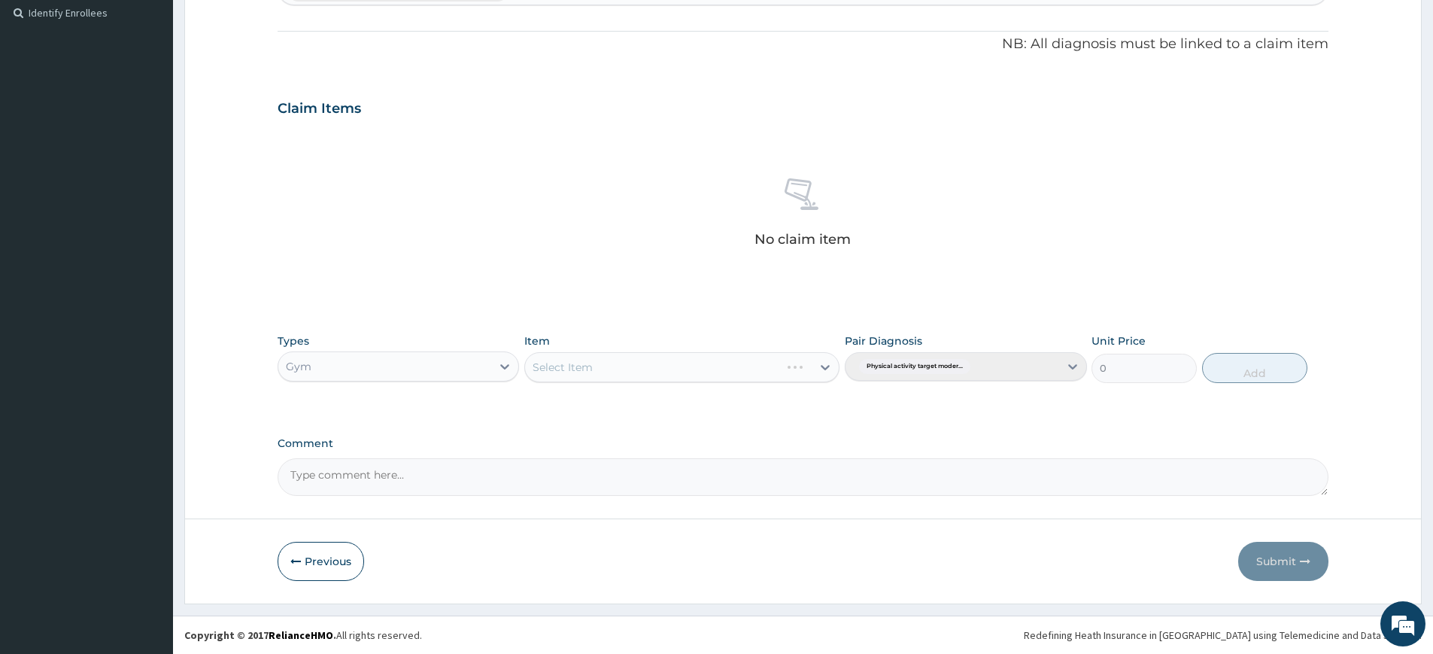
click at [759, 369] on div "Select Item" at bounding box center [681, 367] width 315 height 30
click at [783, 365] on div "Select Item" at bounding box center [668, 367] width 287 height 24
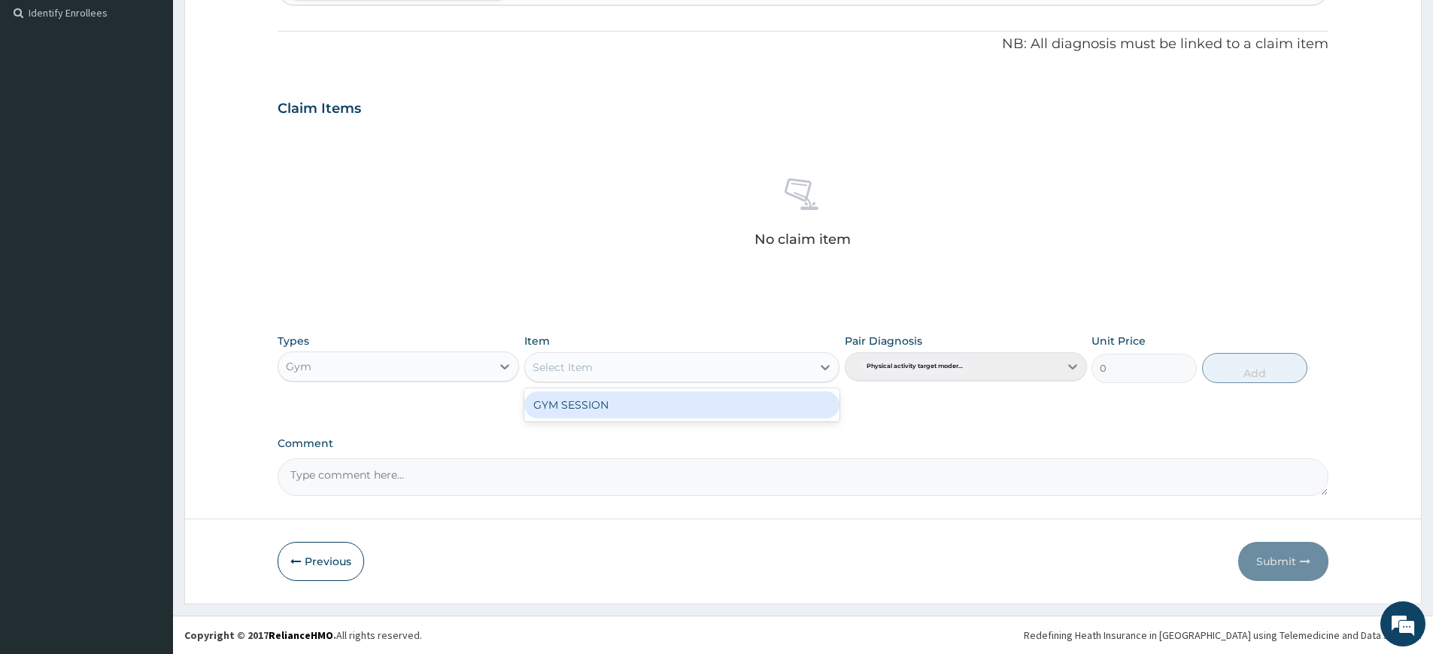
click at [743, 403] on div "GYM SESSION" at bounding box center [681, 404] width 315 height 27
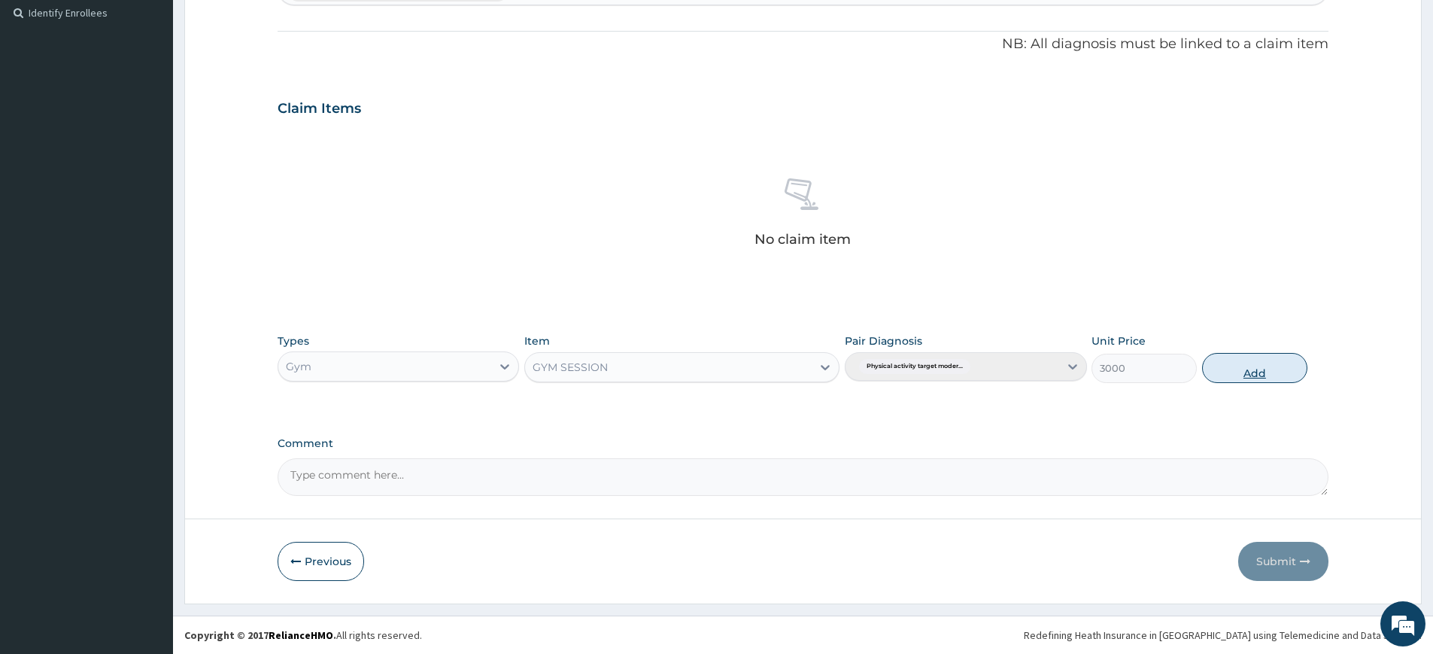
click at [1230, 360] on button "Add" at bounding box center [1254, 368] width 105 height 30
type input "0"
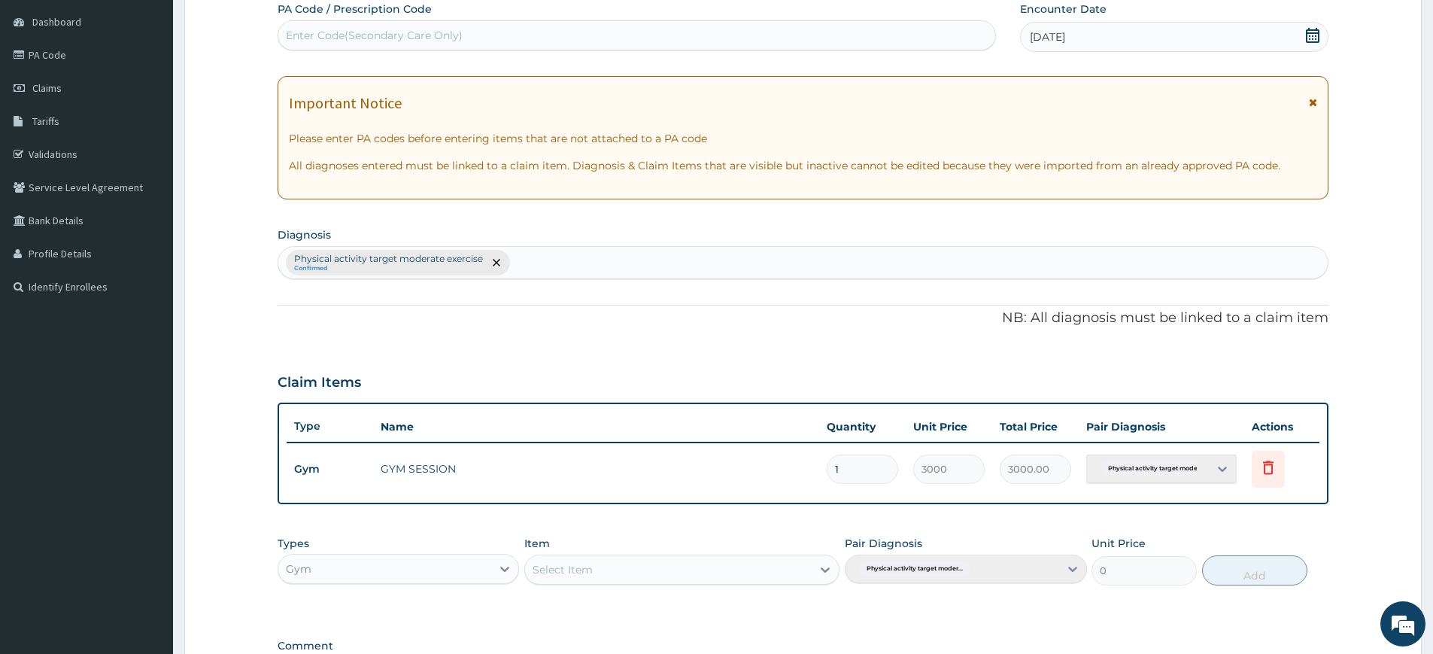
scroll to position [0, 0]
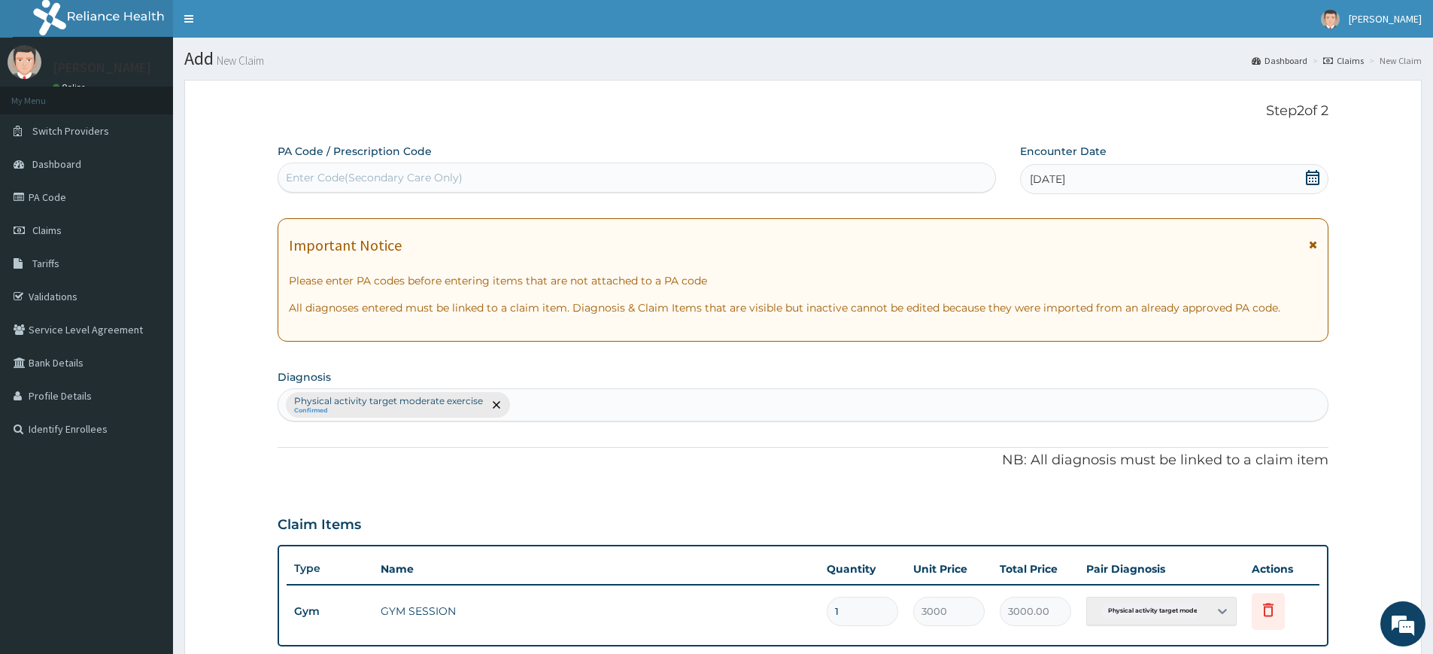
click at [758, 170] on div "Enter Code(Secondary Care Only)" at bounding box center [636, 178] width 717 height 24
type input "PA/726244"
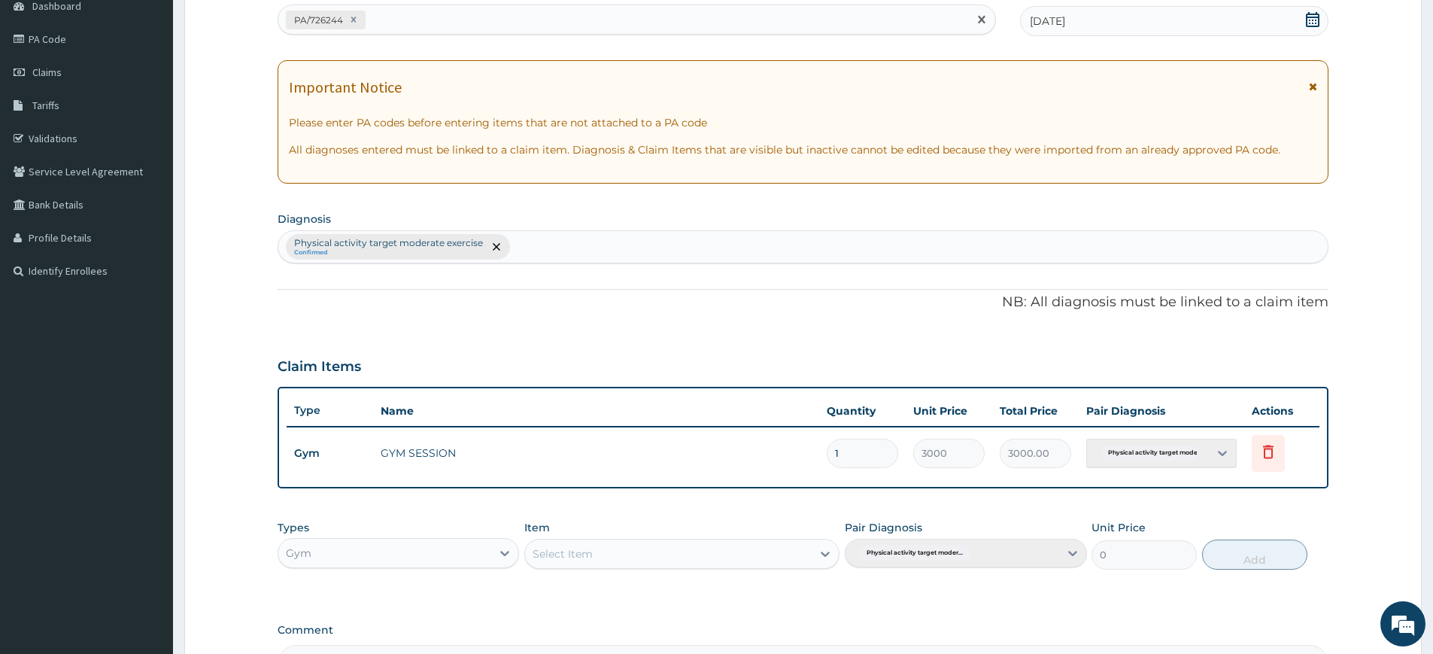
scroll to position [345, 0]
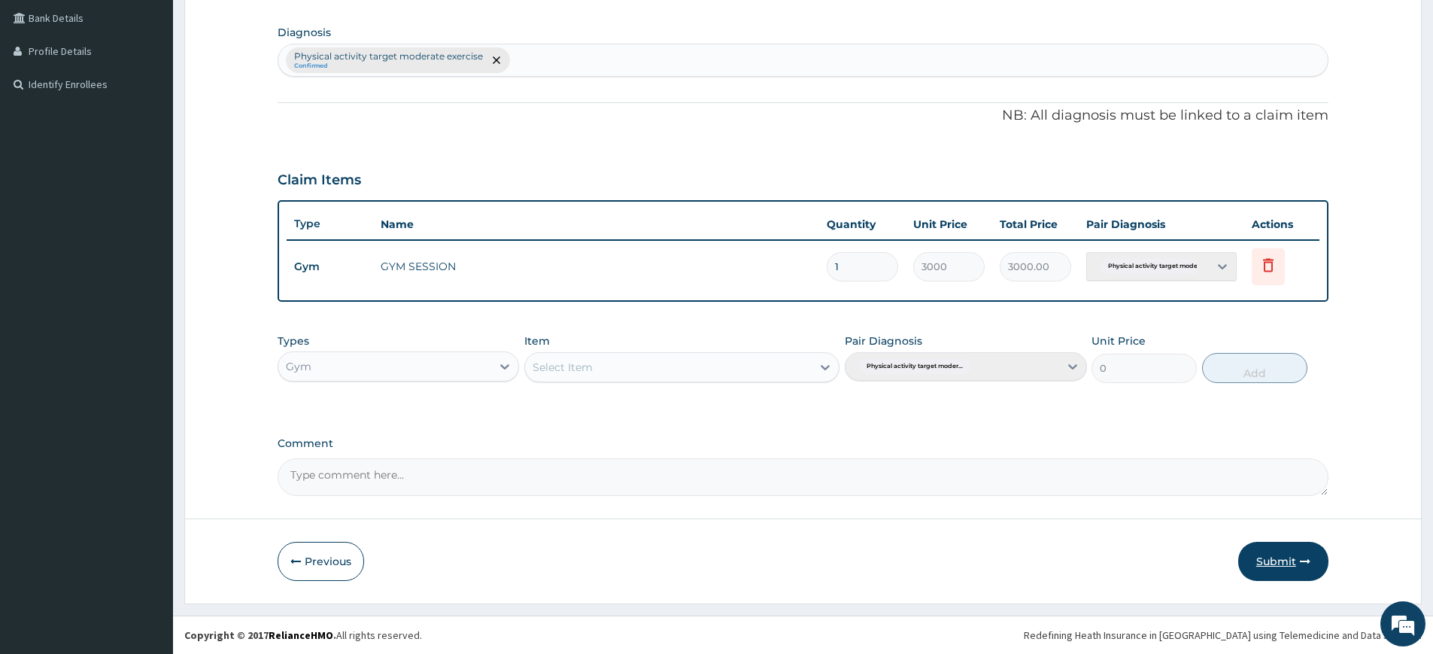
click at [1314, 558] on button "Submit" at bounding box center [1284, 561] width 90 height 39
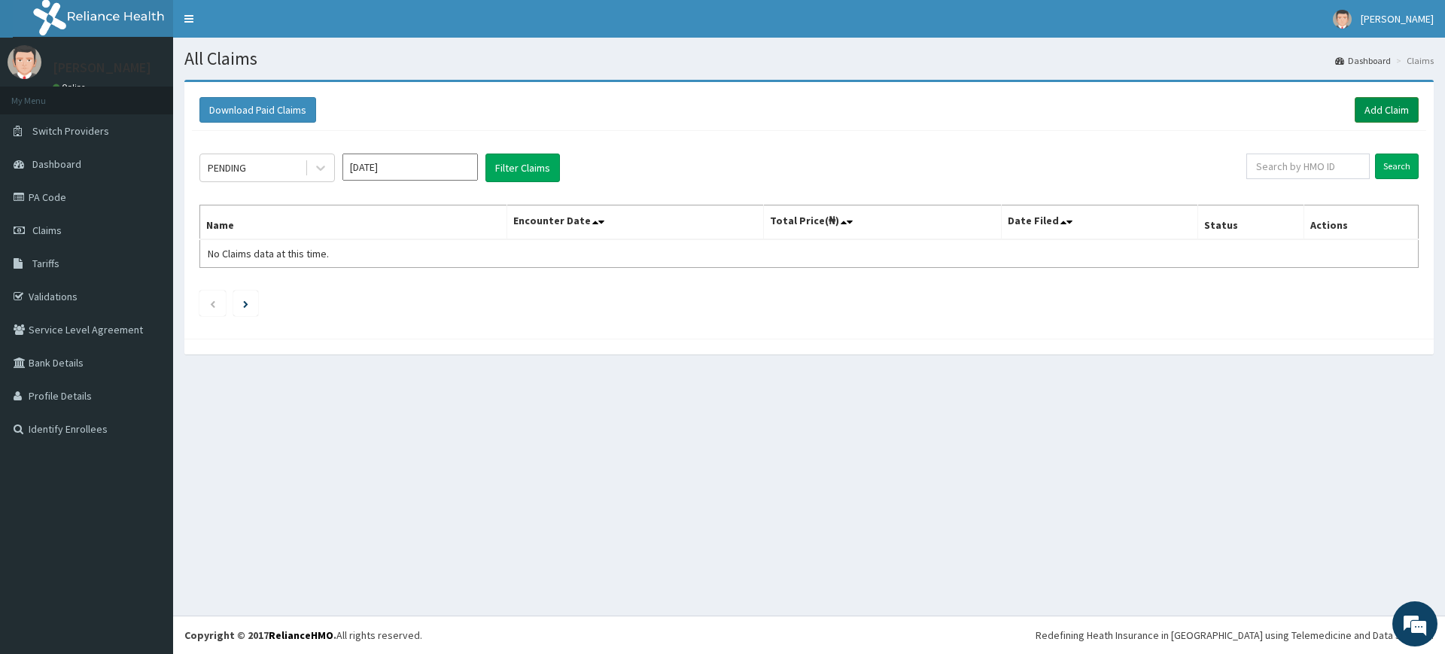
click at [1366, 111] on link "Add Claim" at bounding box center [1386, 110] width 64 height 26
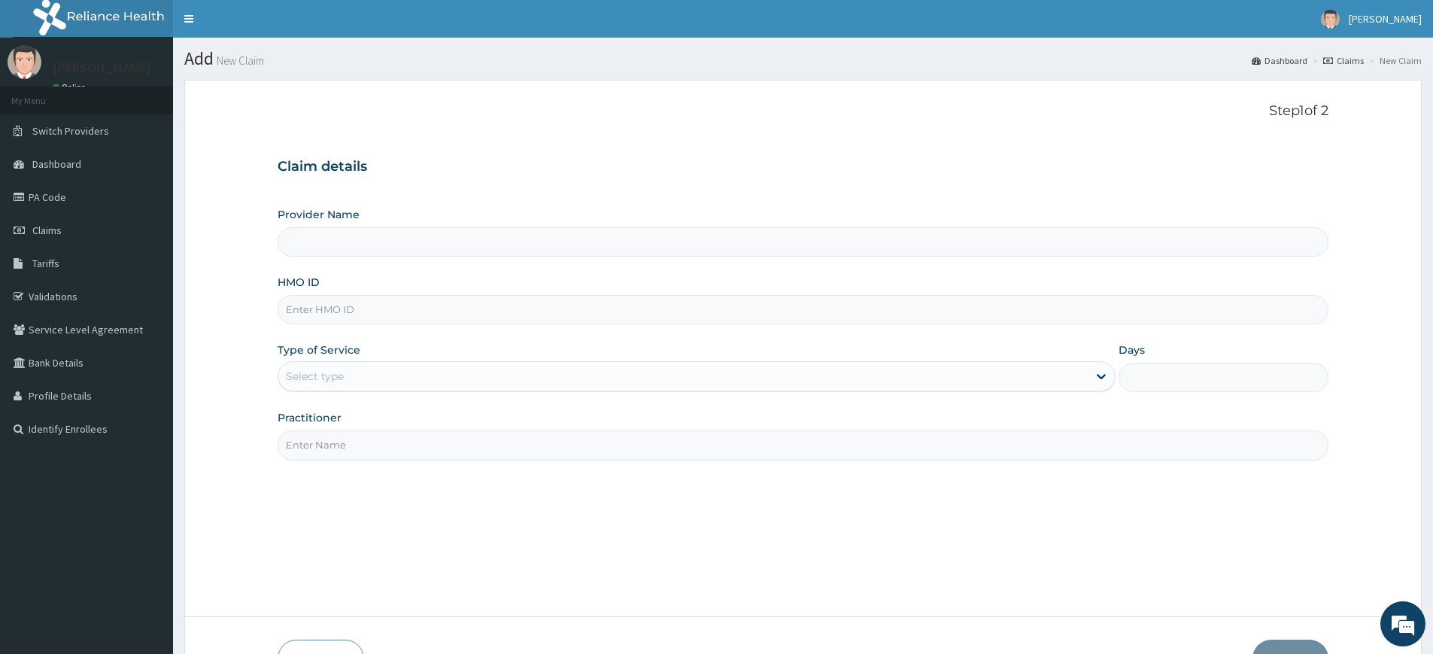
click at [594, 313] on input "HMO ID" at bounding box center [803, 309] width 1051 height 29
type input "Pure Fitness Africa | Lekki (fka Fitness Central)"
type input "1"
type input "FCL/10367/A"
click at [353, 456] on input "Practitioner" at bounding box center [803, 444] width 1051 height 29
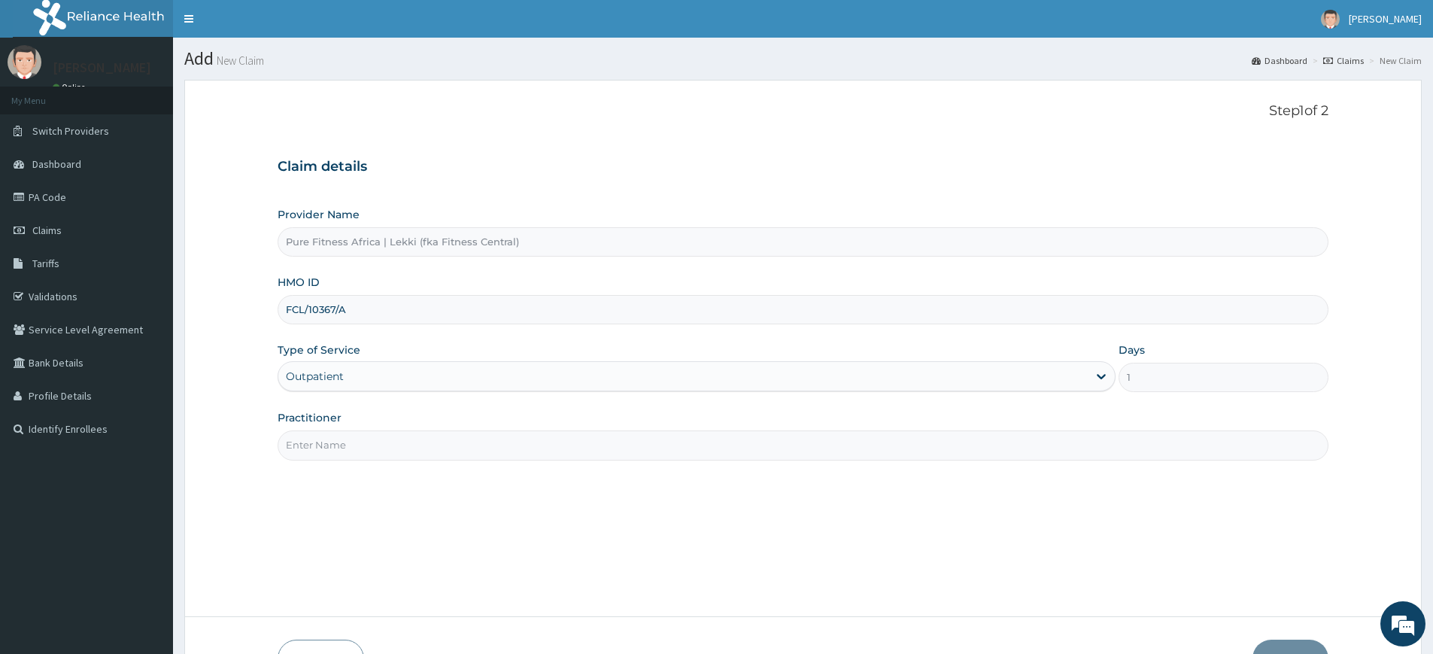
type input "pure fitness africa"
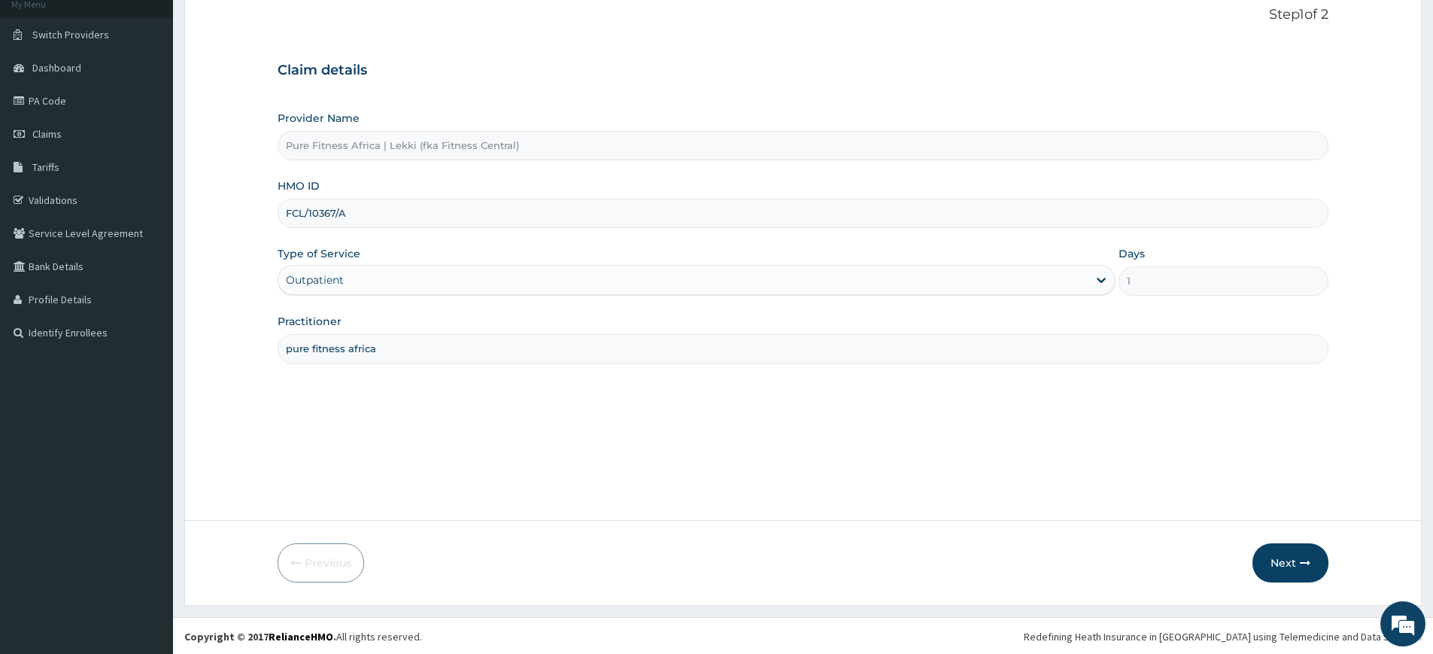
scroll to position [98, 0]
click at [1304, 552] on button "Next" at bounding box center [1291, 561] width 76 height 39
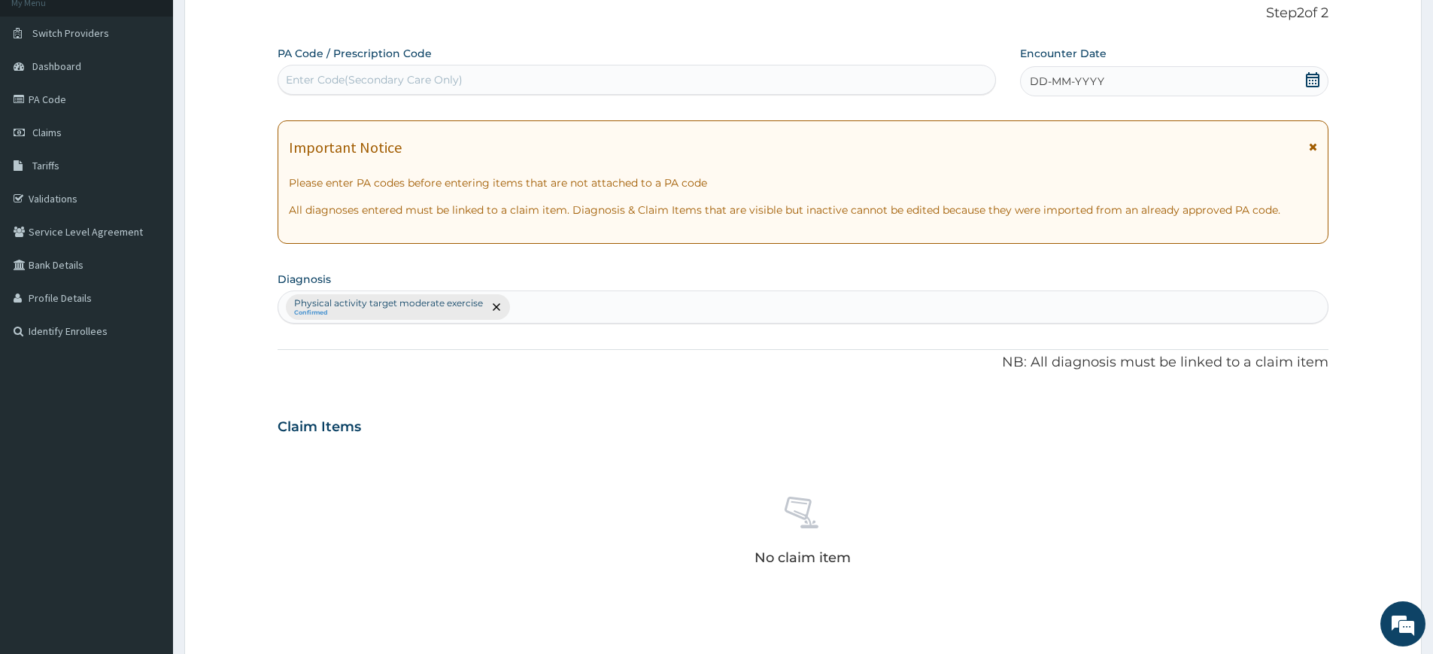
click at [1047, 79] on span "DD-MM-YYYY" at bounding box center [1067, 81] width 74 height 15
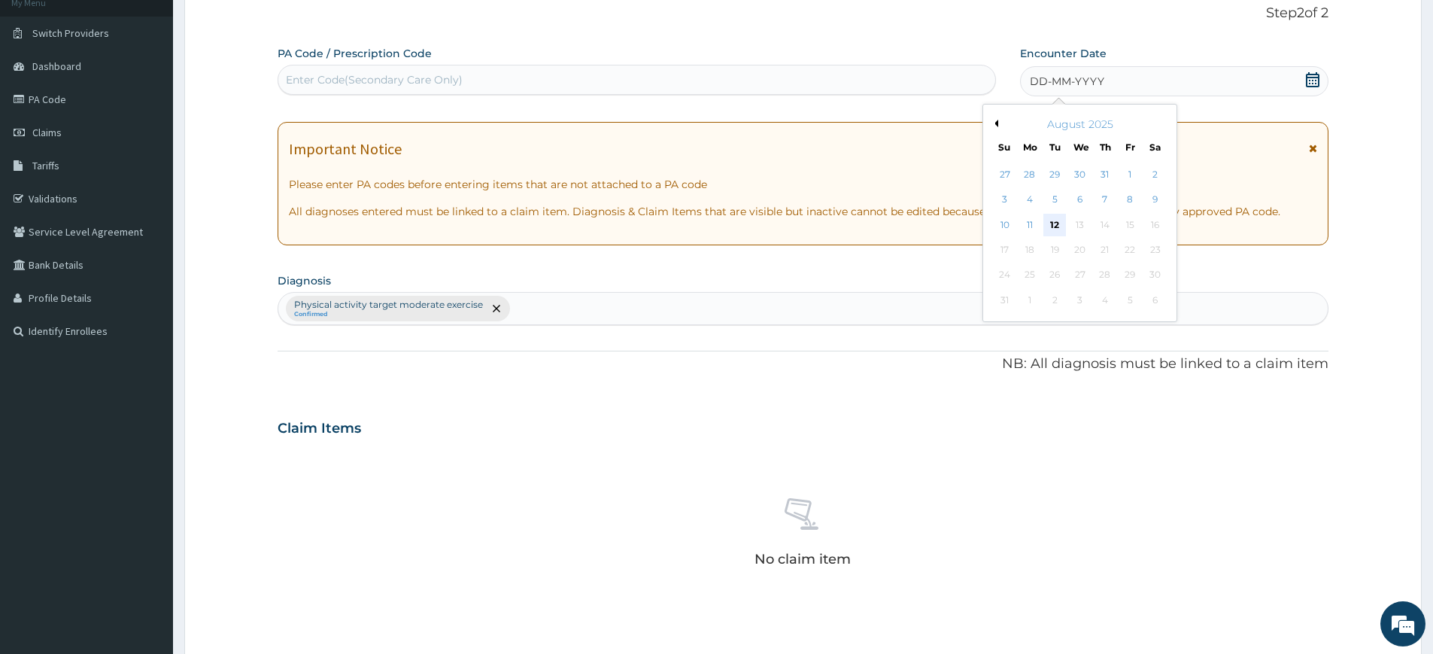
click at [1060, 230] on div "12" at bounding box center [1055, 225] width 23 height 23
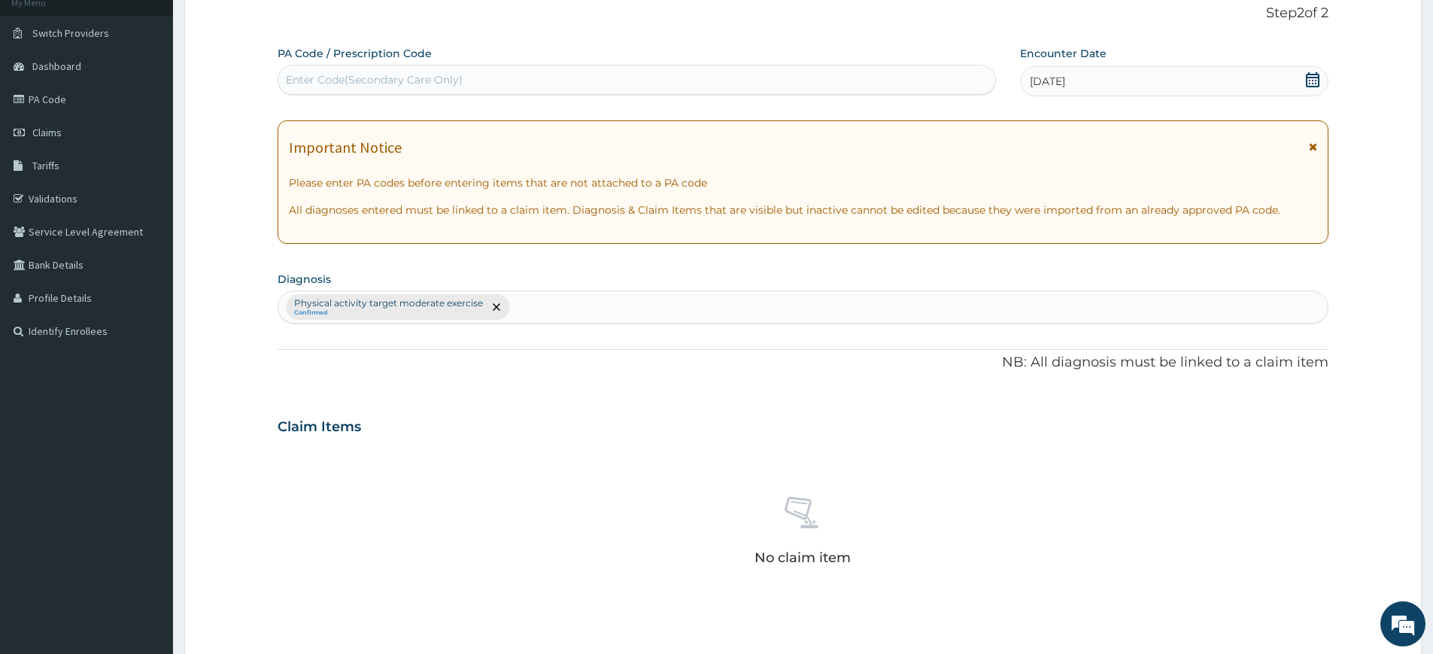
scroll to position [357, 0]
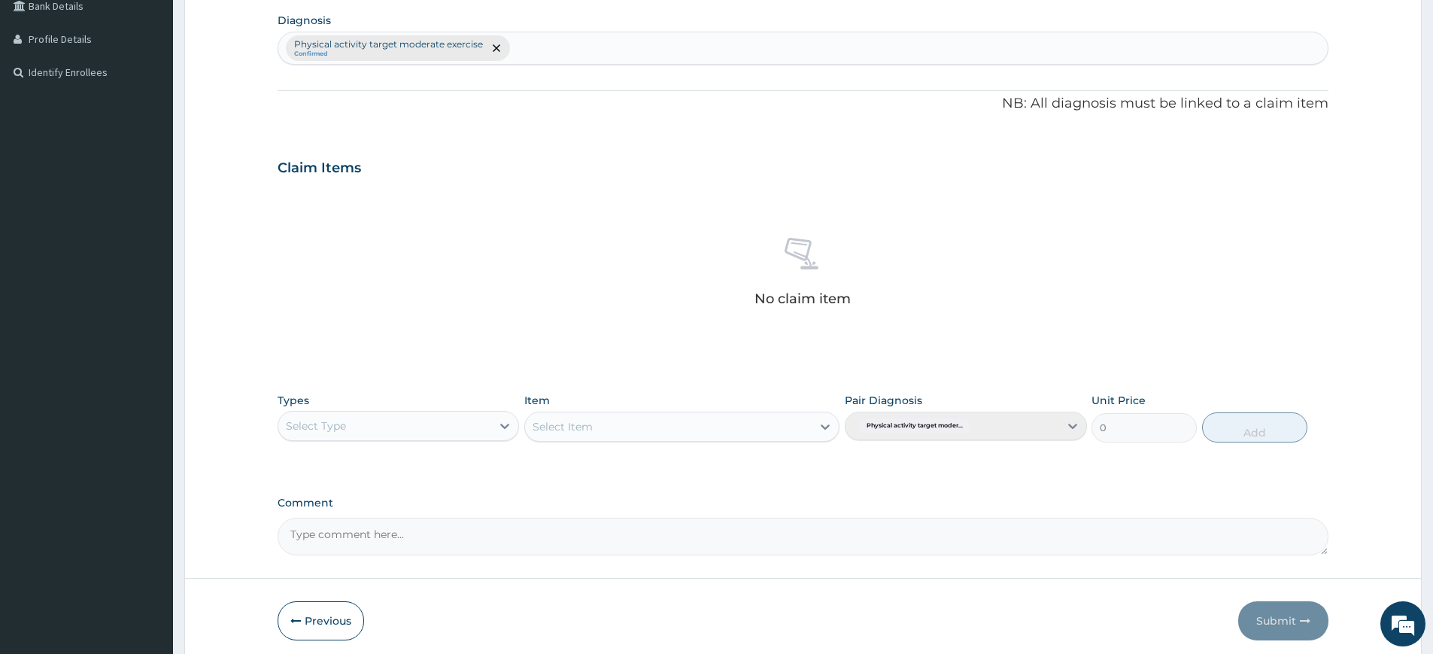
click at [439, 417] on div "Select Type" at bounding box center [384, 426] width 213 height 24
click at [313, 643] on div "Gym" at bounding box center [399, 656] width 242 height 27
click at [776, 428] on div "Select Item" at bounding box center [668, 427] width 287 height 24
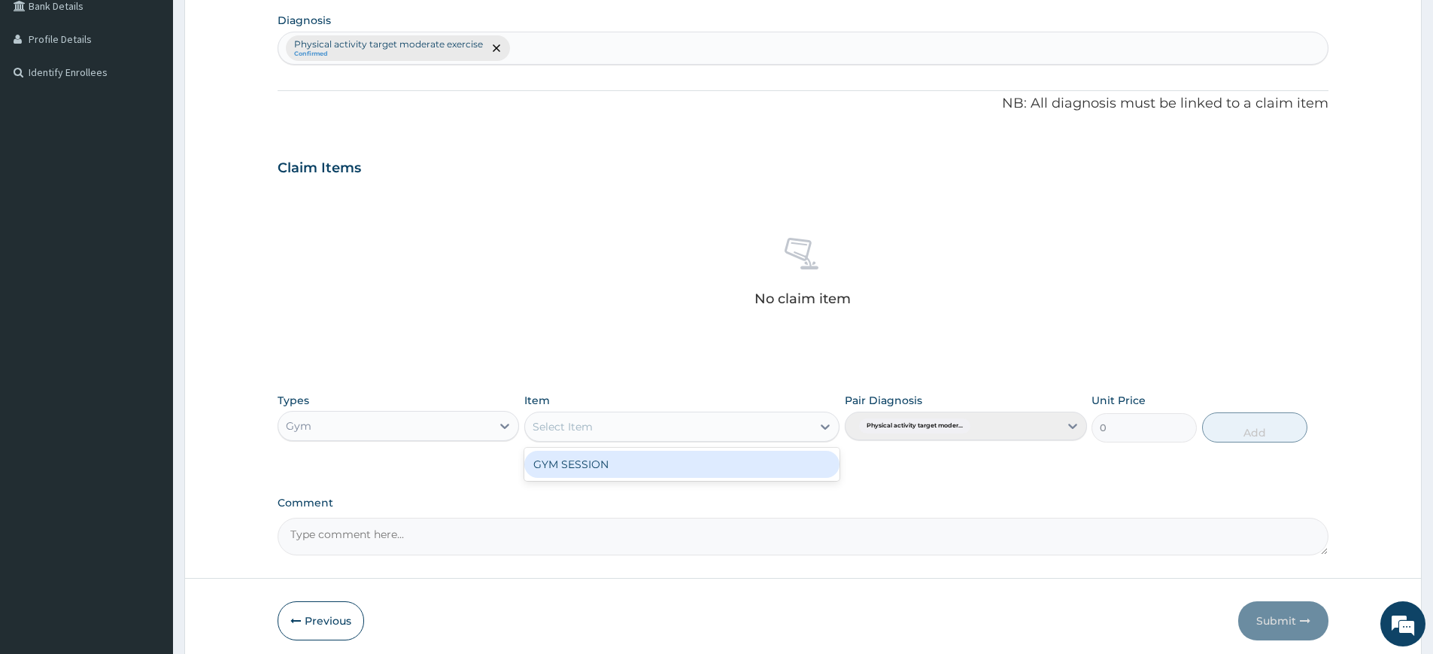
click at [767, 471] on div "GYM SESSION" at bounding box center [681, 464] width 315 height 27
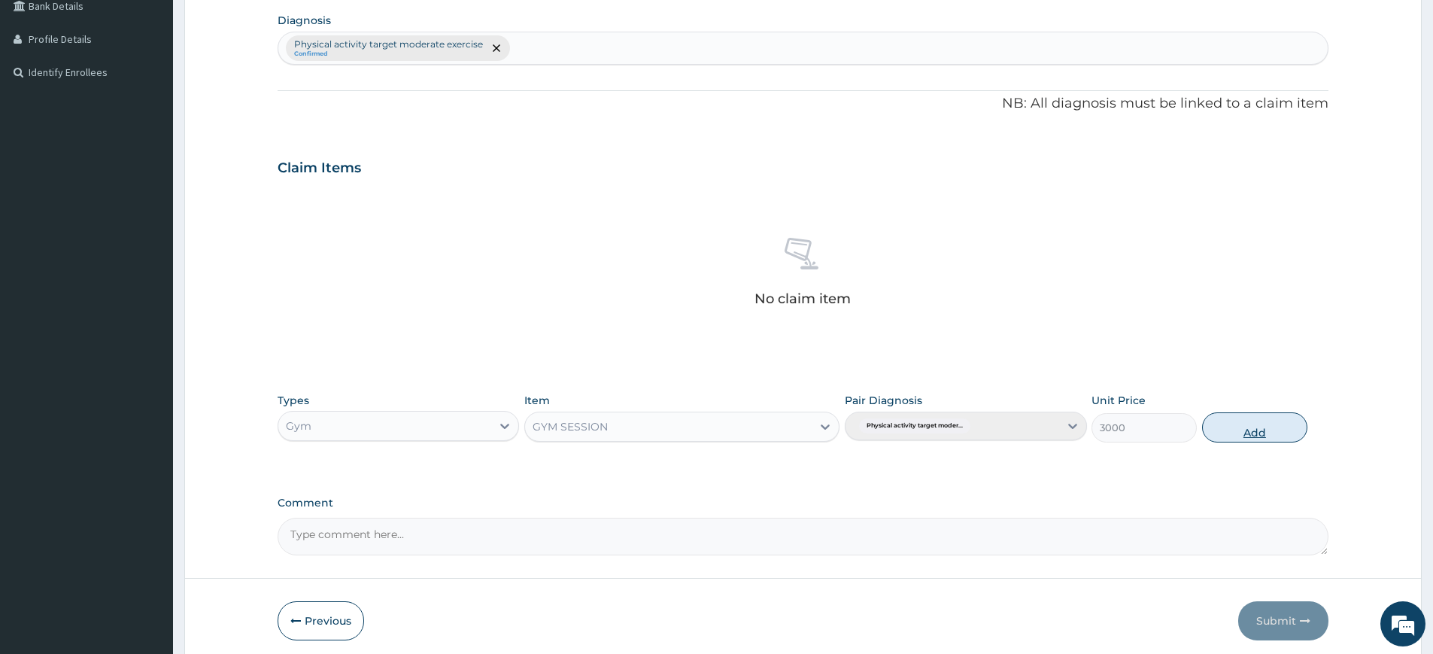
click at [1249, 421] on button "Add" at bounding box center [1254, 427] width 105 height 30
type input "0"
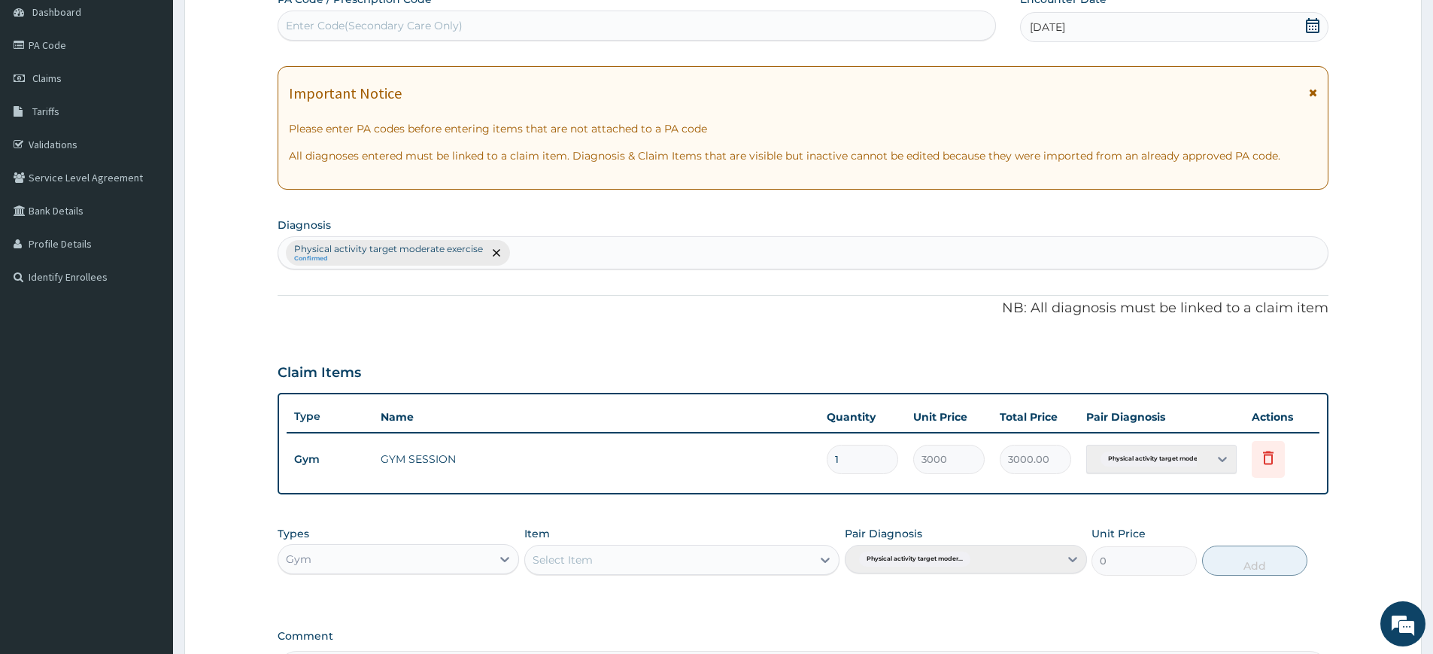
scroll to position [0, 0]
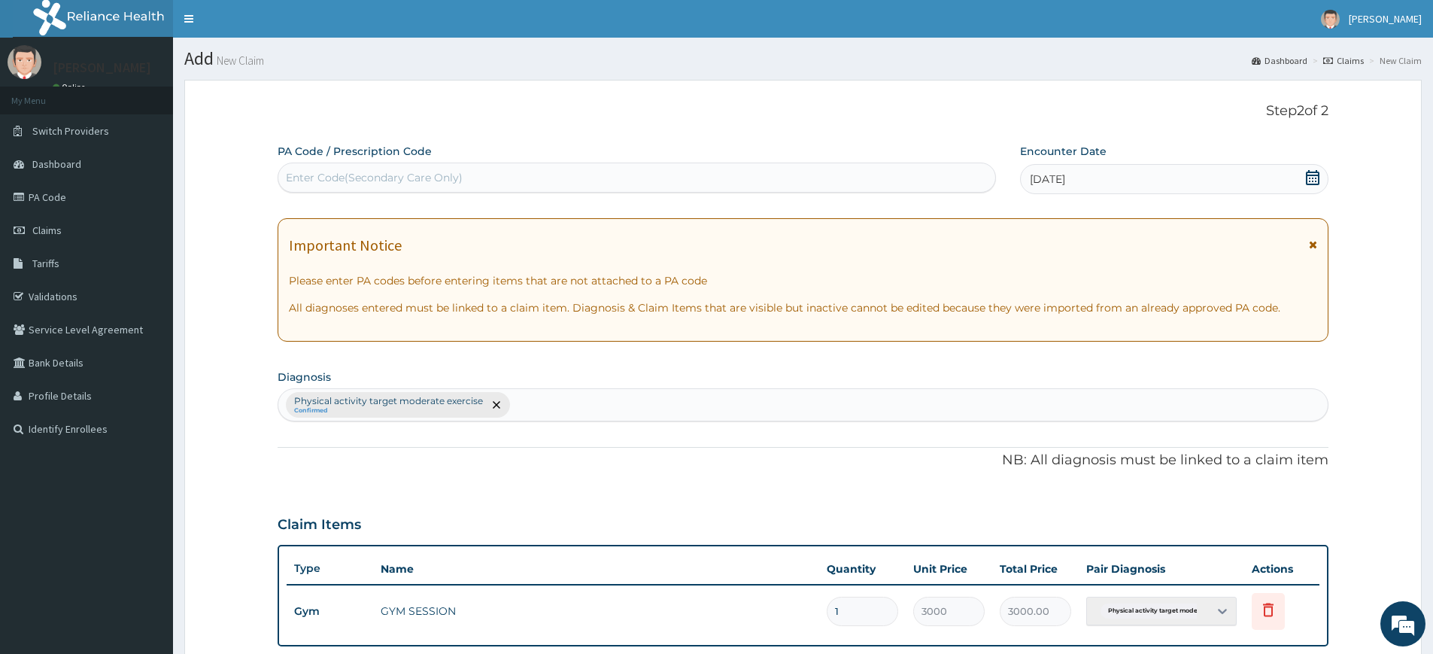
click at [361, 179] on div "Enter Code(Secondary Care Only)" at bounding box center [374, 177] width 177 height 15
type input "PA/825998"
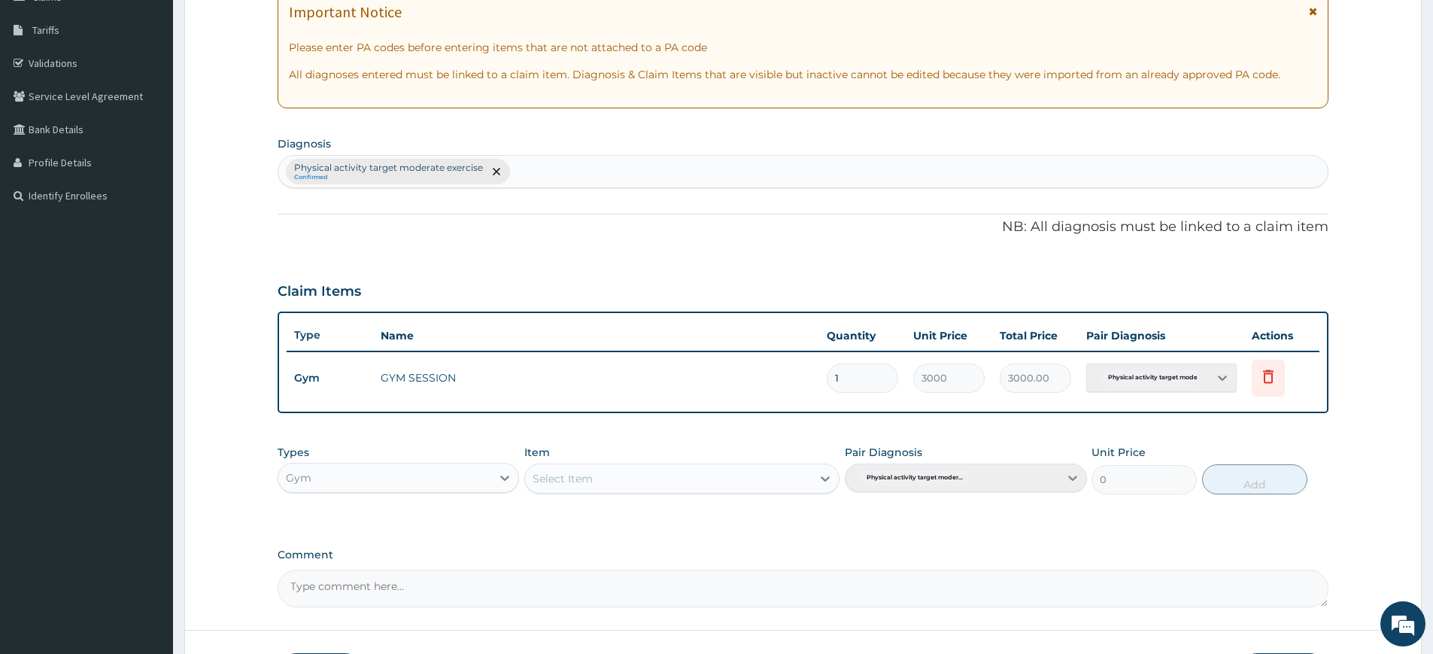
scroll to position [345, 0]
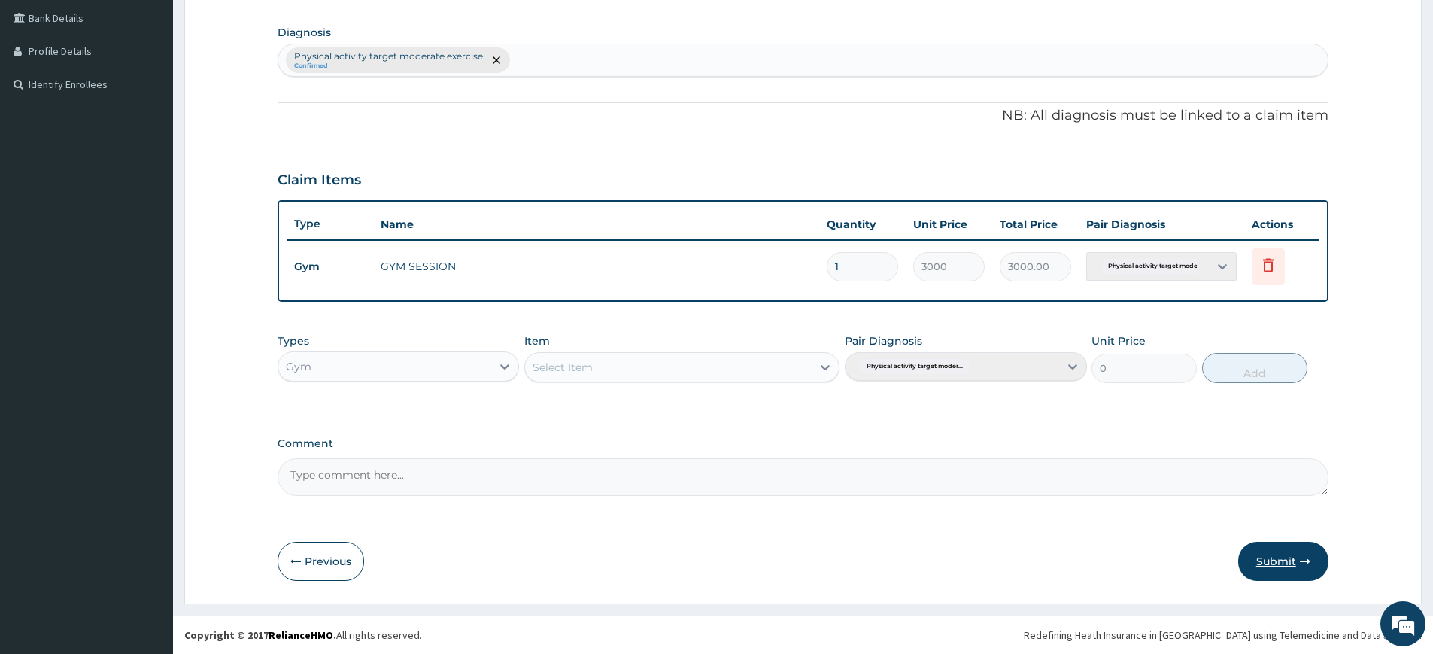
click at [1273, 558] on button "Submit" at bounding box center [1284, 561] width 90 height 39
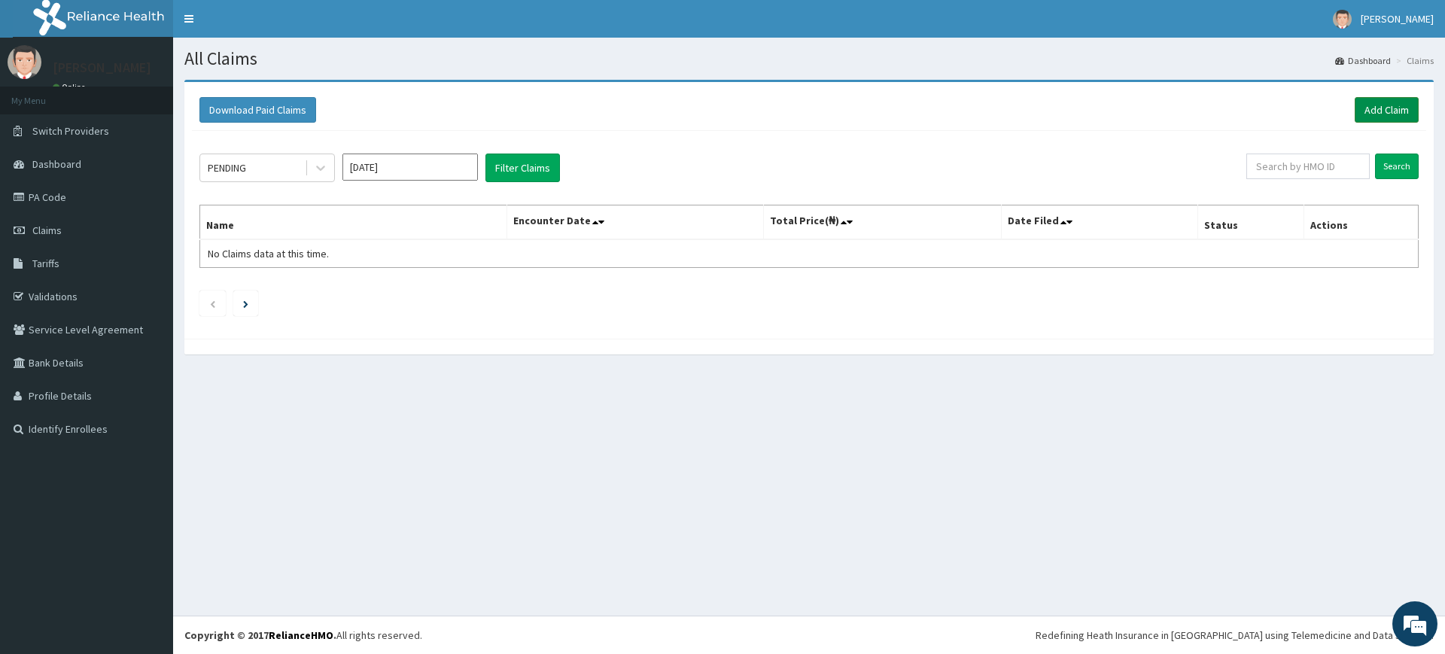
click at [1376, 104] on link "Add Claim" at bounding box center [1386, 110] width 64 height 26
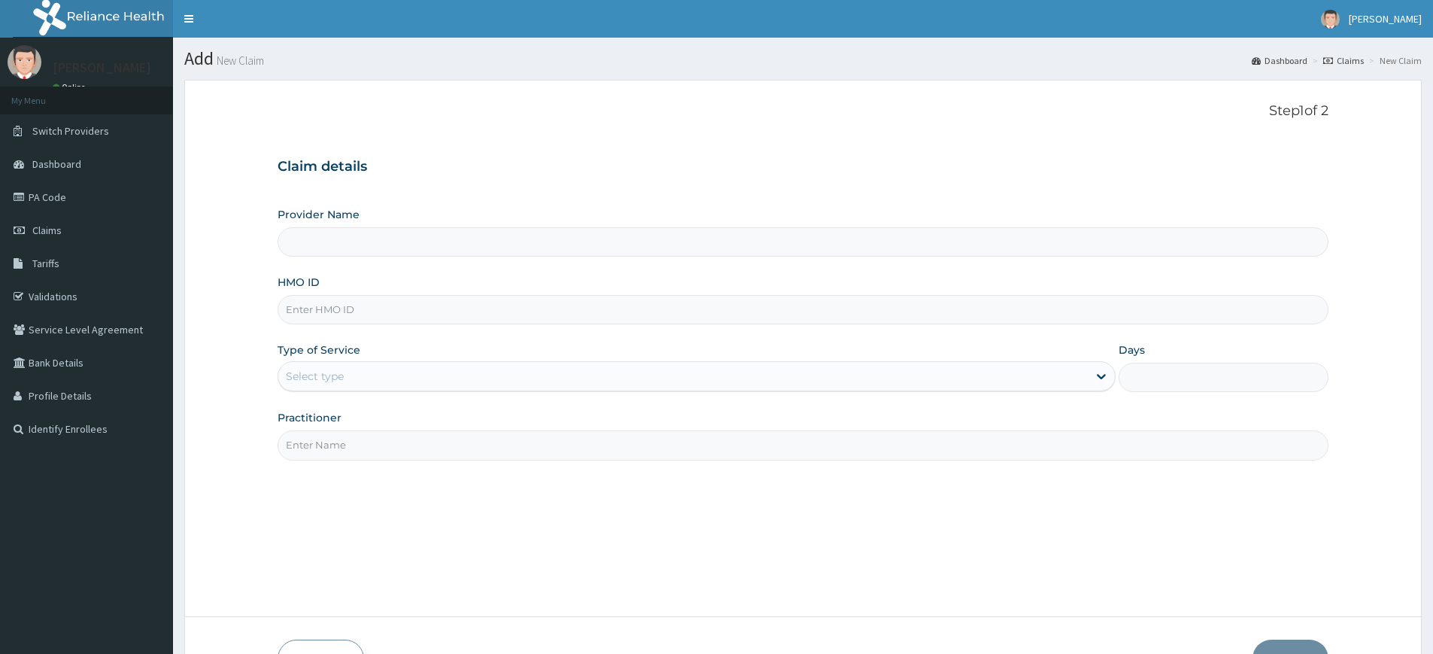
type input "Pure Fitness Africa | Lekki (fka Fitness Central)"
type input "1"
click at [400, 447] on input "Practitioner" at bounding box center [803, 444] width 1051 height 29
type input "pure fitness africa"
click at [485, 297] on input "HMO ID" at bounding box center [803, 309] width 1051 height 29
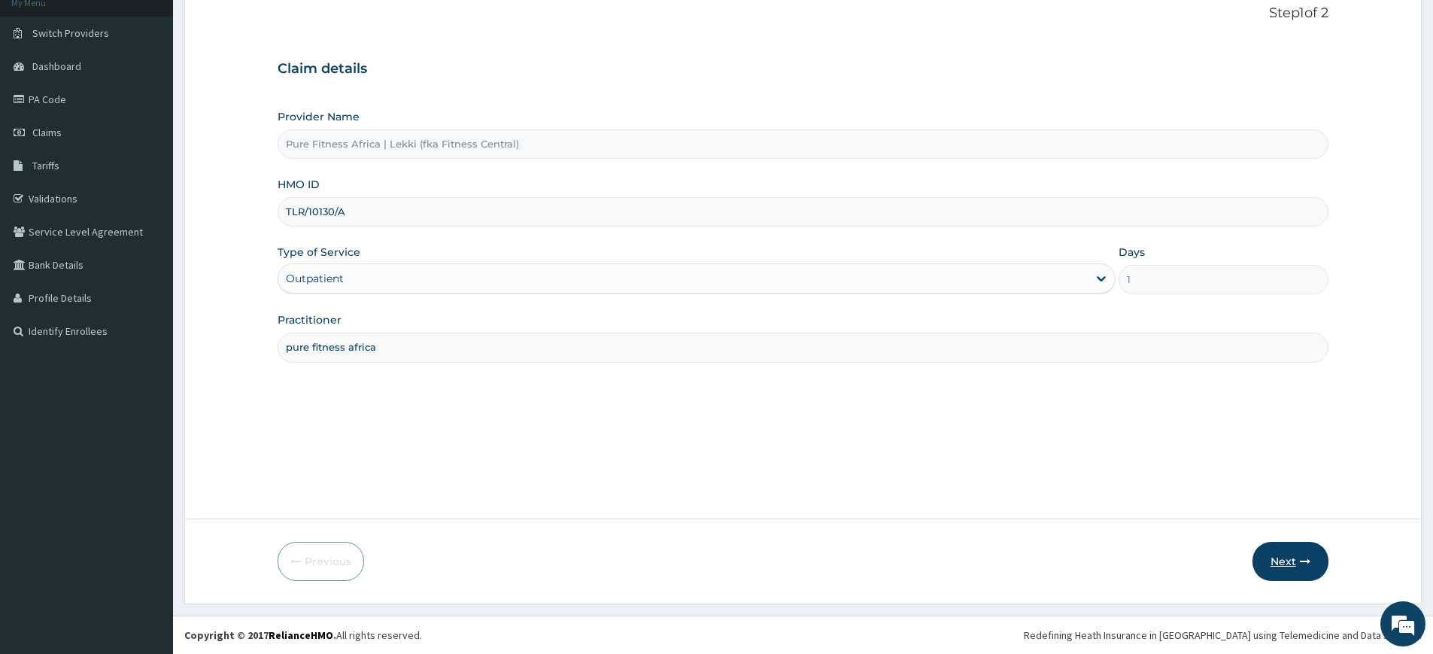
type input "TLR/10130/A"
click at [1275, 555] on button "Next" at bounding box center [1291, 561] width 76 height 39
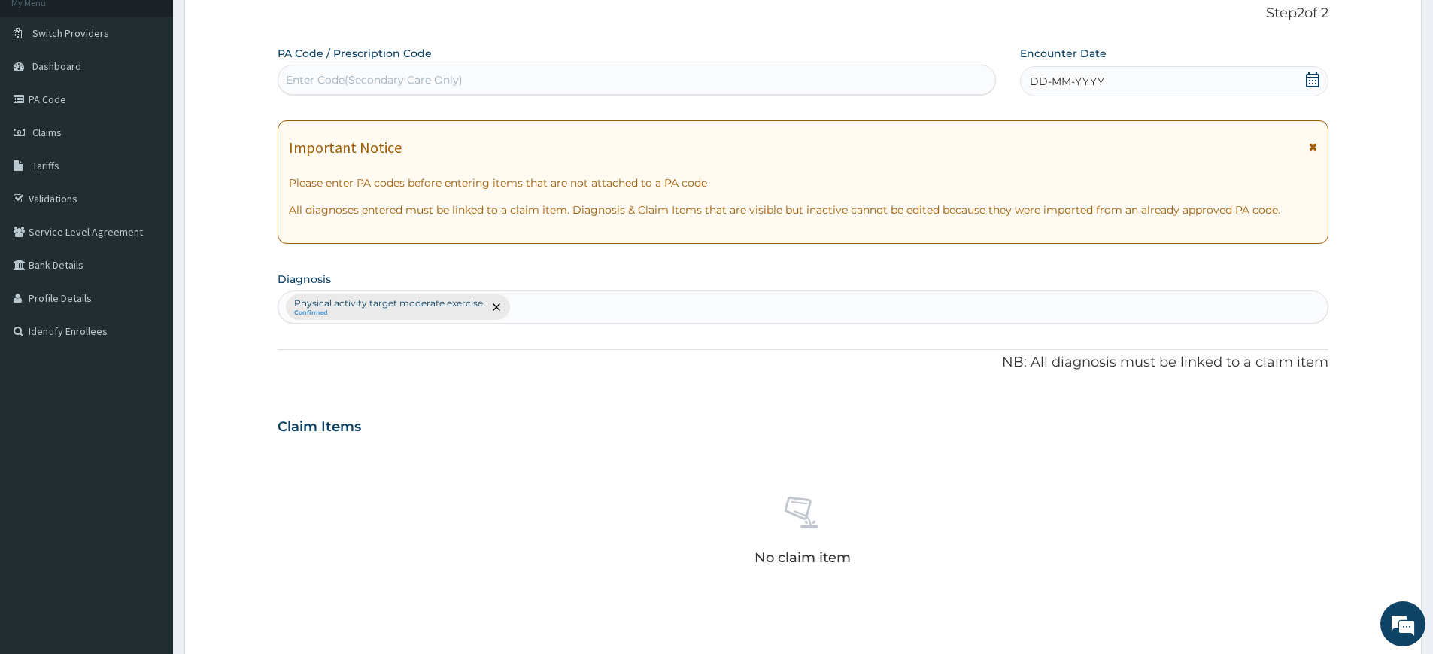
drag, startPoint x: 1088, startPoint y: 78, endPoint x: 1087, endPoint y: 90, distance: 11.3
click at [1087, 78] on span "DD-MM-YYYY" at bounding box center [1067, 81] width 74 height 15
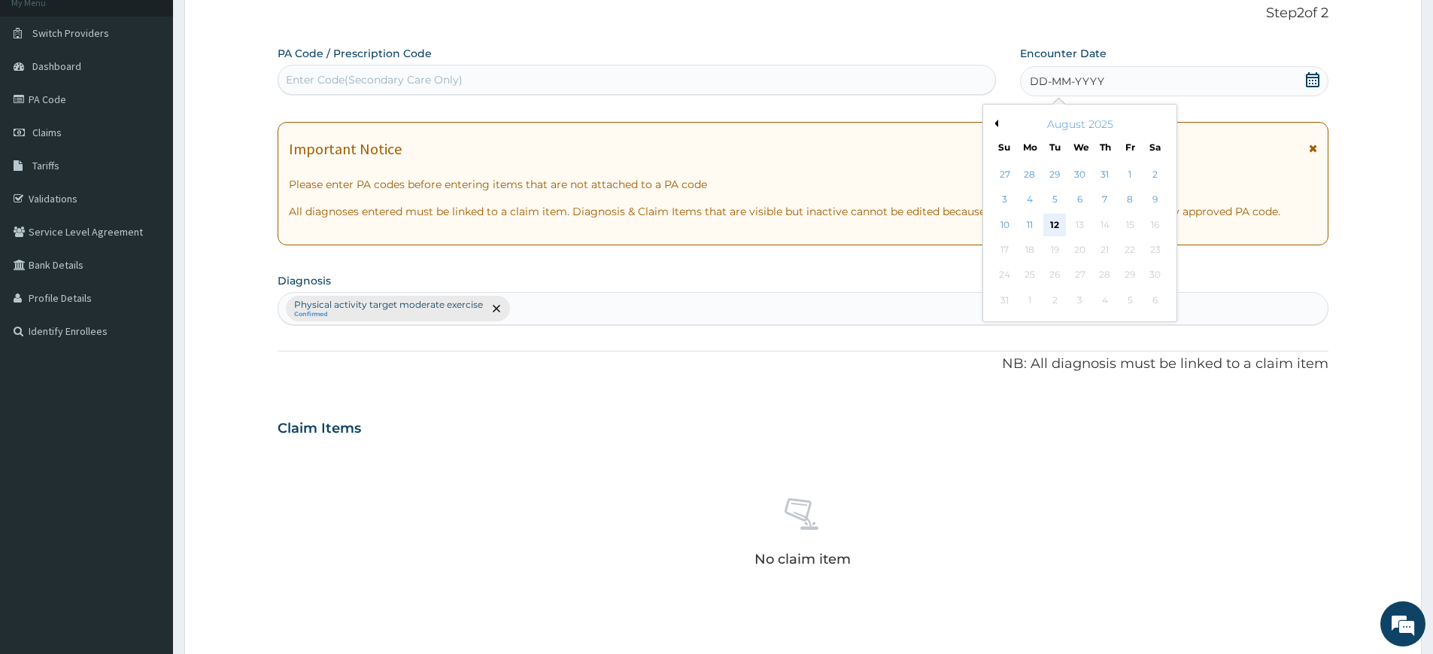
click at [1051, 230] on div "12" at bounding box center [1055, 225] width 23 height 23
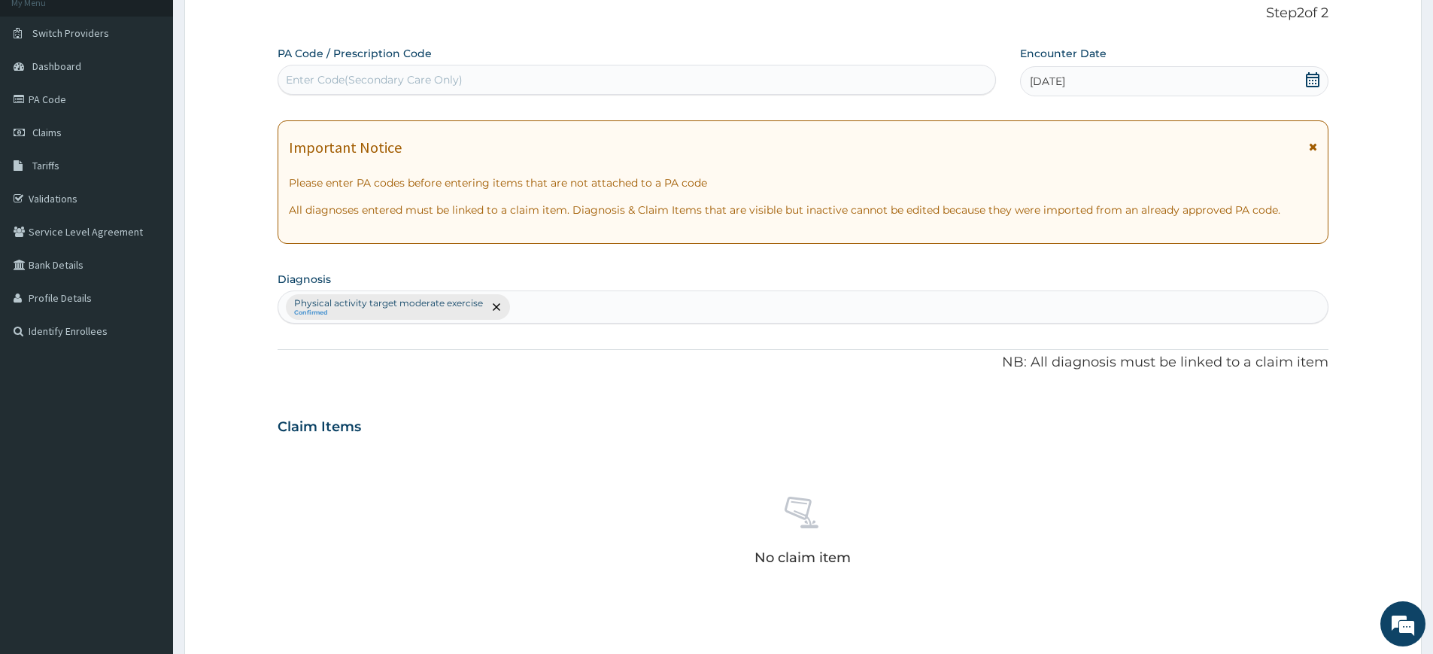
click at [926, 72] on div "Enter Code(Secondary Care Only)" at bounding box center [636, 80] width 717 height 24
type input "PA/BF4F7B"
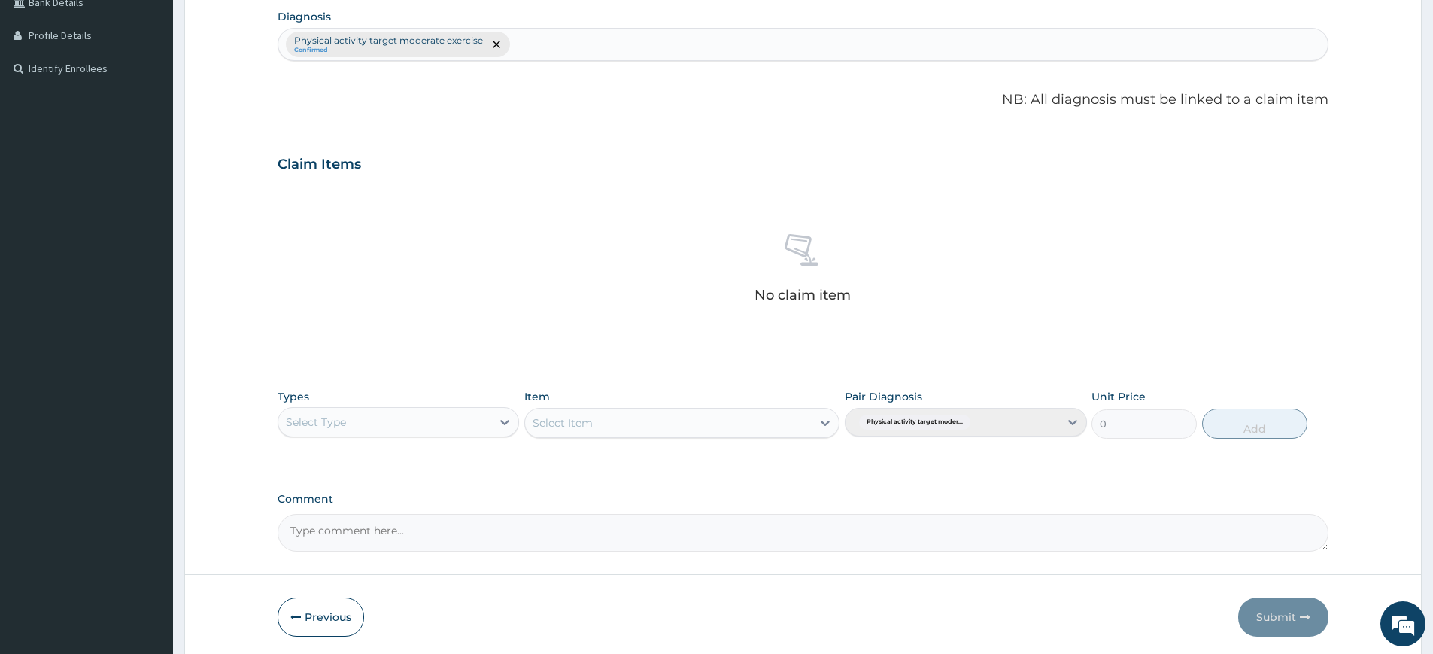
scroll to position [416, 0]
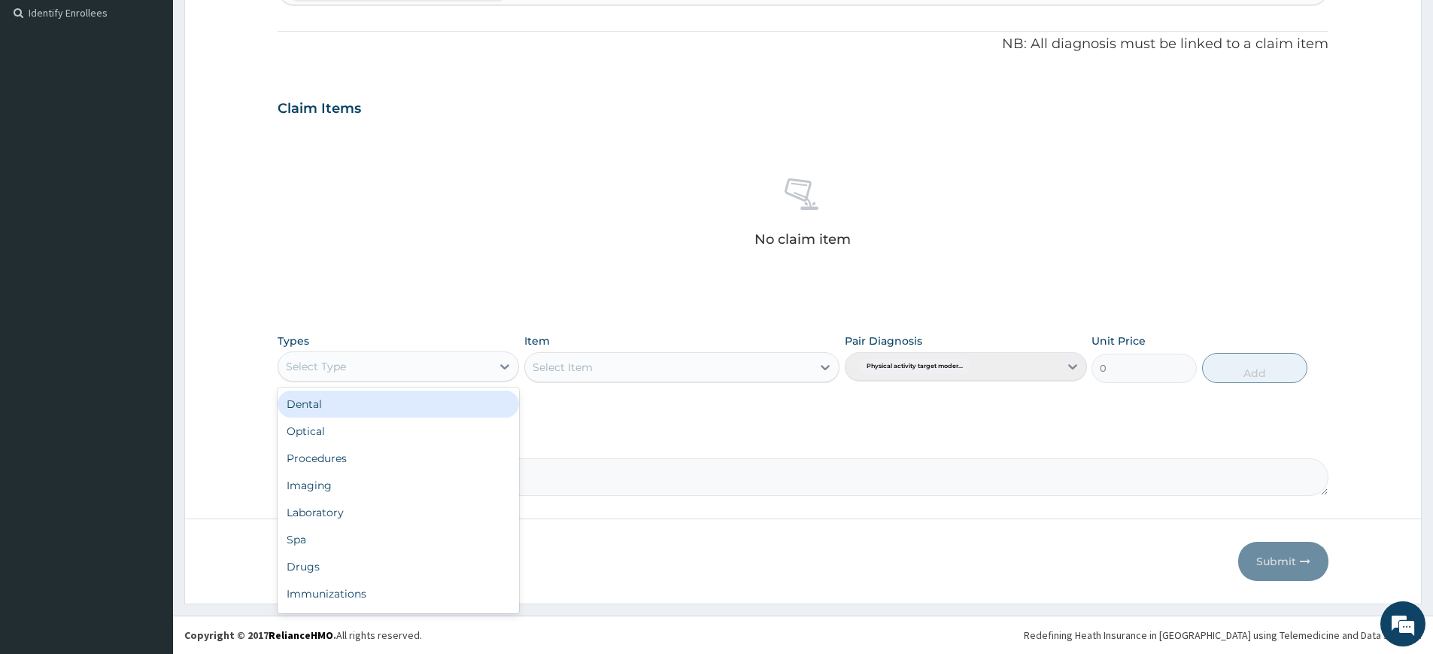
click at [474, 361] on div "Select Type" at bounding box center [384, 366] width 213 height 24
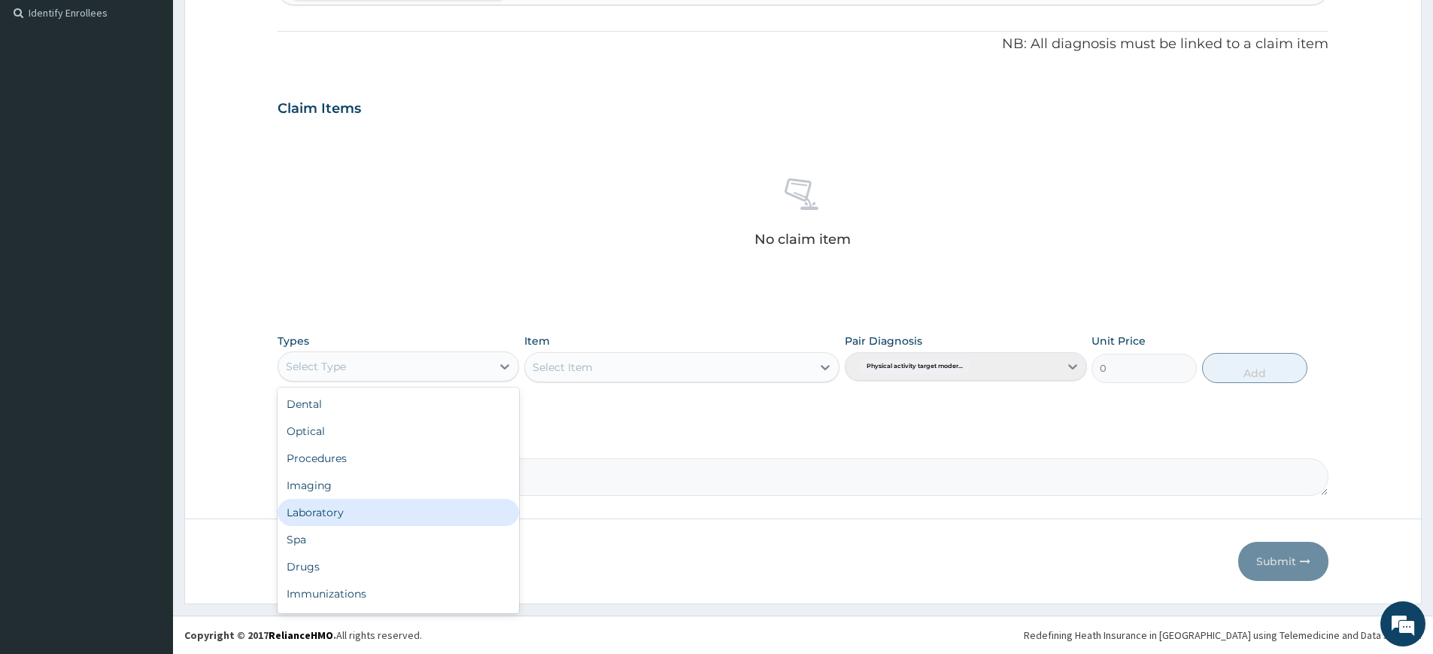
scroll to position [51, 0]
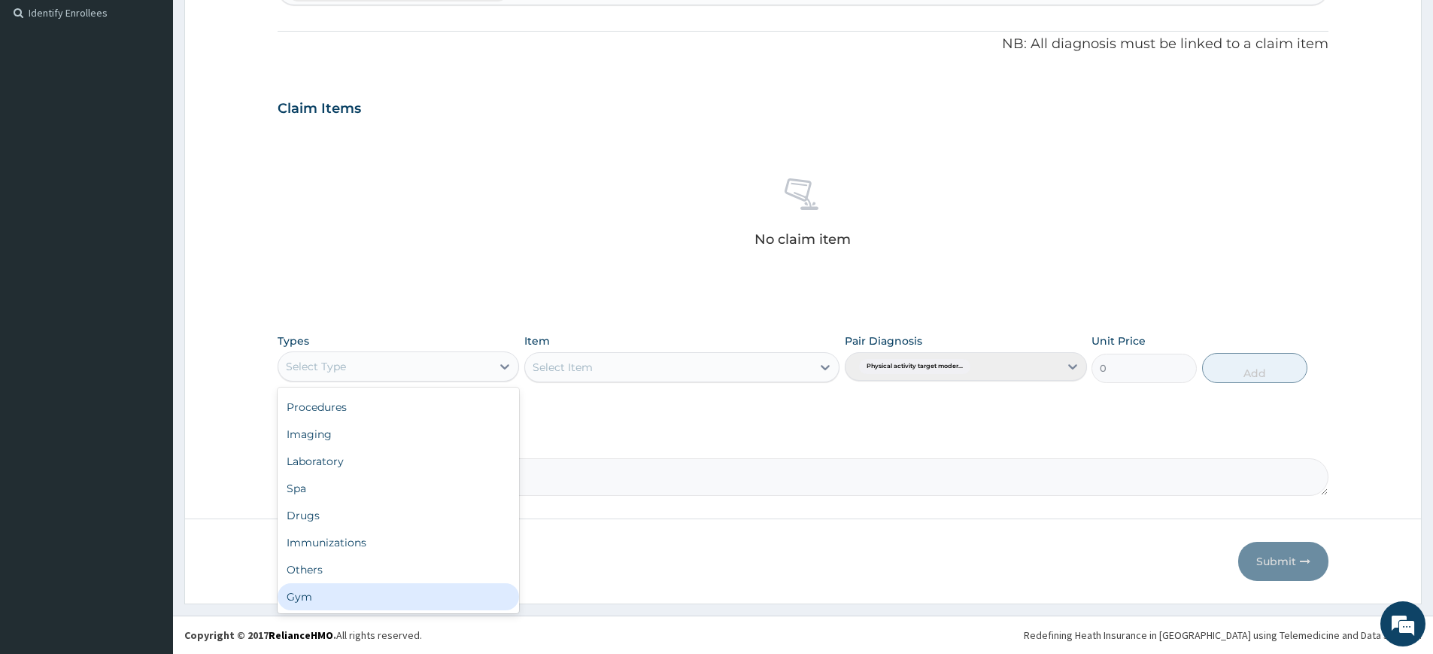
click at [406, 606] on div "Gym" at bounding box center [399, 596] width 242 height 27
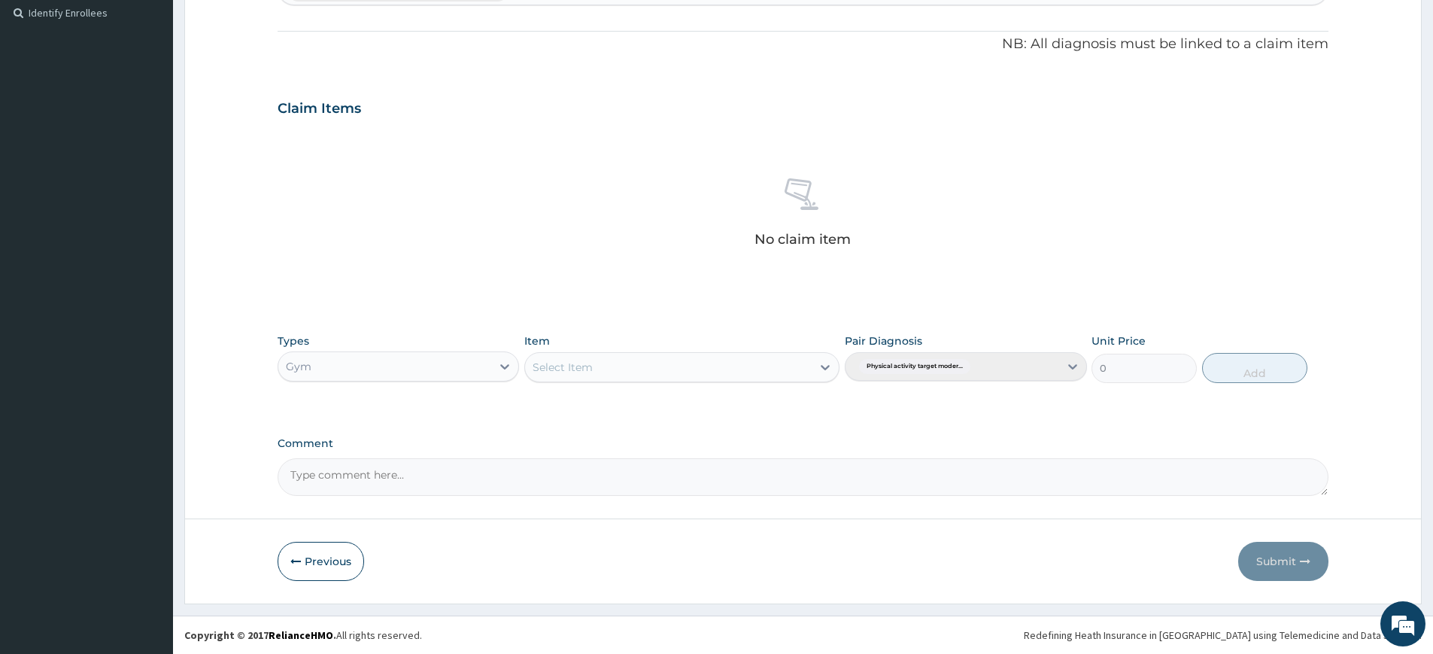
click at [790, 362] on div "Select Item" at bounding box center [668, 367] width 287 height 24
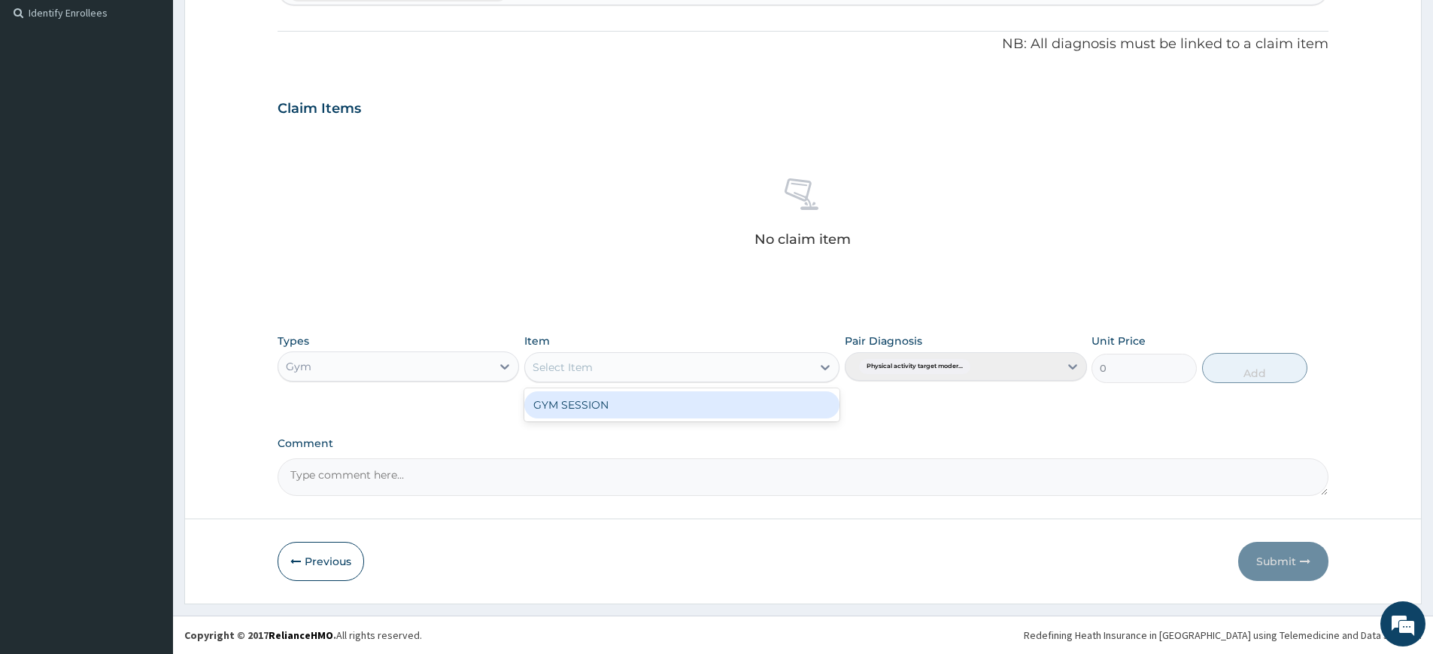
click at [783, 399] on div "GYM SESSION" at bounding box center [681, 404] width 315 height 27
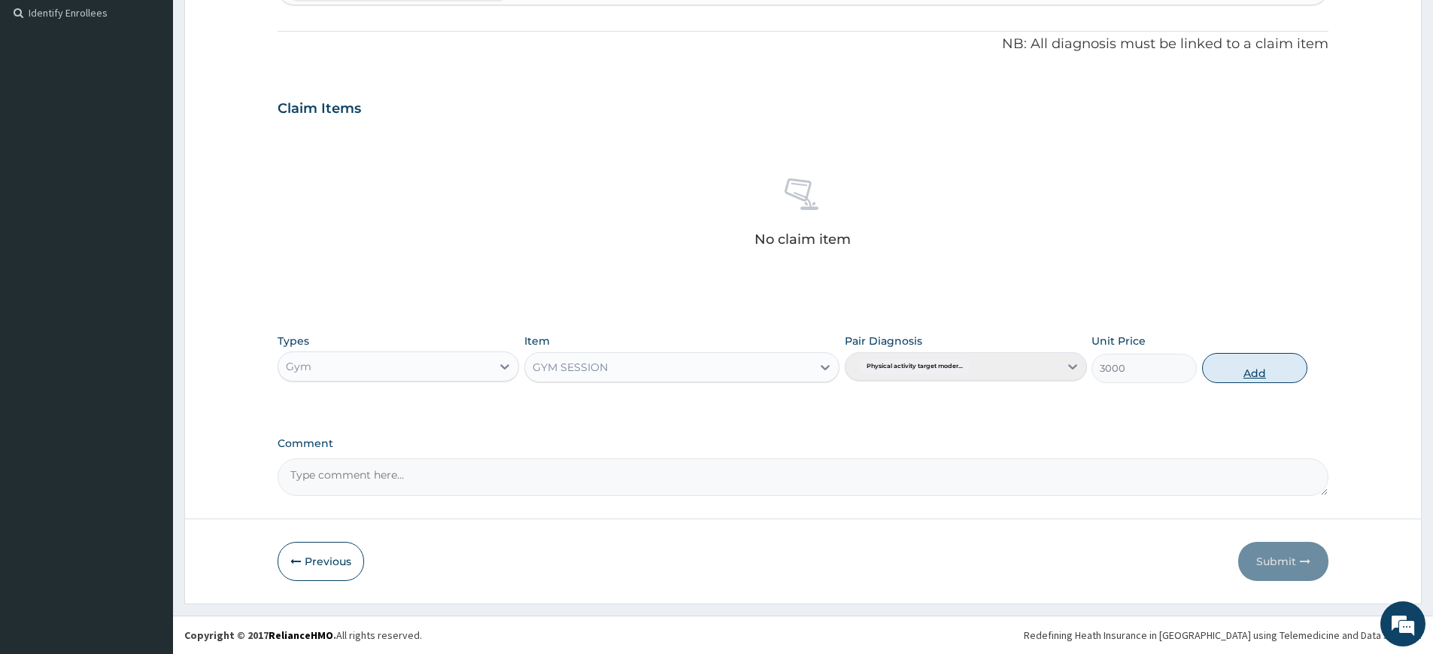
click at [1240, 373] on button "Add" at bounding box center [1254, 368] width 105 height 30
type input "0"
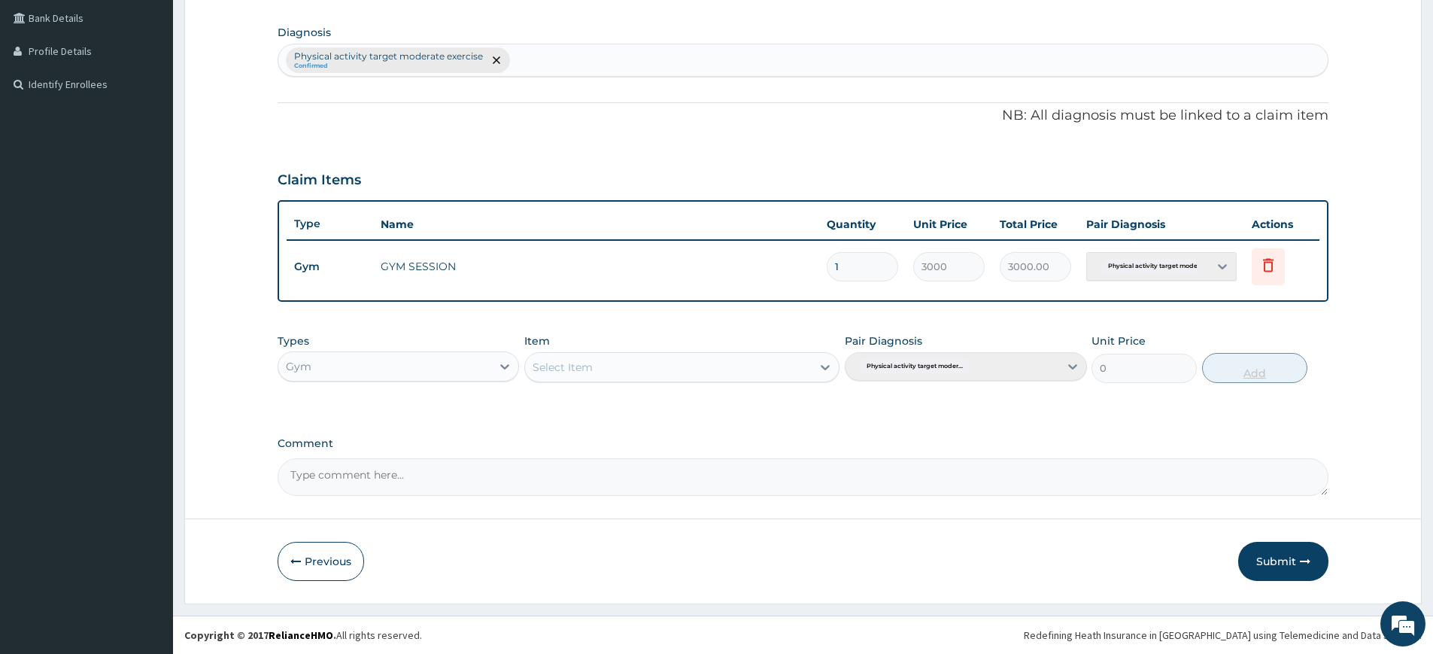
scroll to position [345, 0]
click at [1293, 578] on button "Submit" at bounding box center [1284, 561] width 90 height 39
